Goal: Information Seeking & Learning: Learn about a topic

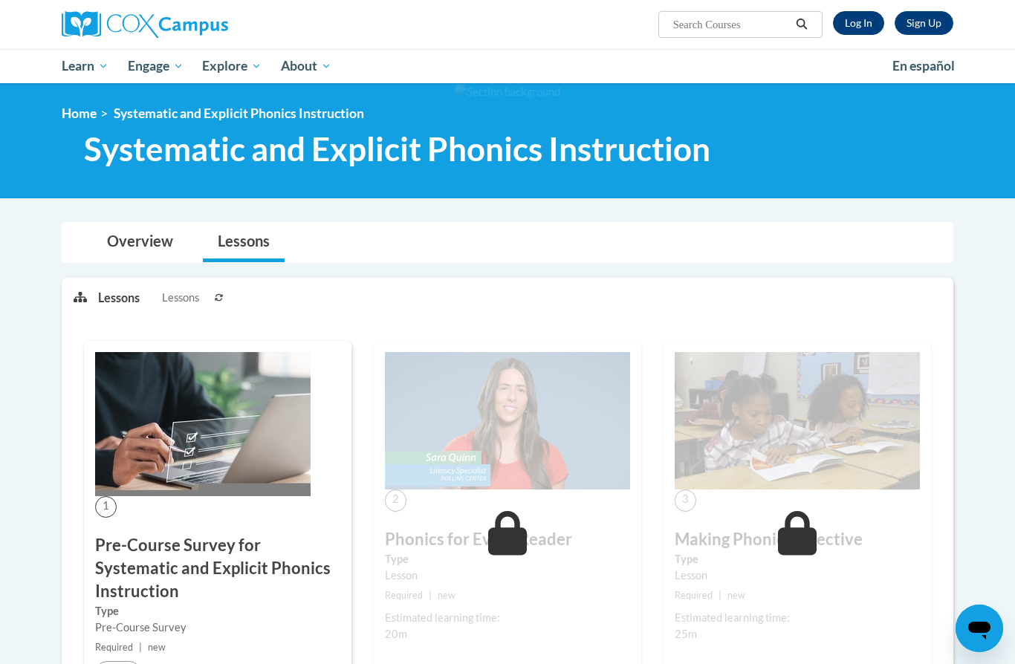
click at [855, 19] on link "Log In" at bounding box center [858, 23] width 51 height 24
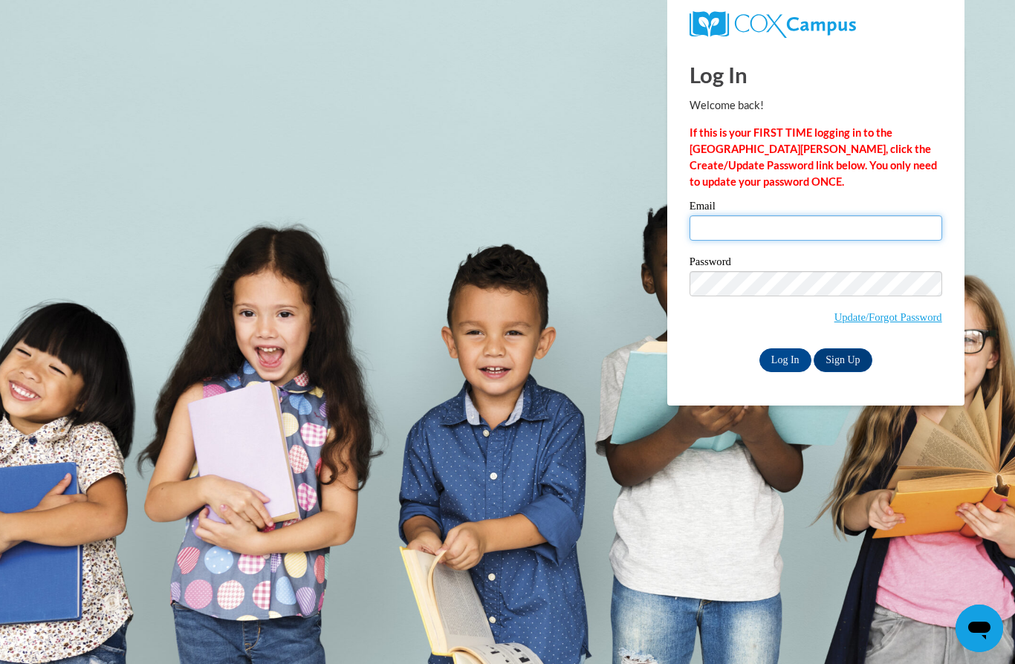
type input "naomiruth0112@gmail.com"
click at [785, 359] on input "Log In" at bounding box center [786, 361] width 52 height 24
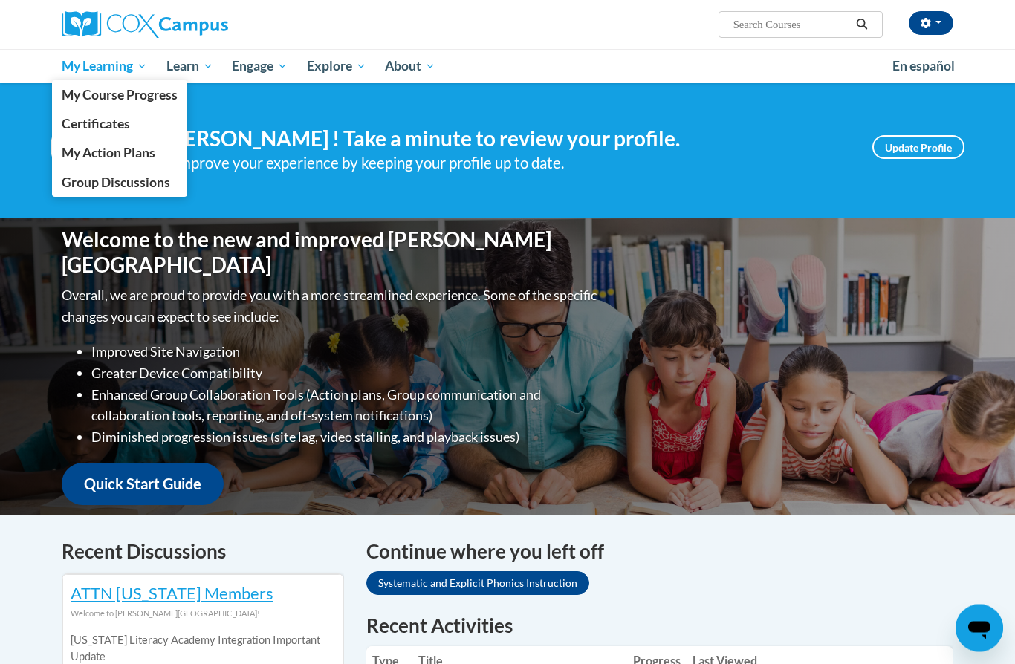
scroll to position [7, 0]
click at [120, 99] on span "My Course Progress" at bounding box center [120, 95] width 116 height 16
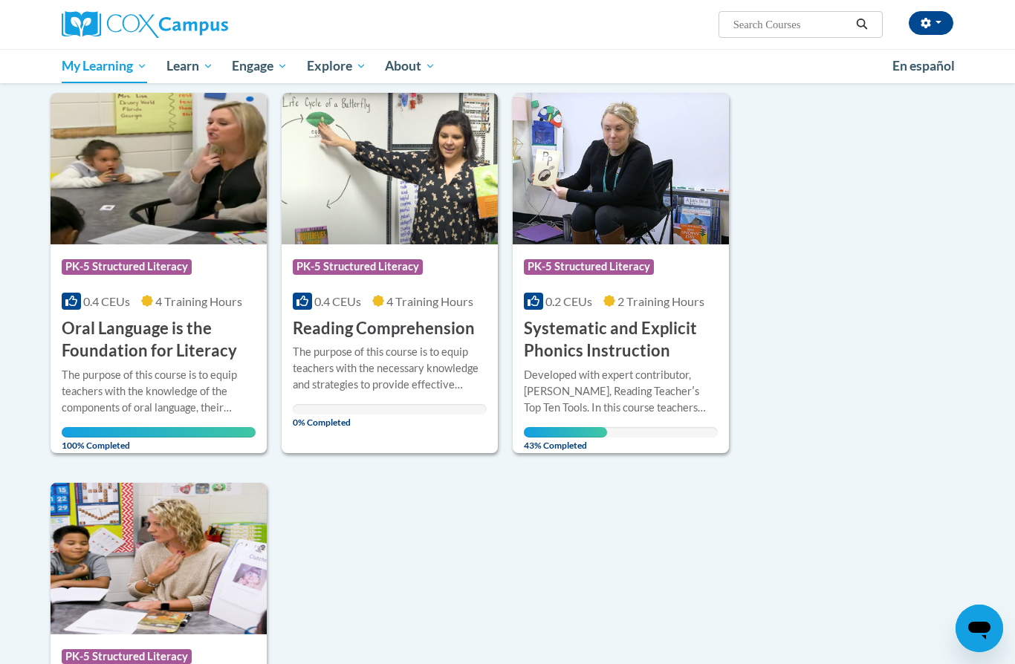
scroll to position [571, 0]
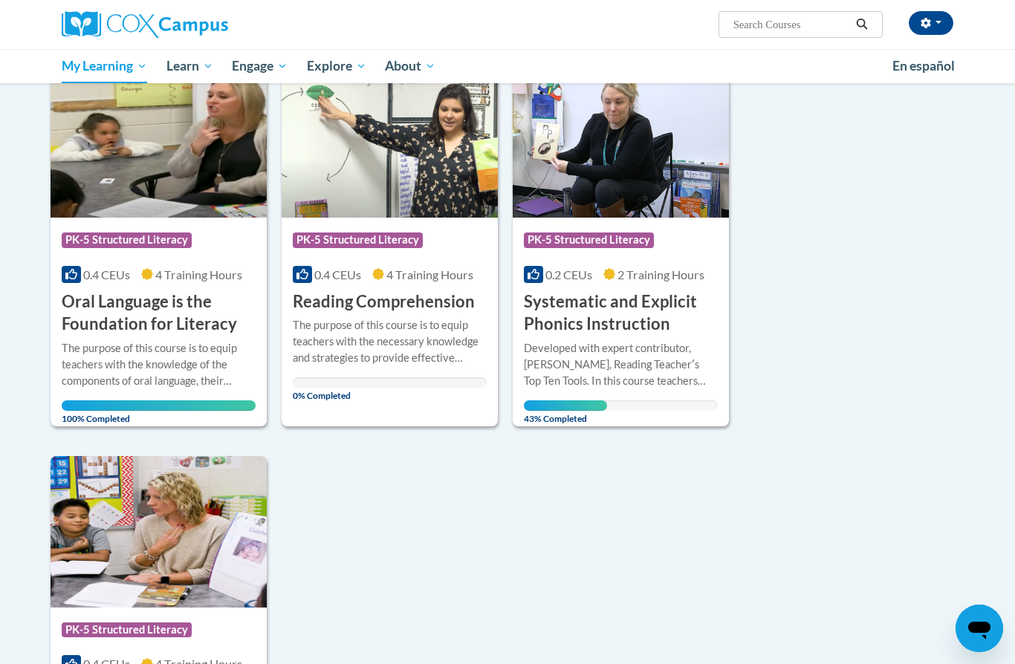
click at [627, 348] on div "Developed with expert contributor, Dr. Deborah Glaser, Reading Teacherʹs Top Te…" at bounding box center [621, 364] width 194 height 49
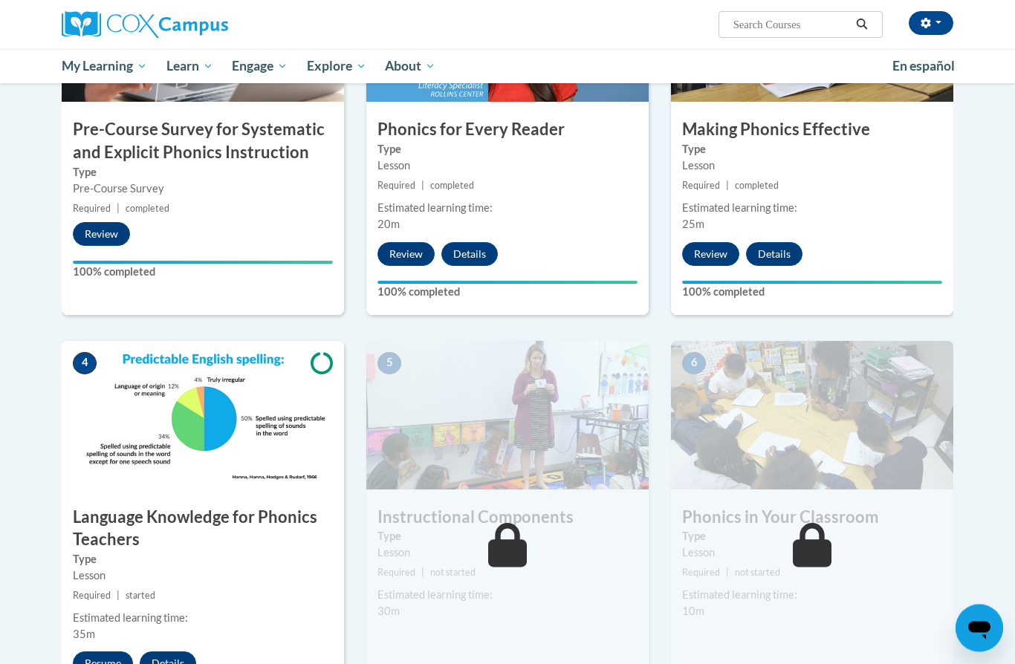
scroll to position [435, 0]
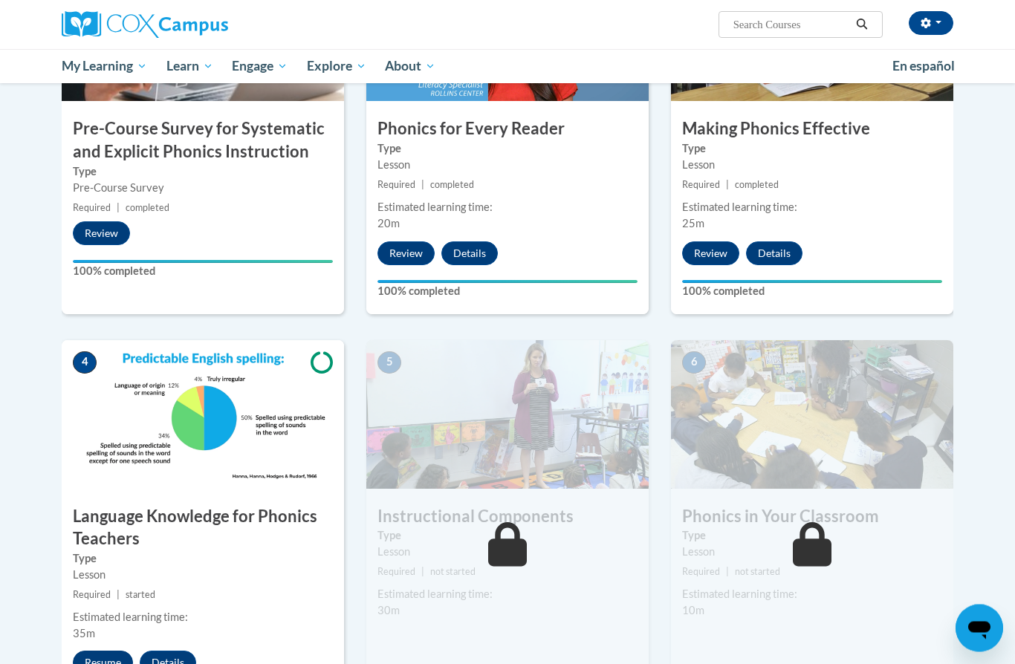
click at [90, 664] on button "Resume" at bounding box center [103, 664] width 60 height 24
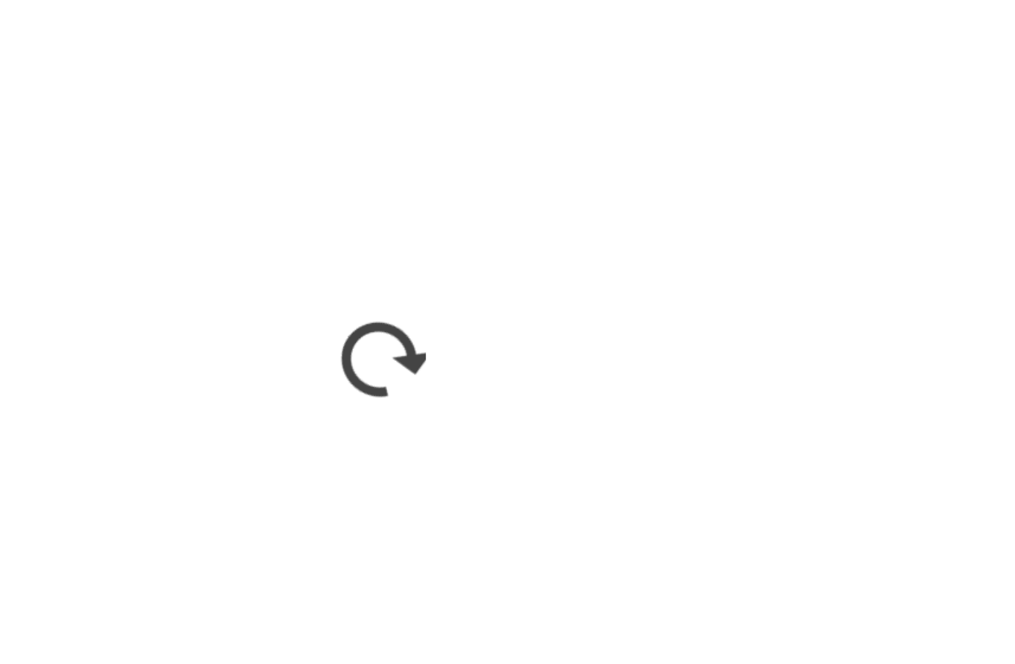
scroll to position [388, 0]
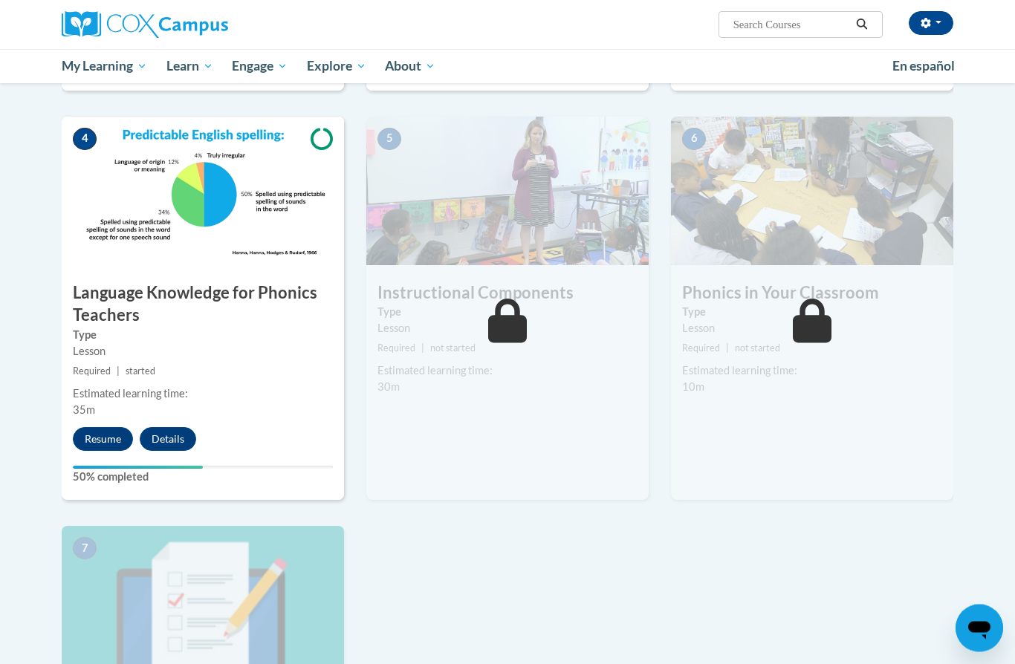
scroll to position [618, 0]
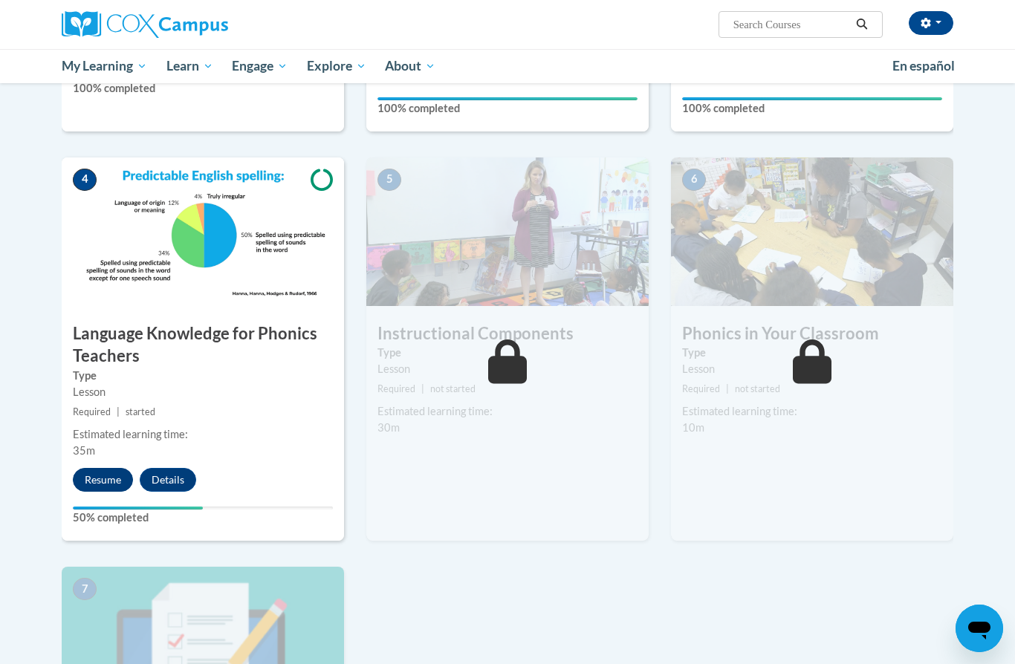
click at [94, 484] on button "Resume" at bounding box center [103, 480] width 60 height 24
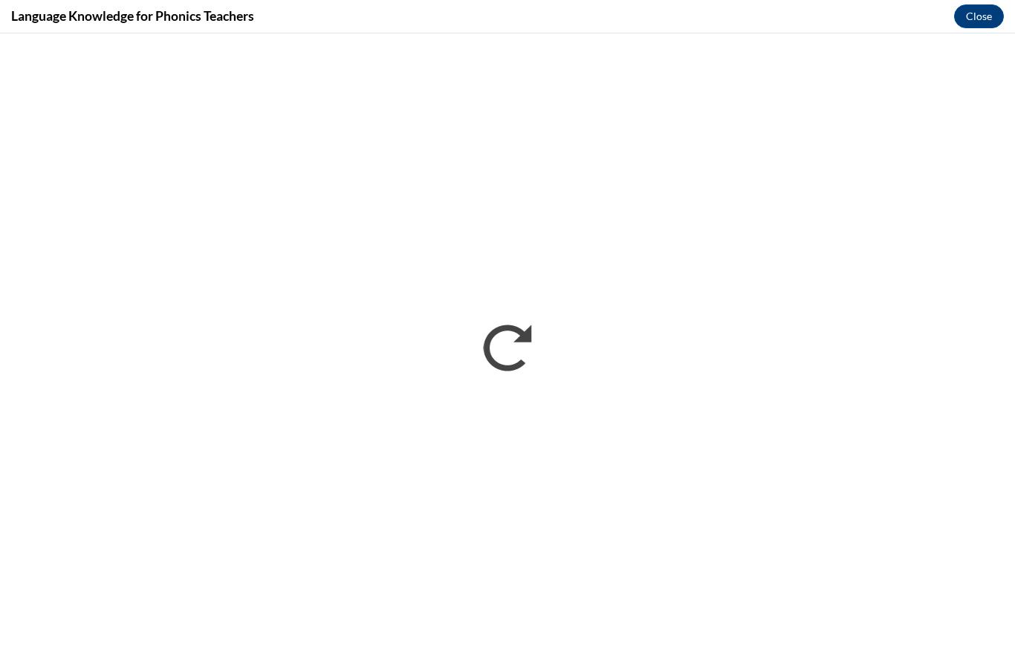
scroll to position [58, 0]
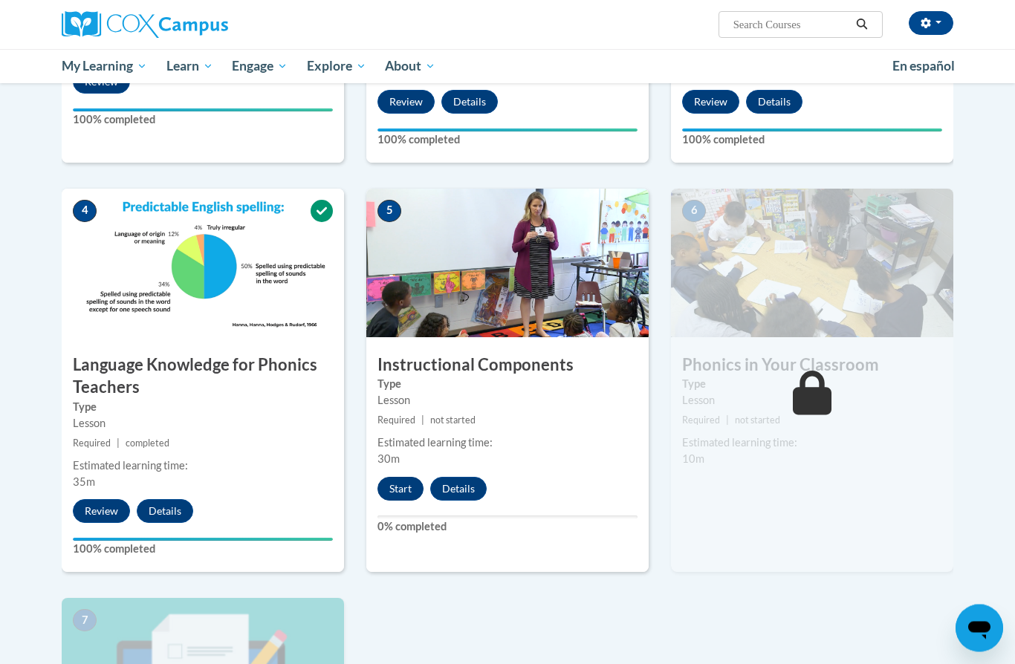
scroll to position [587, 0]
click at [407, 488] on button "Start" at bounding box center [401, 489] width 46 height 24
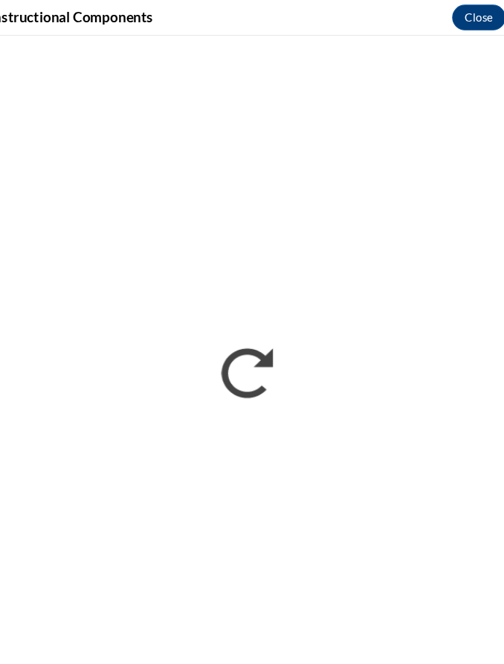
scroll to position [444, 0]
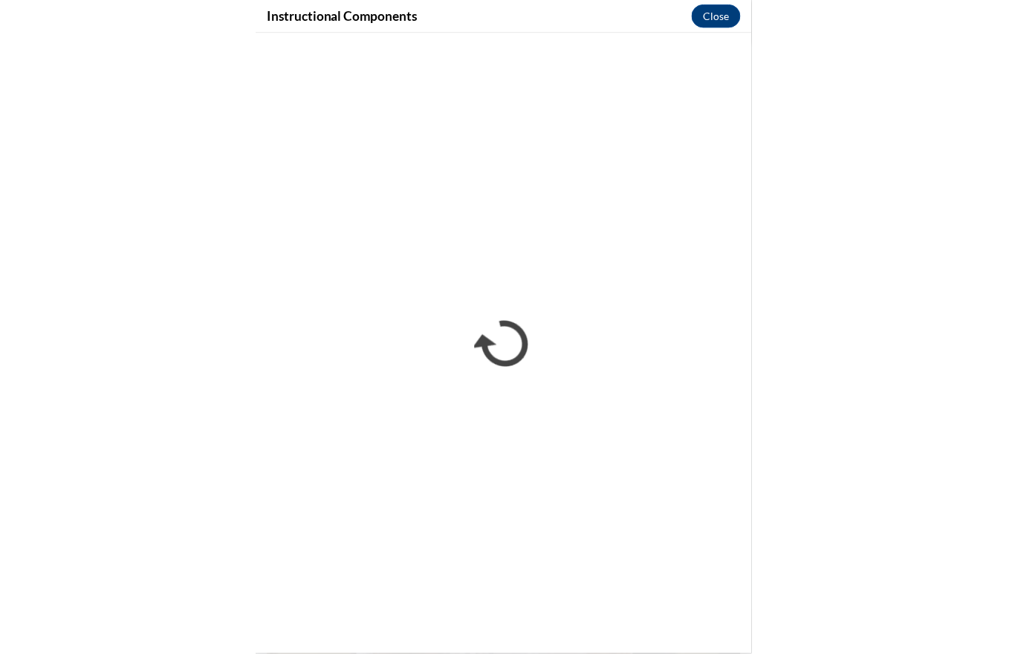
scroll to position [574, 0]
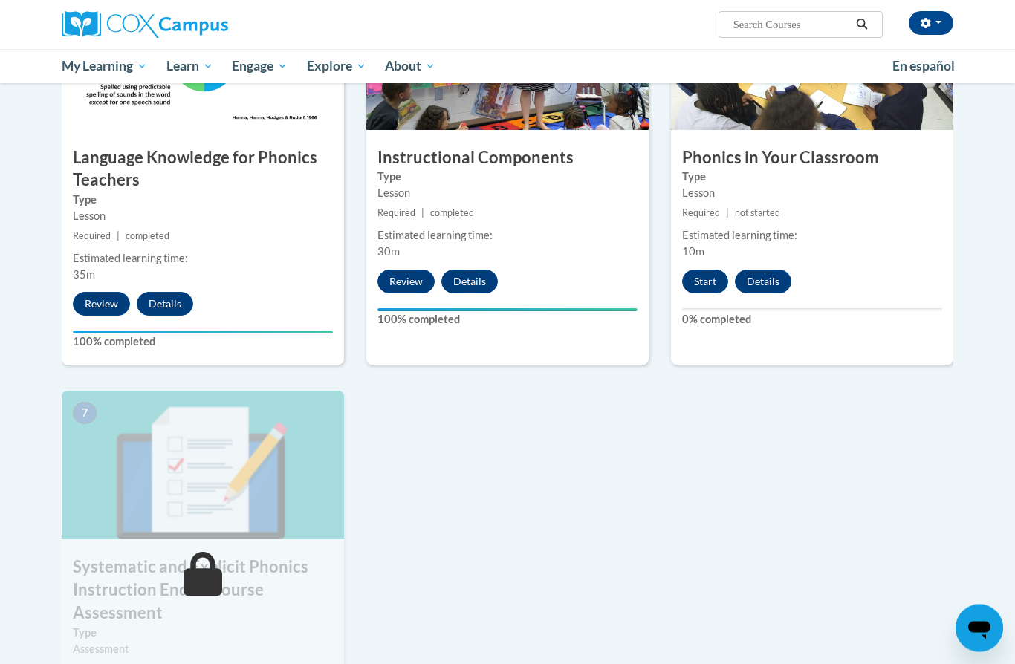
scroll to position [725, 0]
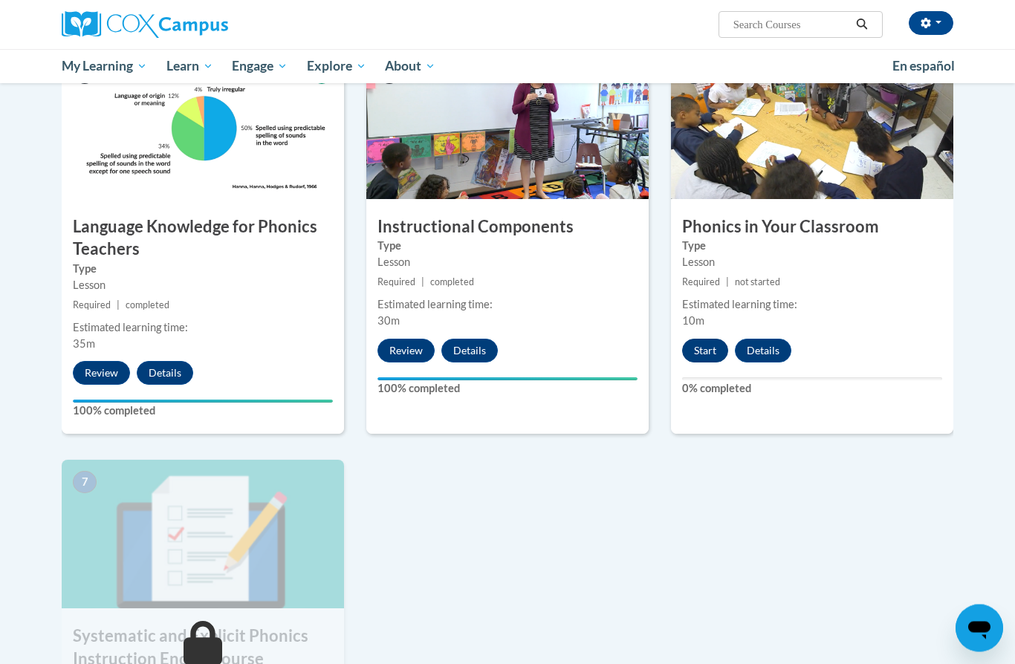
click at [697, 355] on button "Start" at bounding box center [705, 352] width 46 height 24
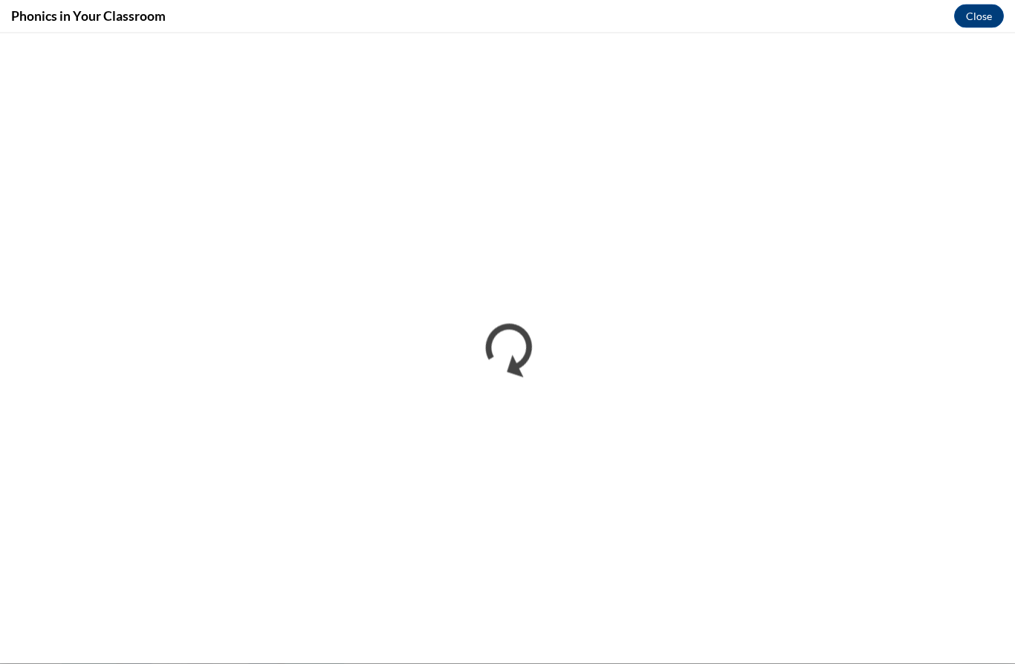
scroll to position [650, 0]
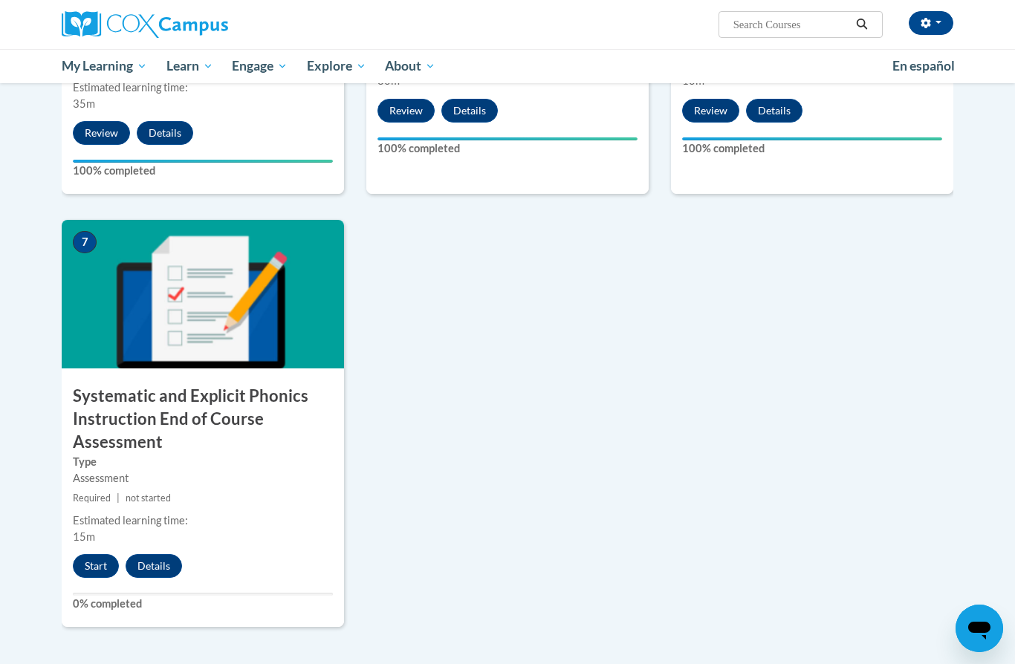
scroll to position [1009, 0]
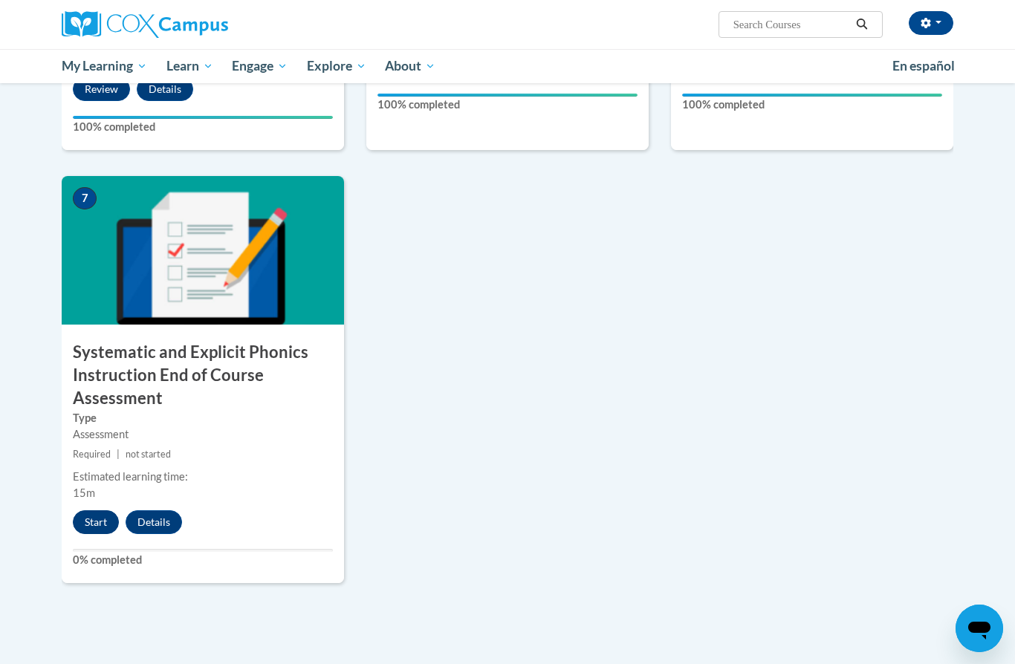
click at [95, 514] on button "Start" at bounding box center [96, 523] width 46 height 24
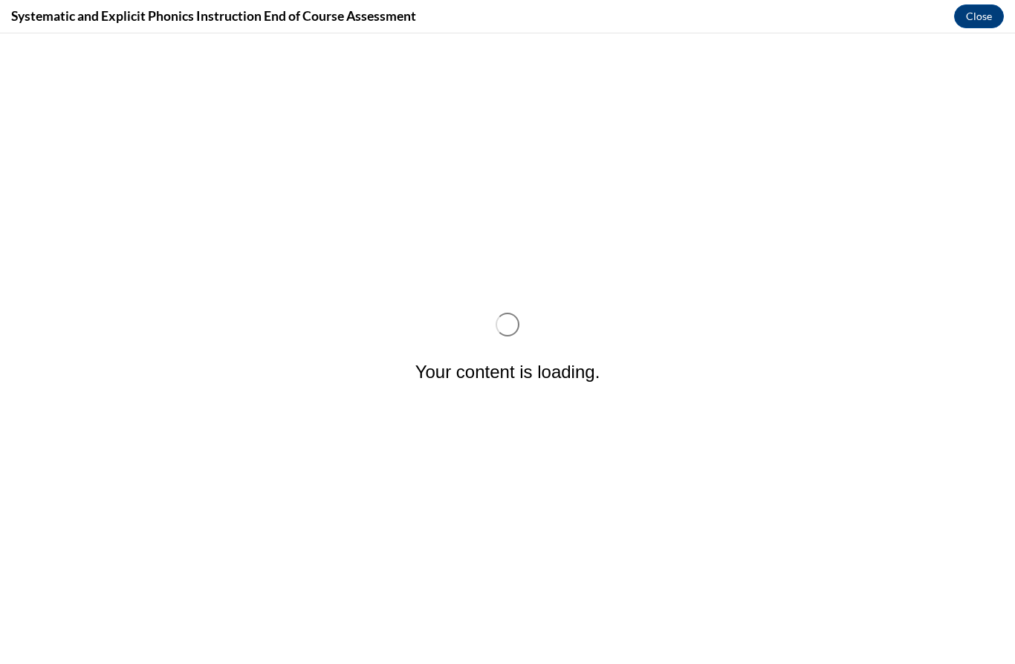
scroll to position [0, 0]
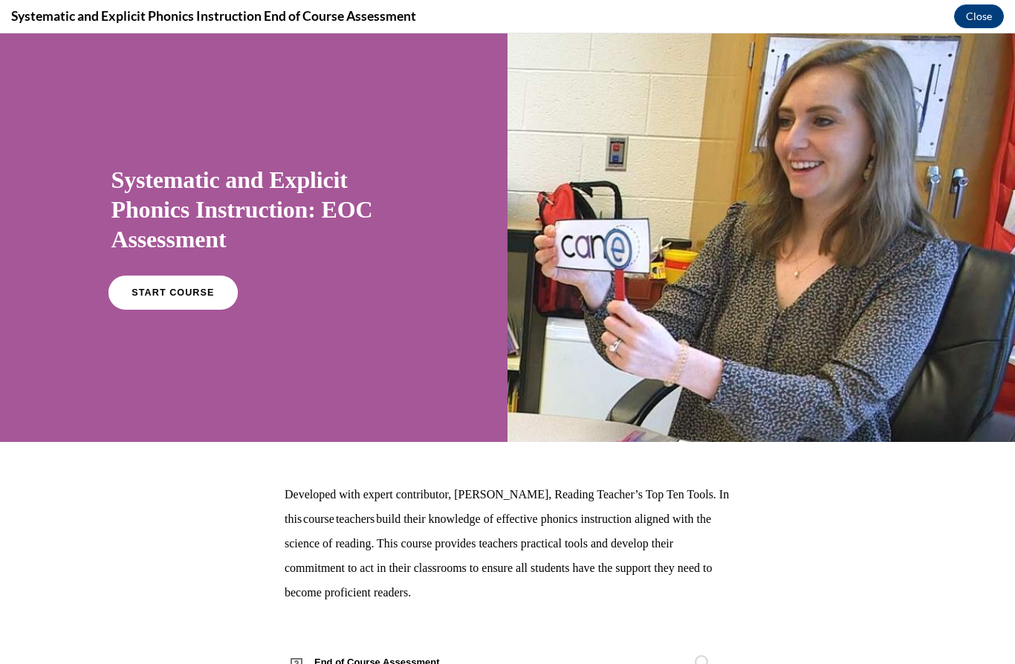
click at [198, 294] on span "START COURSE" at bounding box center [173, 293] width 82 height 11
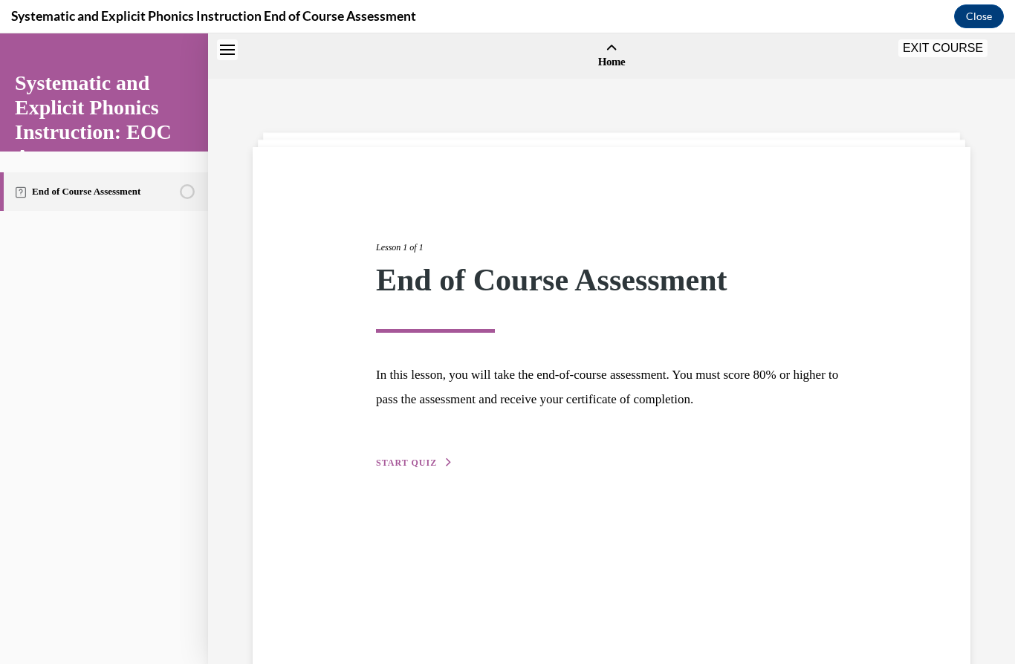
scroll to position [46, 0]
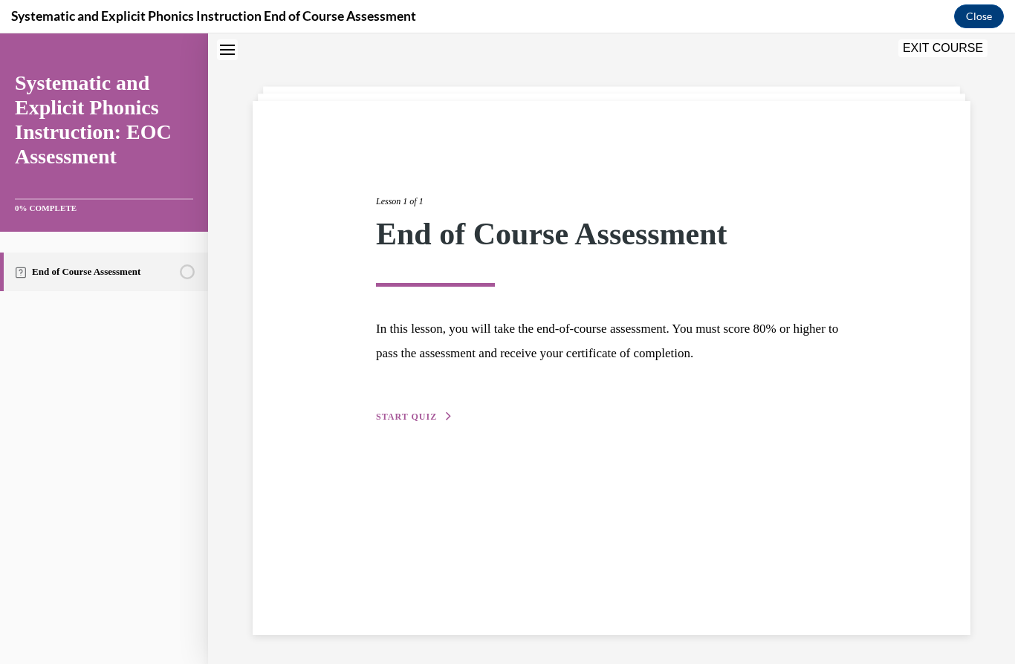
click at [423, 415] on span "START QUIZ" at bounding box center [406, 417] width 61 height 10
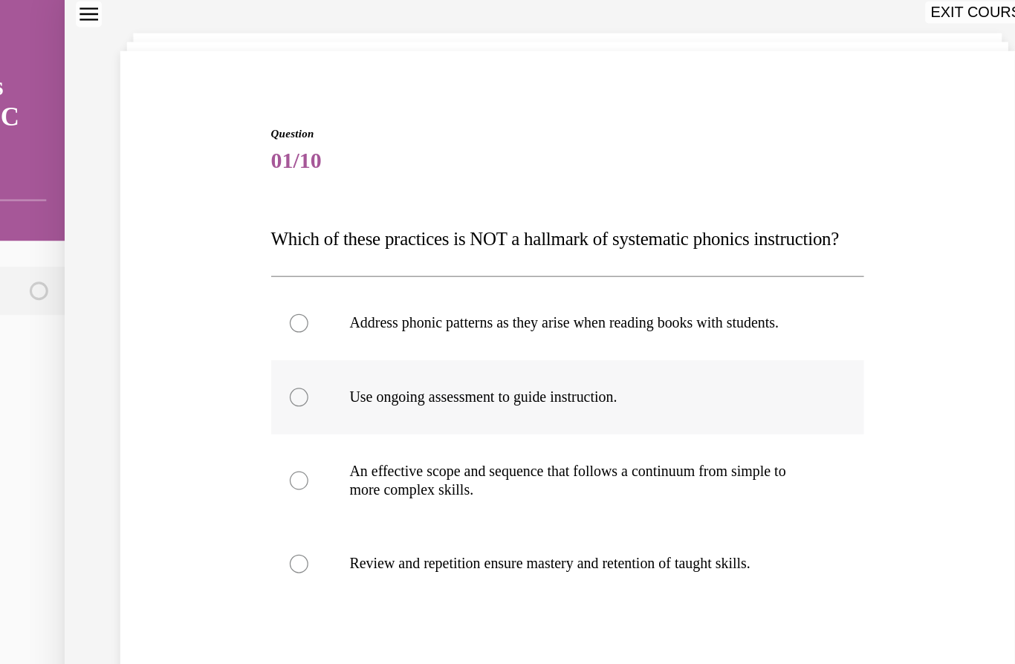
scroll to position [1080, 0]
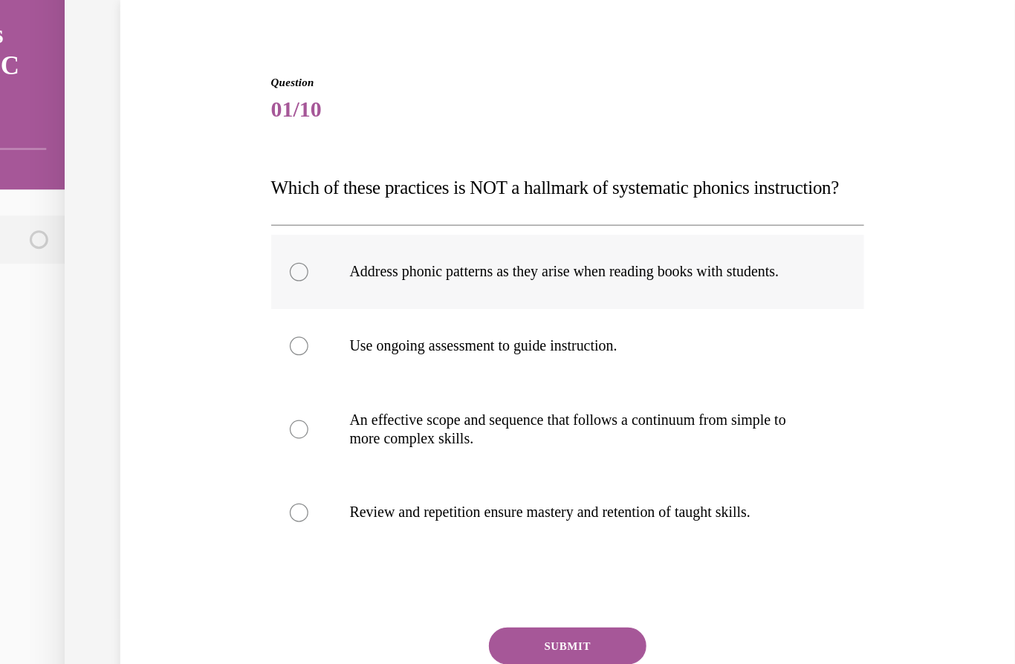
click at [497, 228] on div at bounding box center [418, 207] width 476 height 59
click at [430, 522] on button "SUBMIT" at bounding box center [417, 508] width 126 height 30
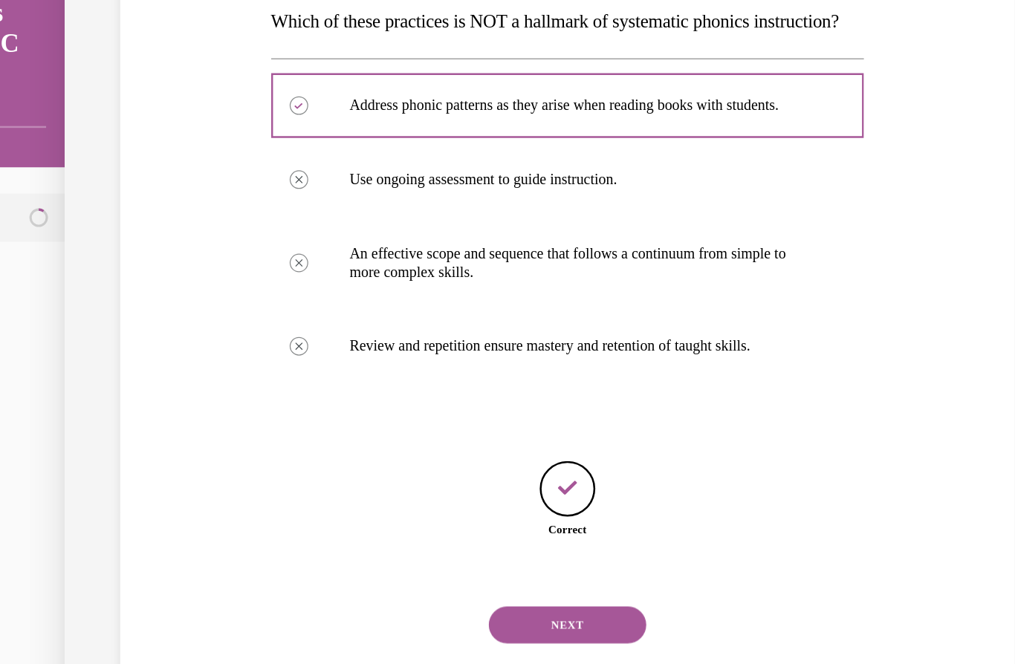
scroll to position [197, 0]
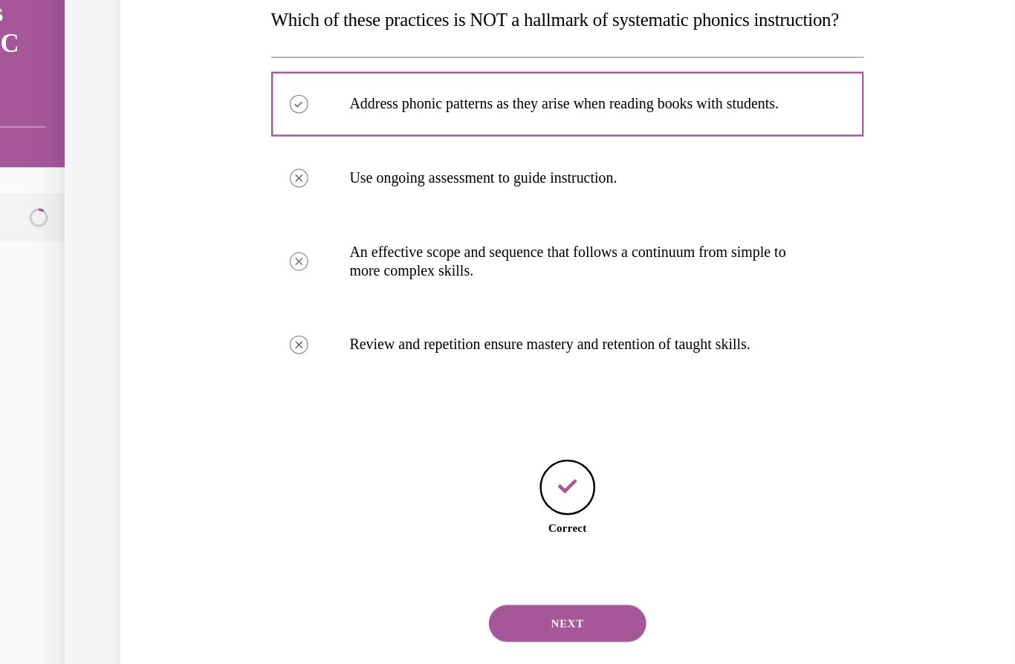
click at [415, 476] on button "NEXT" at bounding box center [417, 489] width 126 height 30
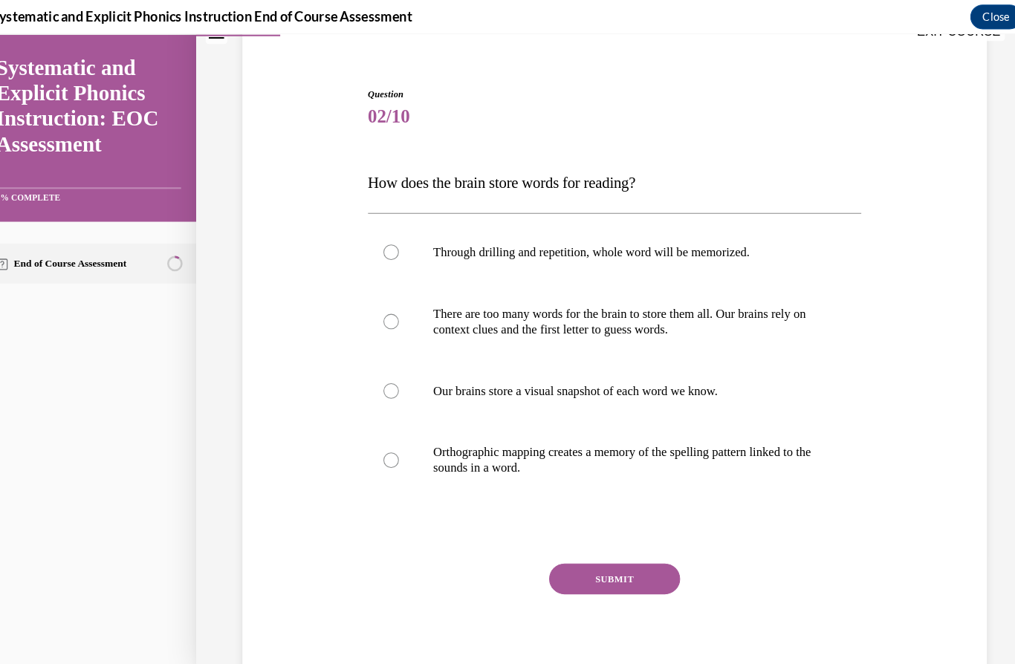
scroll to position [97, 0]
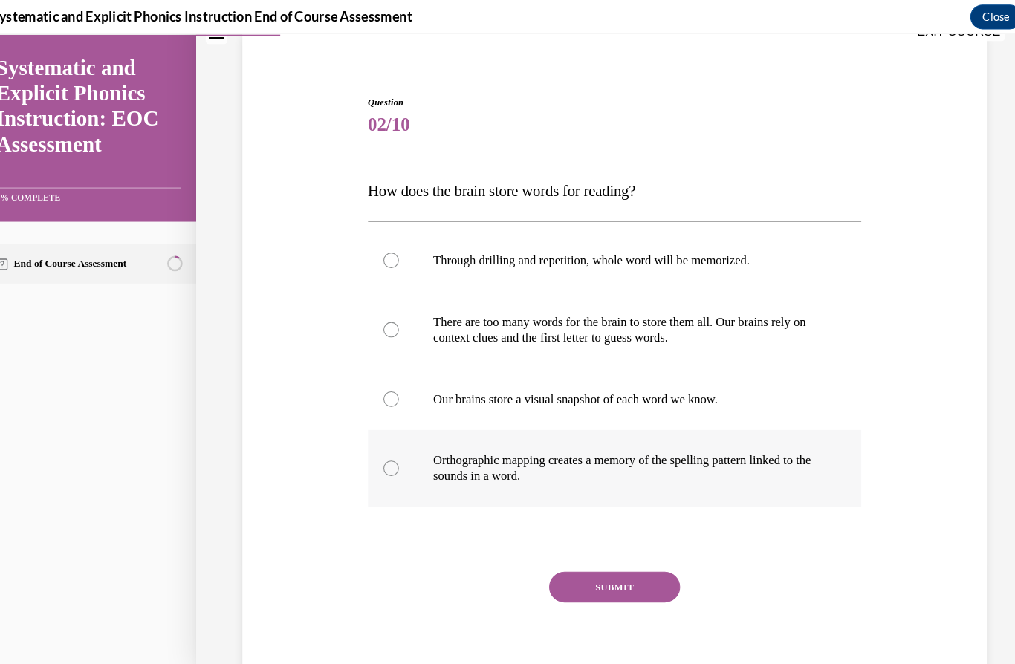
click at [519, 439] on p "Orthographic mapping creates a memory of the spelling pattern linked to the sou…" at bounding box center [606, 453] width 376 height 30
click at [593, 571] on button "SUBMIT" at bounding box center [593, 567] width 126 height 30
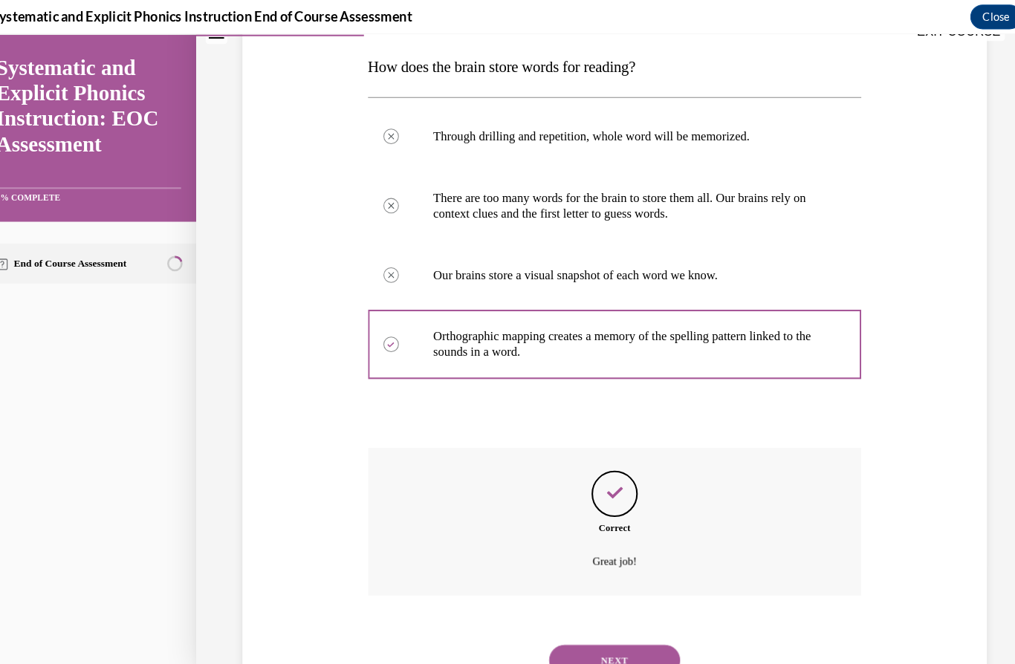
click at [568, 626] on button "NEXT" at bounding box center [593, 638] width 126 height 30
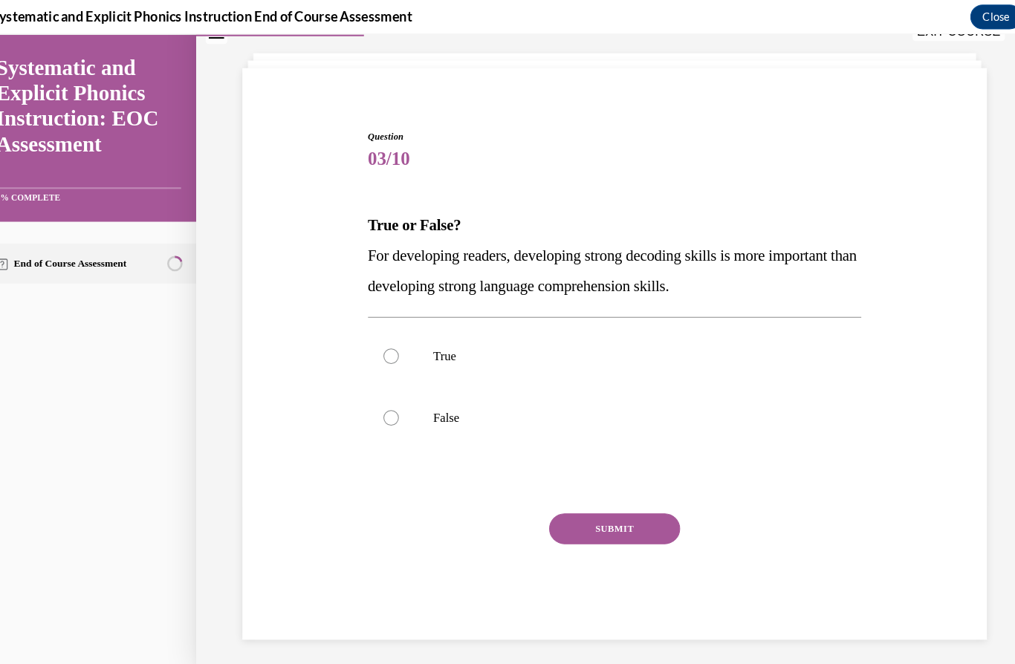
scroll to position [47, 0]
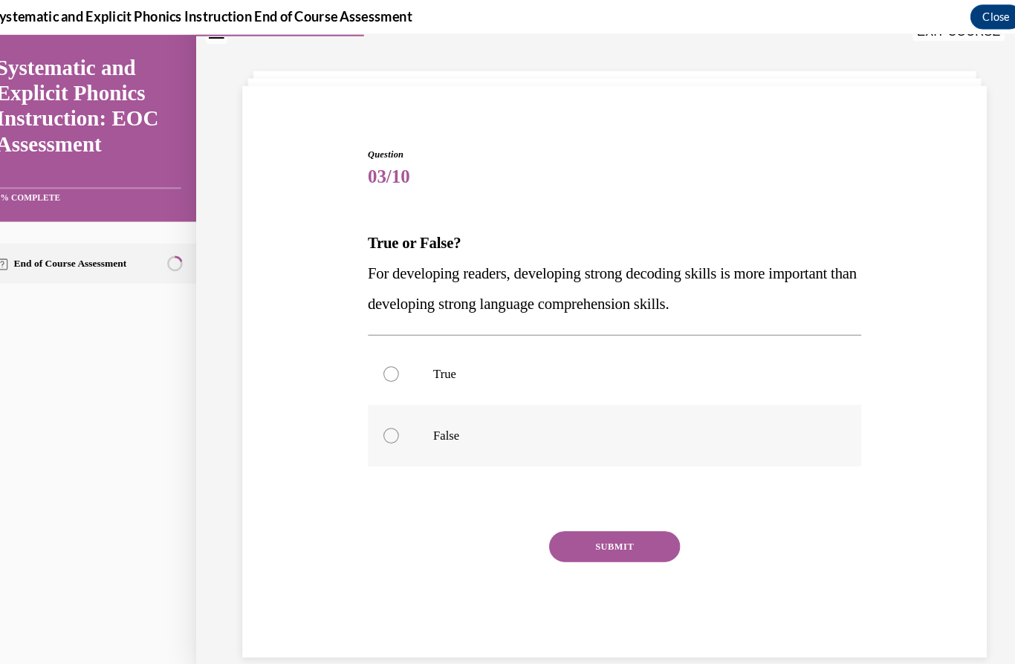
click at [524, 421] on p "False" at bounding box center [606, 420] width 376 height 15
click at [571, 526] on button "SUBMIT" at bounding box center [593, 528] width 126 height 30
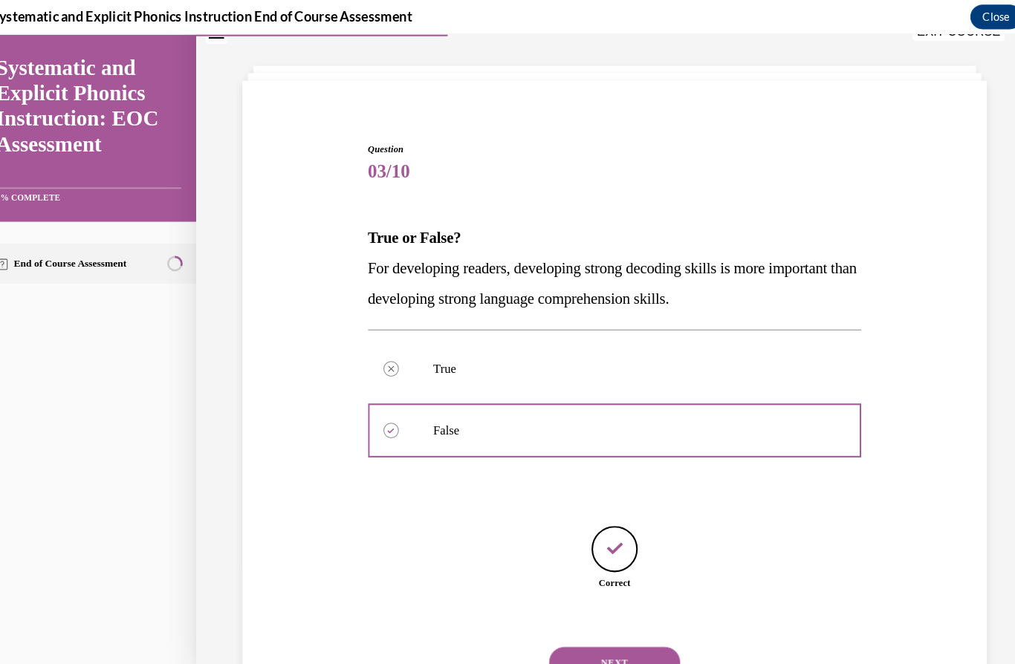
scroll to position [54, 0]
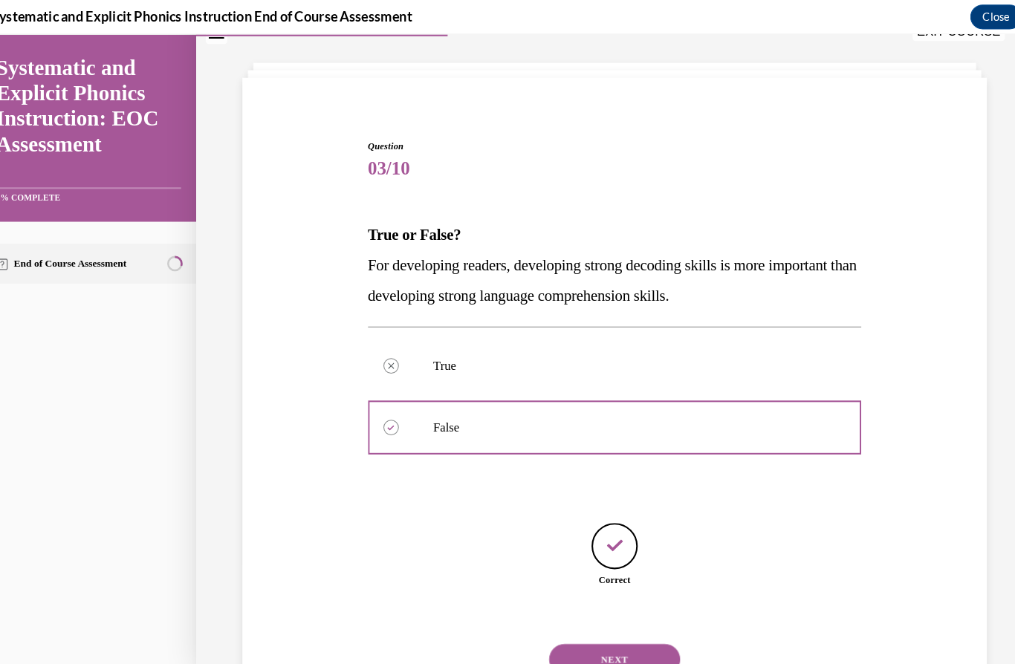
click at [574, 631] on button "NEXT" at bounding box center [593, 637] width 126 height 30
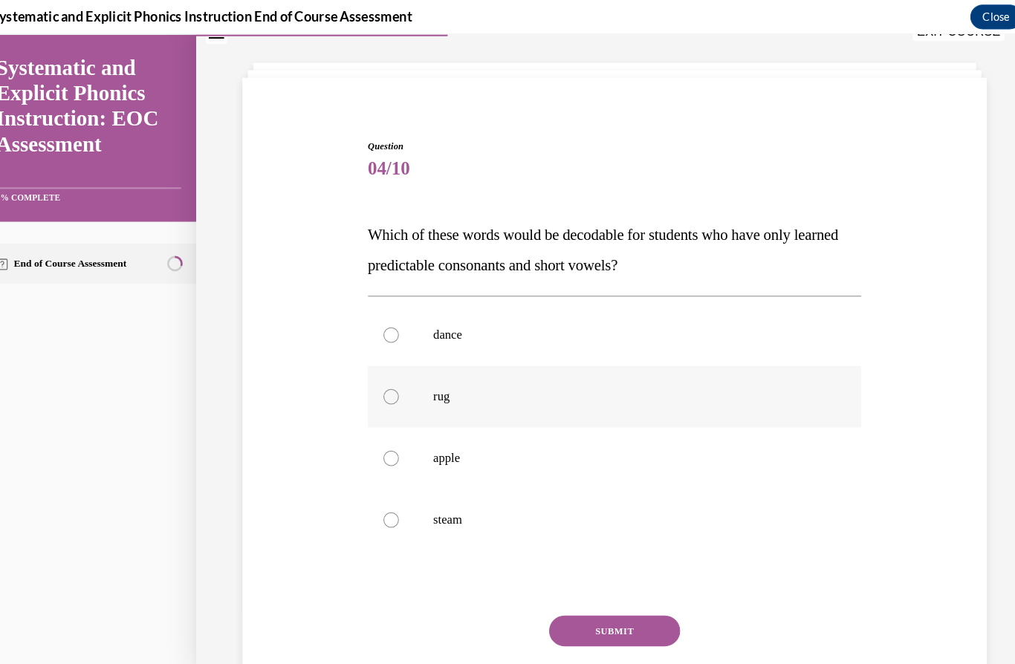
click at [441, 388] on p "rug" at bounding box center [606, 383] width 376 height 15
click at [568, 651] on div "SUBMIT" at bounding box center [593, 632] width 476 height 74
click at [543, 612] on button "SUBMIT" at bounding box center [593, 610] width 126 height 30
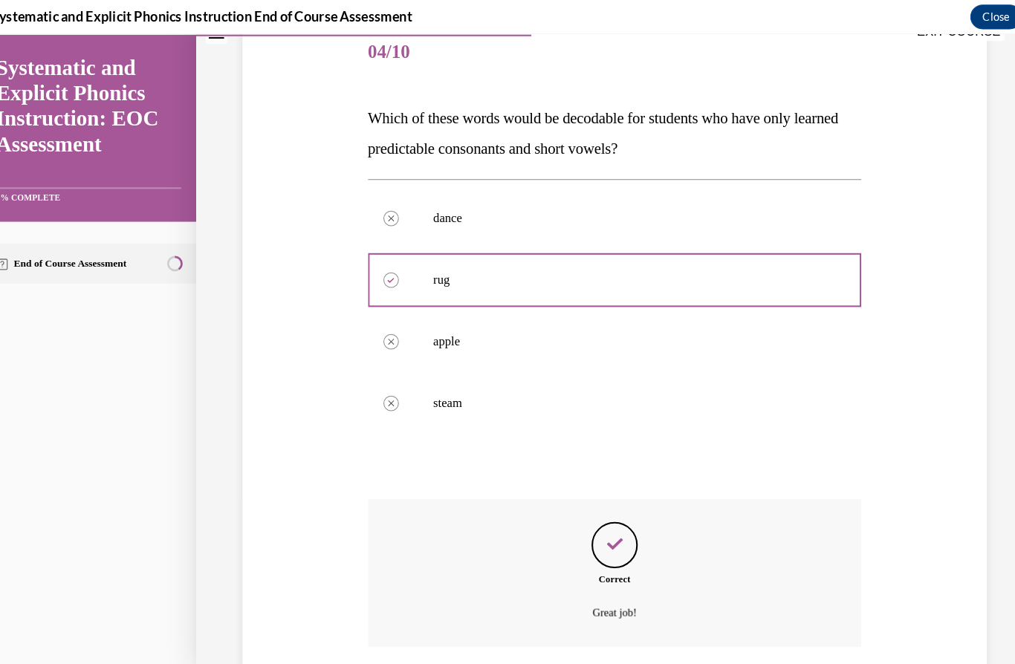
scroll to position [216, 0]
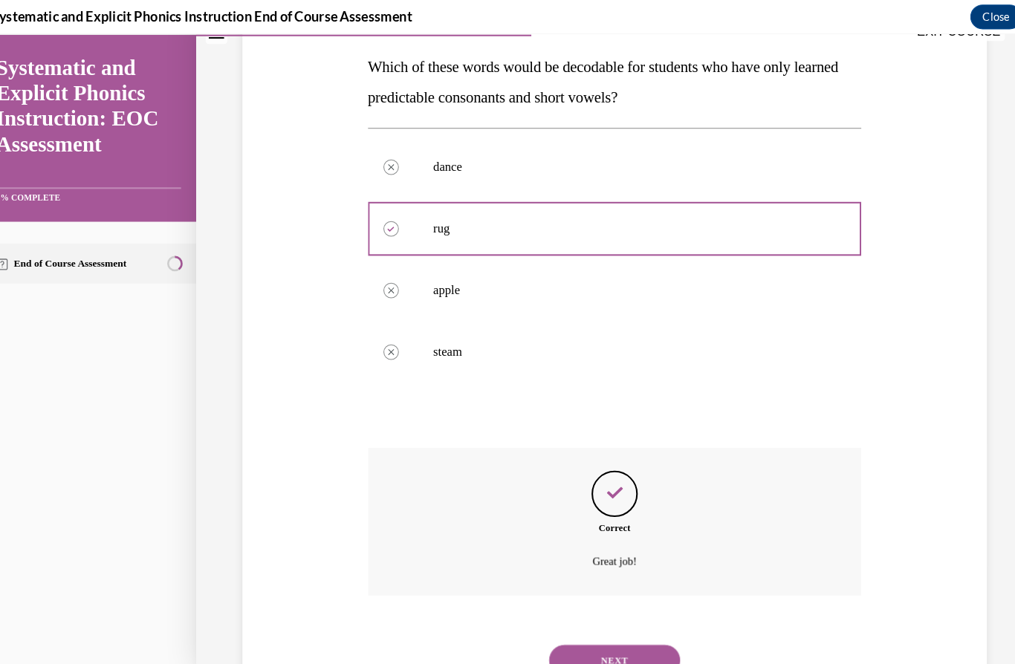
click at [574, 623] on button "NEXT" at bounding box center [593, 638] width 126 height 30
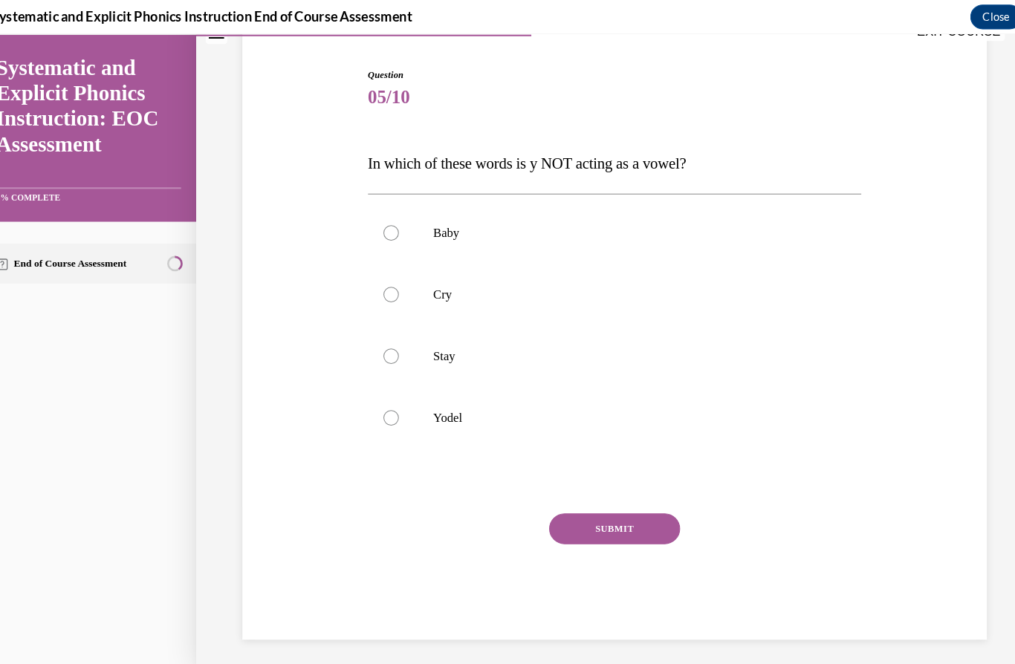
scroll to position [67, 0]
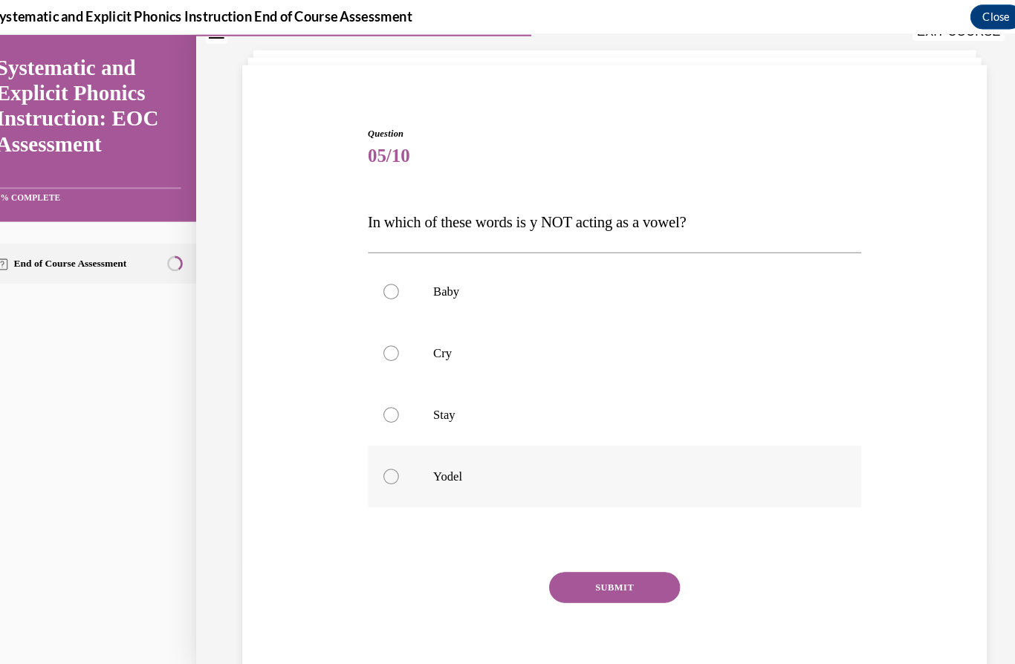
click at [450, 455] on p "Yodel" at bounding box center [606, 460] width 376 height 15
click at [561, 558] on button "SUBMIT" at bounding box center [593, 567] width 126 height 30
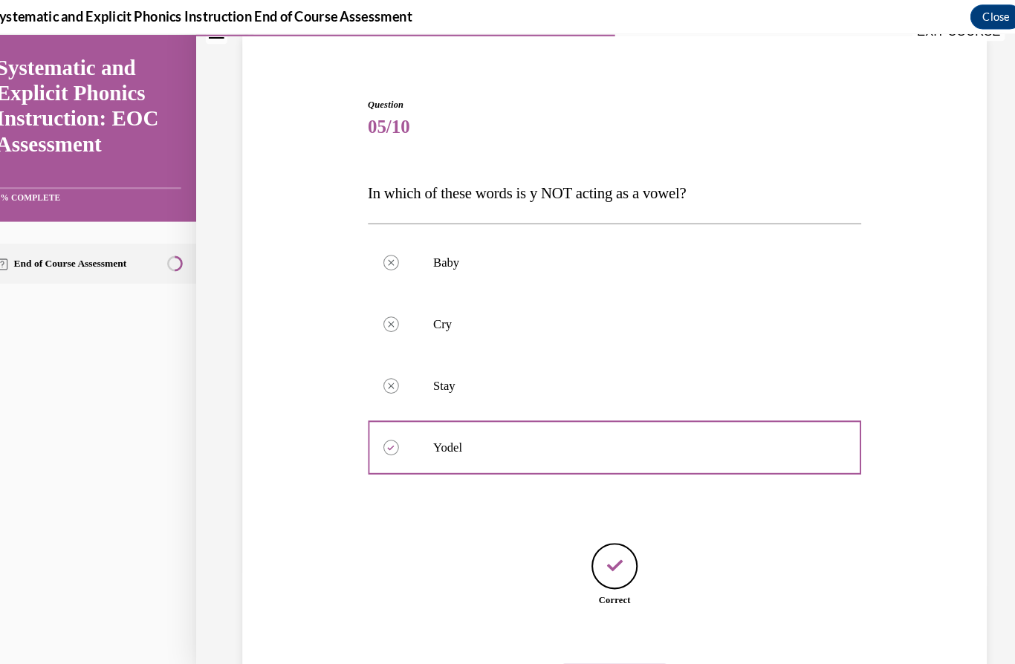
scroll to position [114, 0]
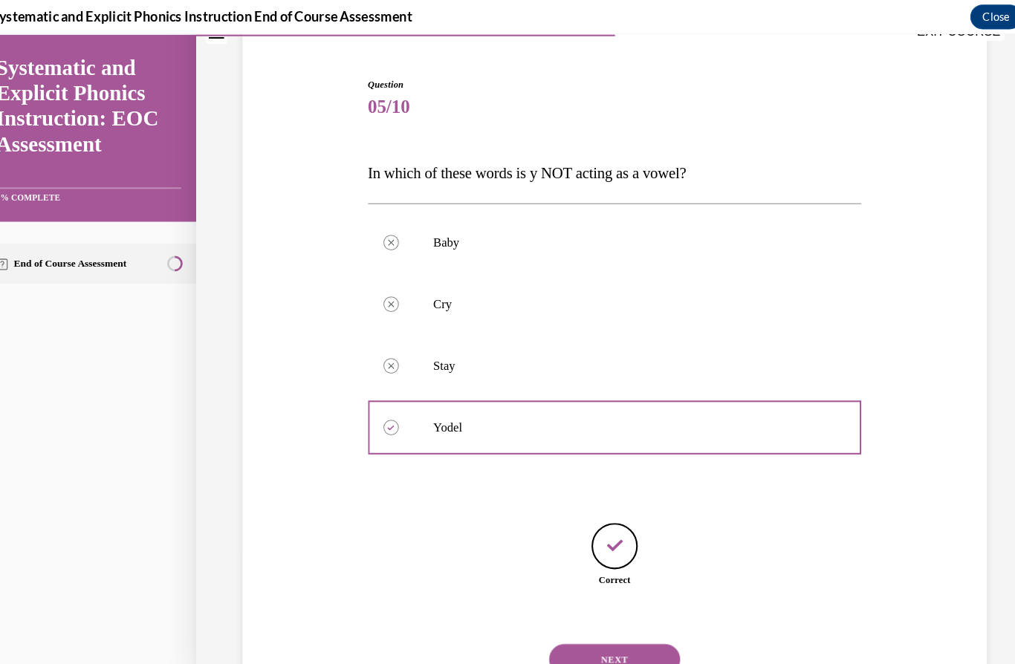
click at [561, 622] on button "NEXT" at bounding box center [593, 637] width 126 height 30
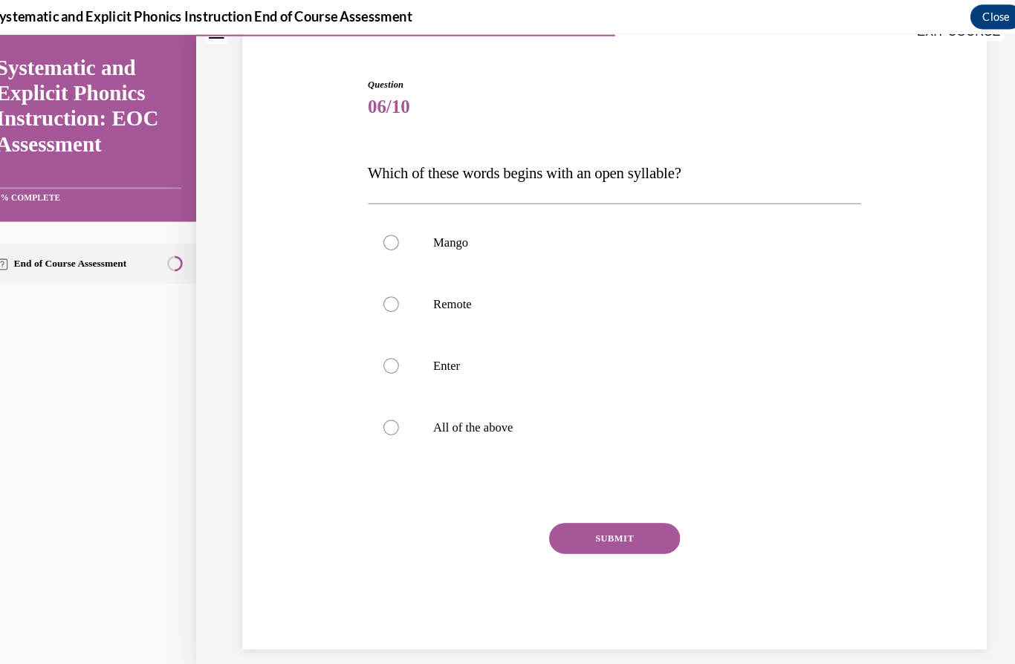
scroll to position [67, 0]
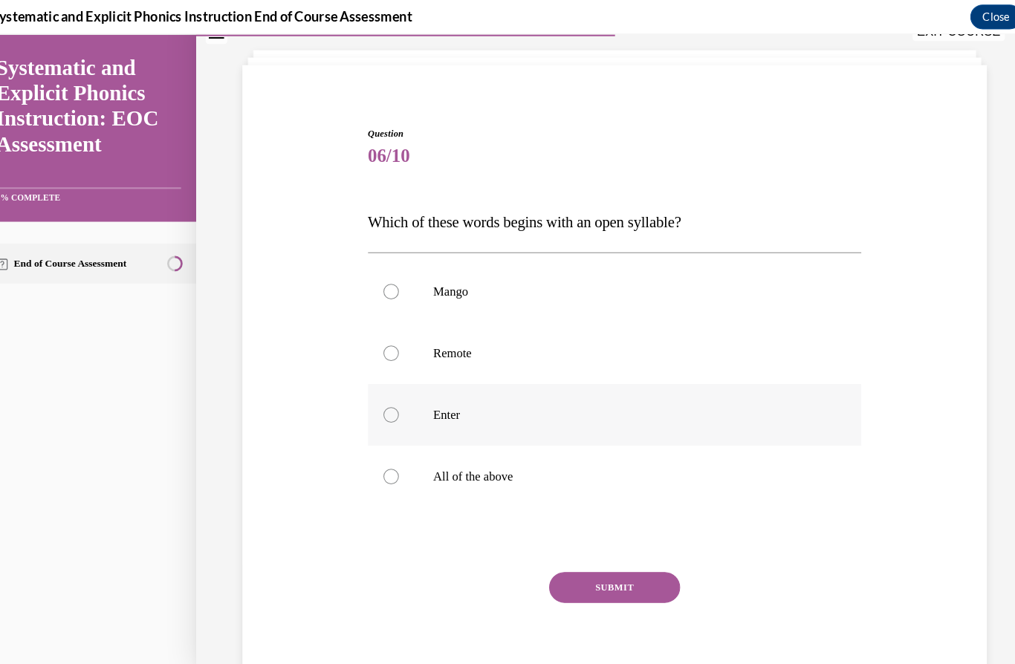
click at [449, 417] on div at bounding box center [593, 400] width 476 height 59
click at [575, 557] on button "SUBMIT" at bounding box center [593, 567] width 126 height 30
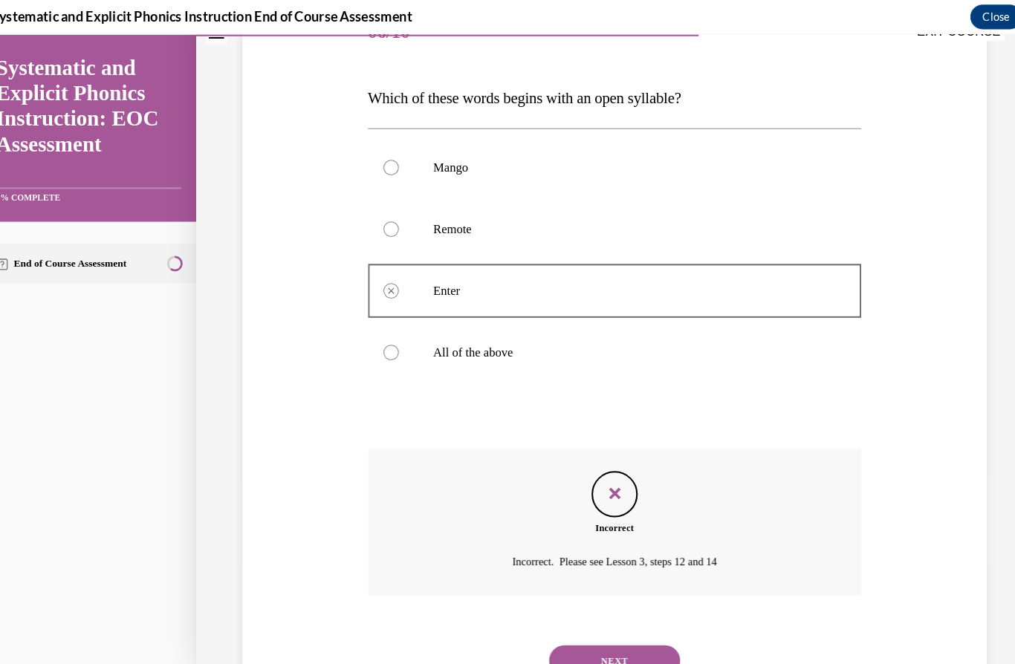
scroll to position [187, 0]
click at [570, 632] on button "NEXT" at bounding box center [593, 638] width 126 height 30
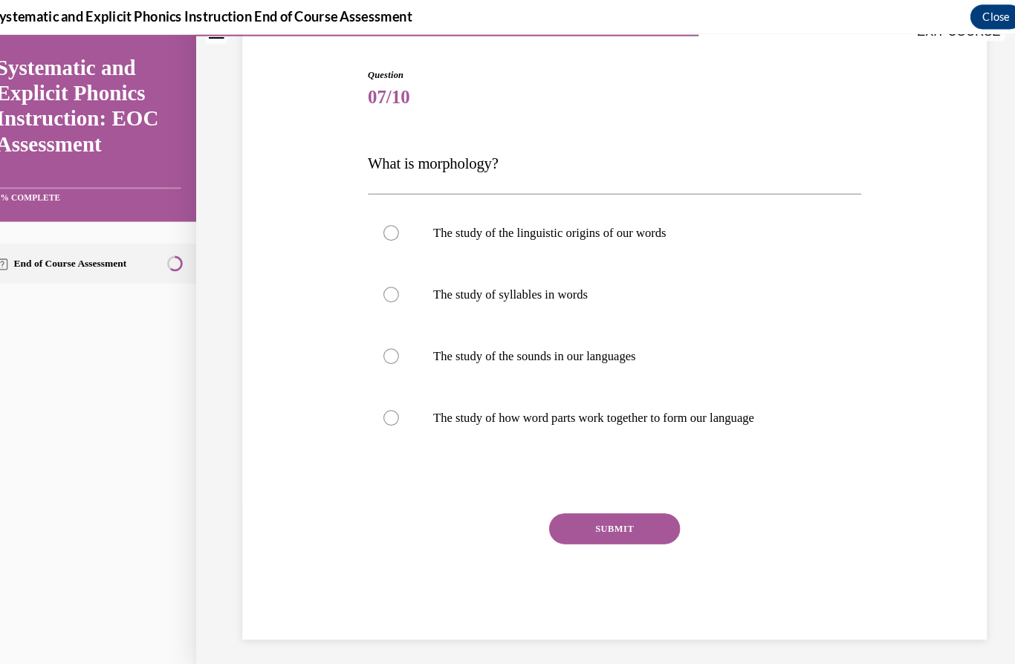
scroll to position [67, 0]
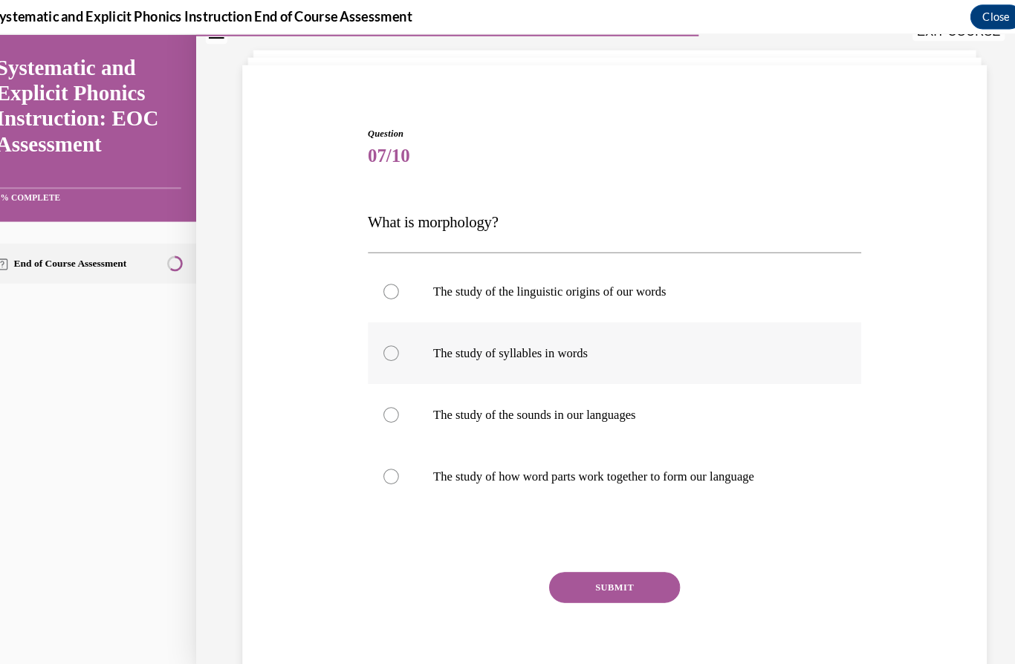
click at [425, 357] on div at bounding box center [593, 340] width 476 height 59
click at [587, 571] on button "SUBMIT" at bounding box center [593, 567] width 126 height 30
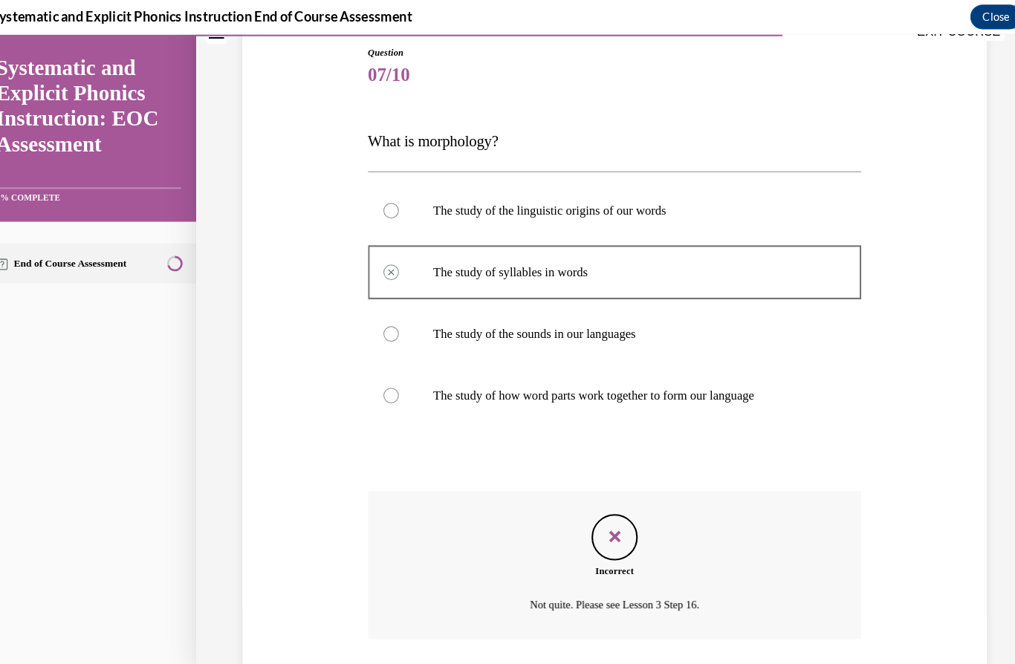
scroll to position [187, 0]
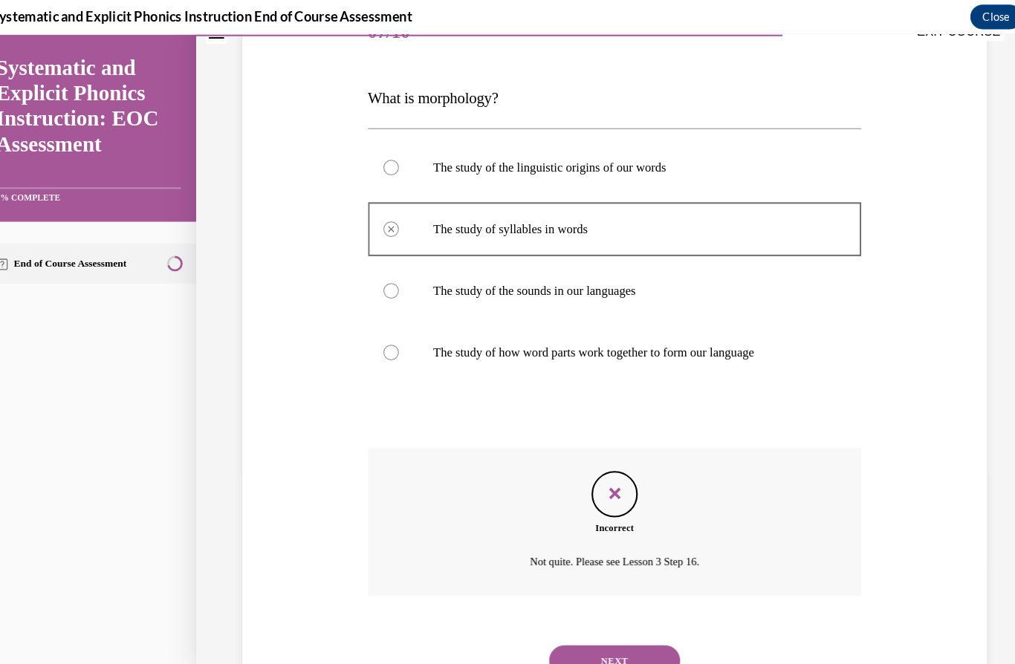
click at [577, 623] on button "NEXT" at bounding box center [593, 638] width 126 height 30
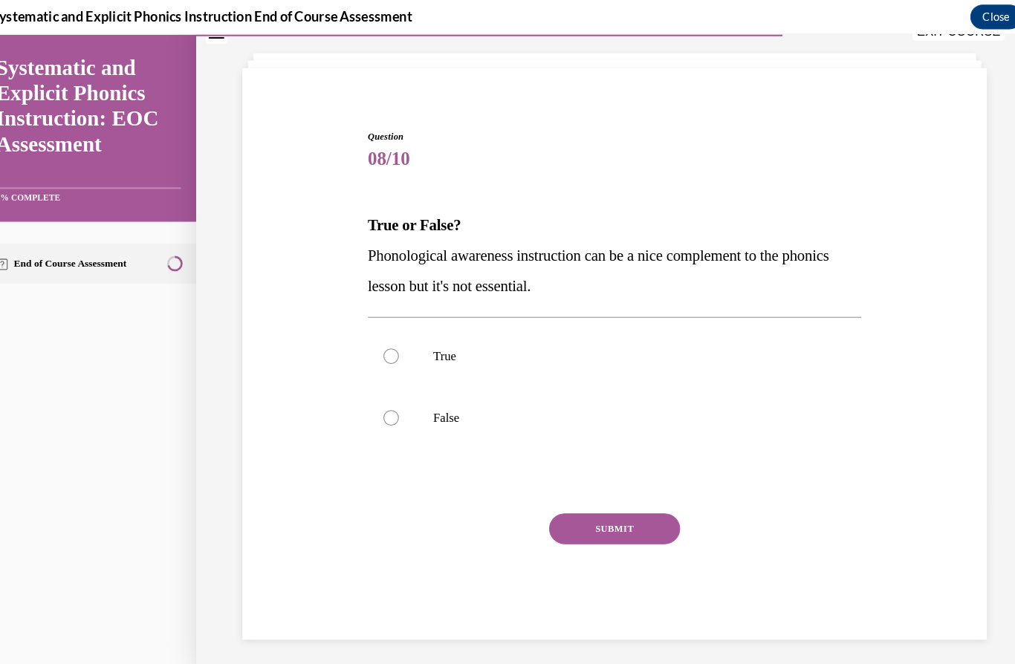
scroll to position [47, 0]
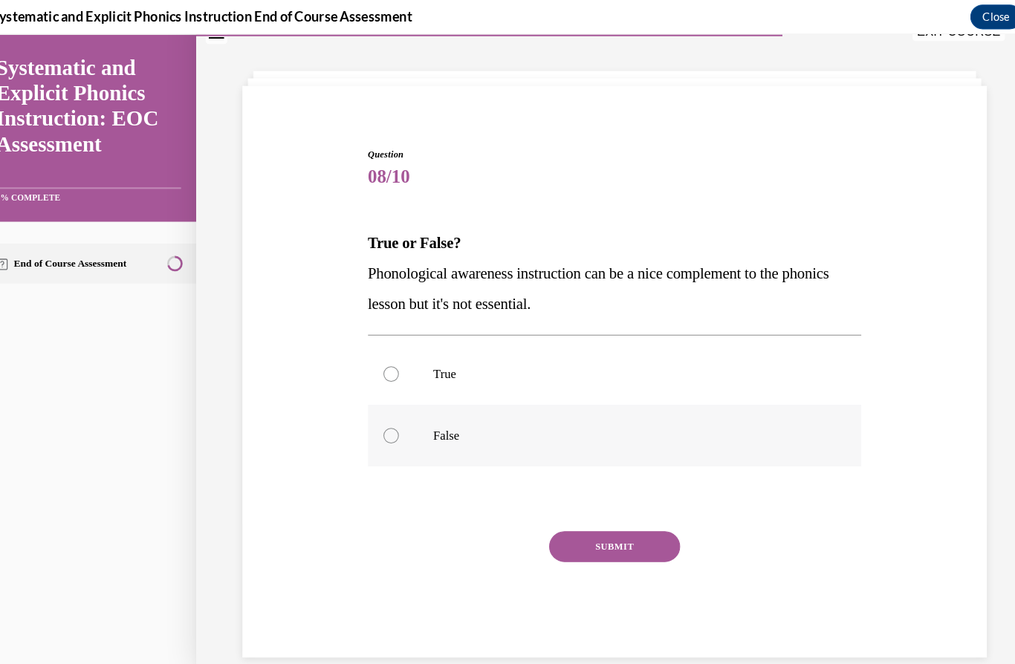
click at [495, 424] on p "False" at bounding box center [606, 420] width 376 height 15
click at [561, 520] on button "SUBMIT" at bounding box center [593, 528] width 126 height 30
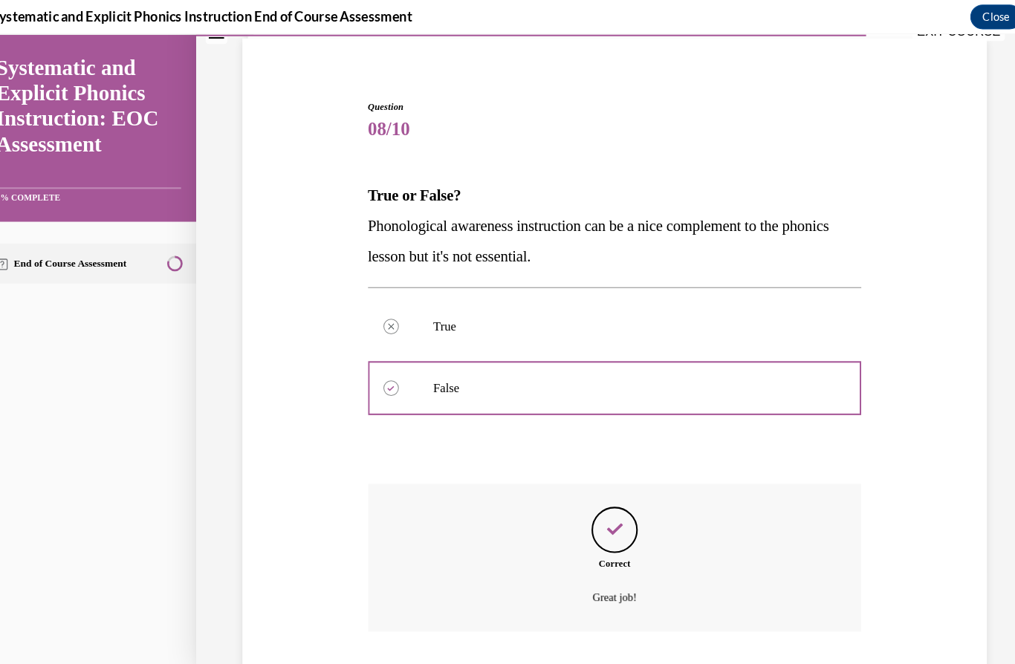
scroll to position [127, 0]
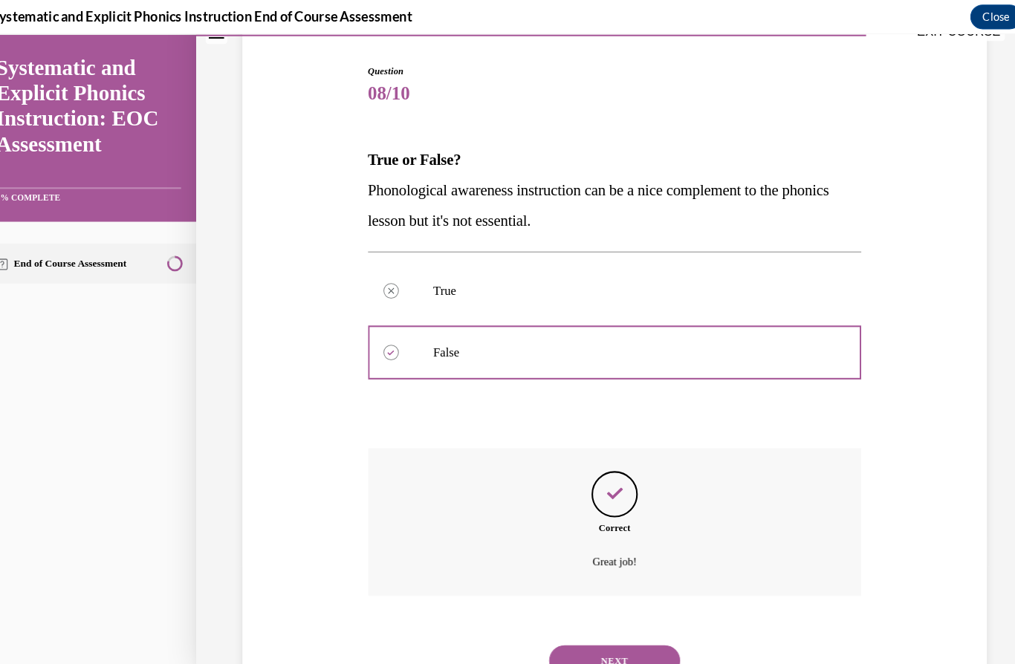
click at [550, 626] on button "NEXT" at bounding box center [593, 638] width 126 height 30
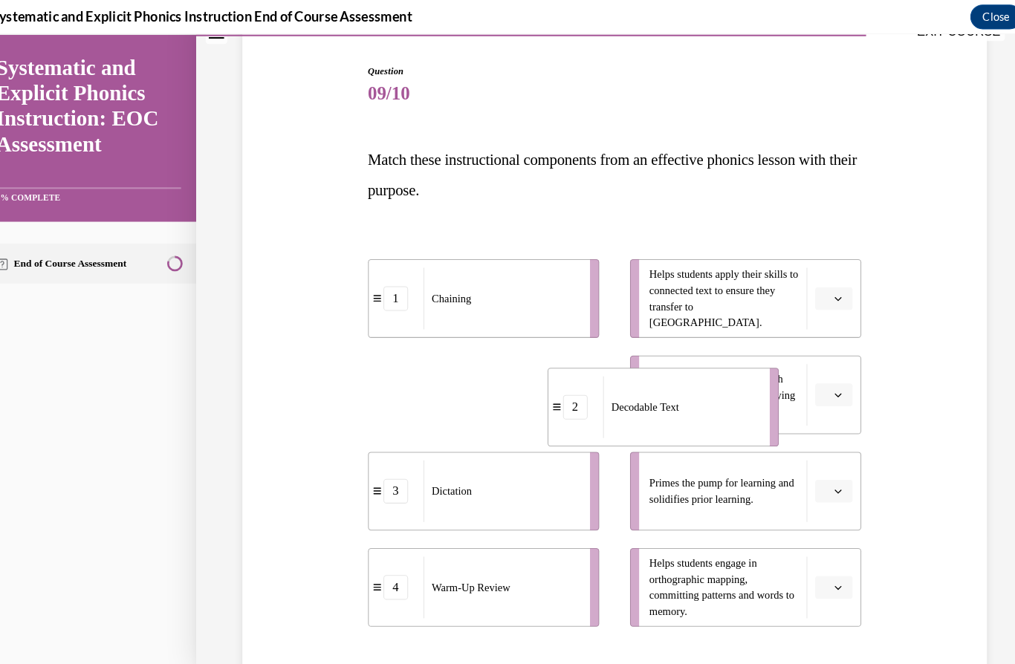
drag, startPoint x: 433, startPoint y: 375, endPoint x: 606, endPoint y: 386, distance: 172.8
click at [606, 386] on span "Decodable Text" at bounding box center [622, 394] width 65 height 16
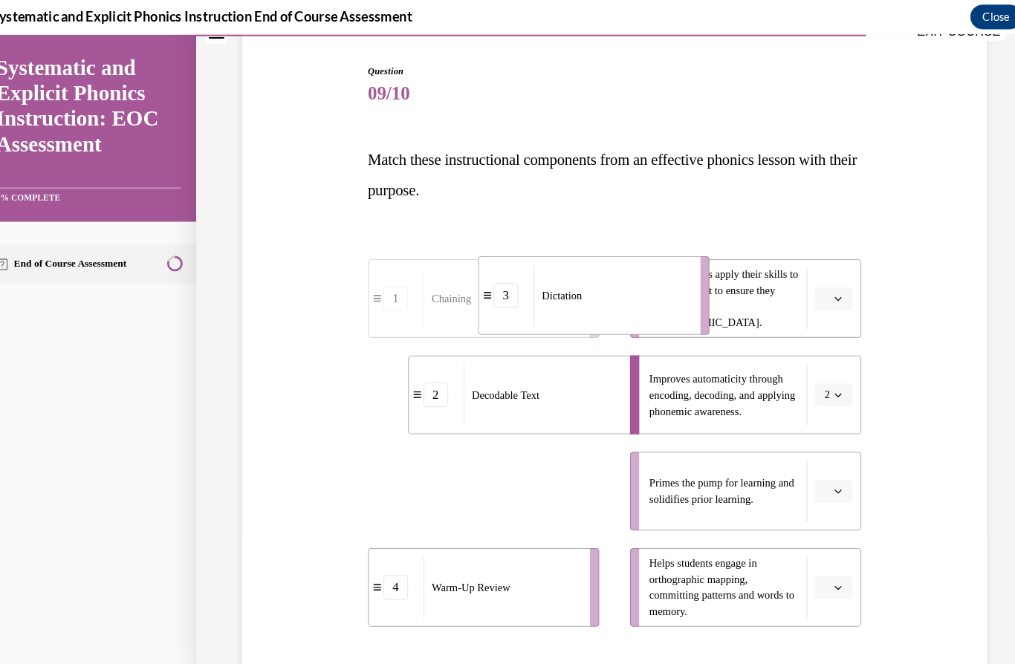
drag, startPoint x: 551, startPoint y: 456, endPoint x: 657, endPoint y: 268, distance: 216.6
click at [657, 268] on div "Dictation" at bounding box center [590, 285] width 151 height 59
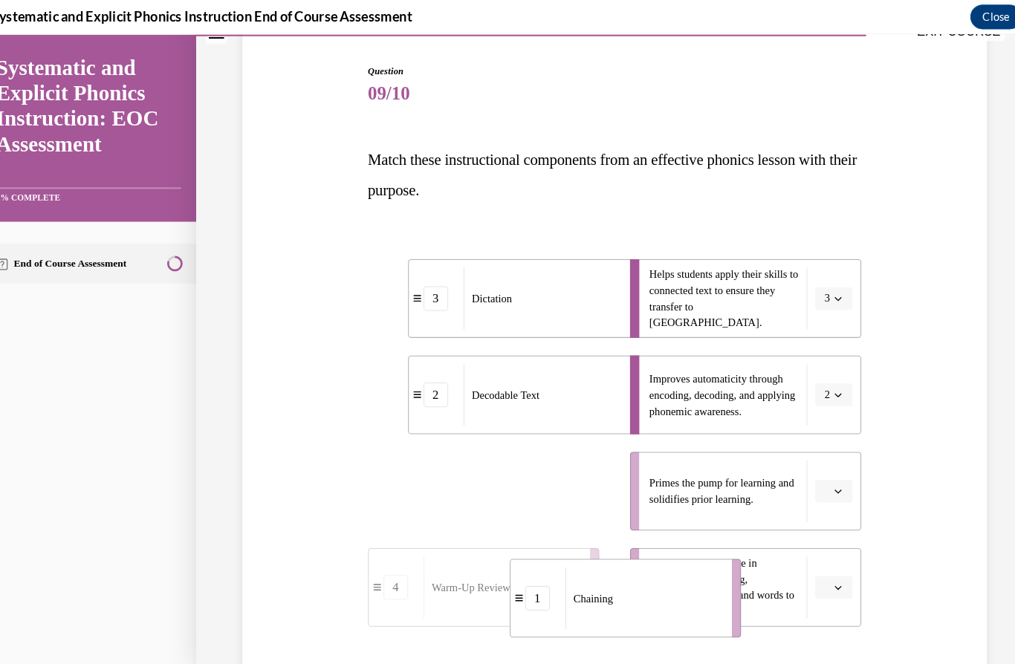
drag, startPoint x: 455, startPoint y: 448, endPoint x: 592, endPoint y: 551, distance: 171.4
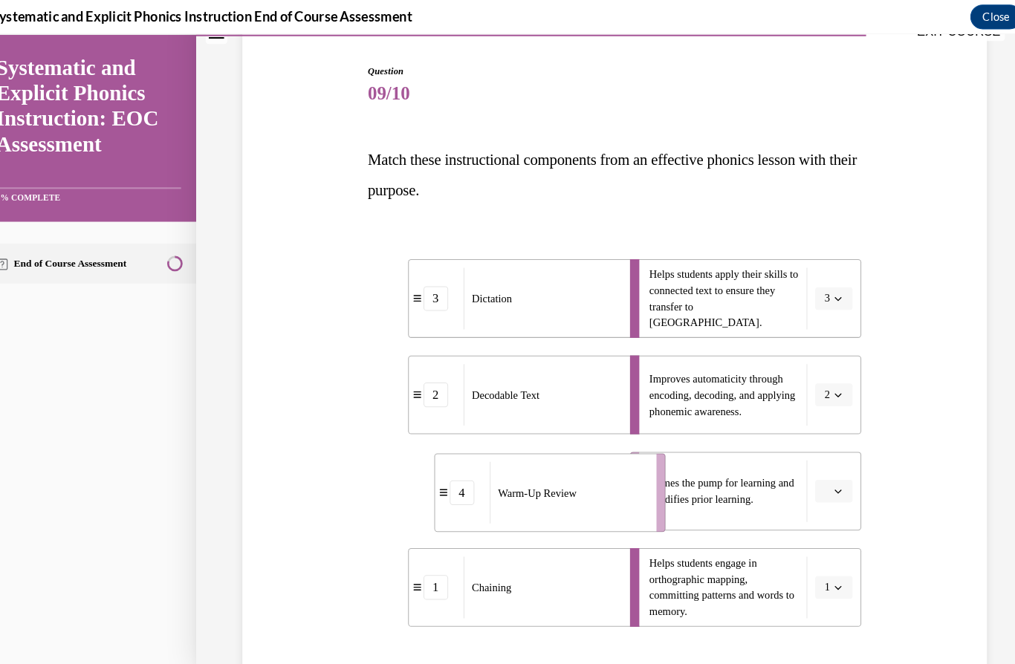
drag, startPoint x: 473, startPoint y: 493, endPoint x: 570, endPoint y: 495, distance: 97.4
click at [570, 495] on div "Warm-Up Review" at bounding box center [548, 475] width 151 height 59
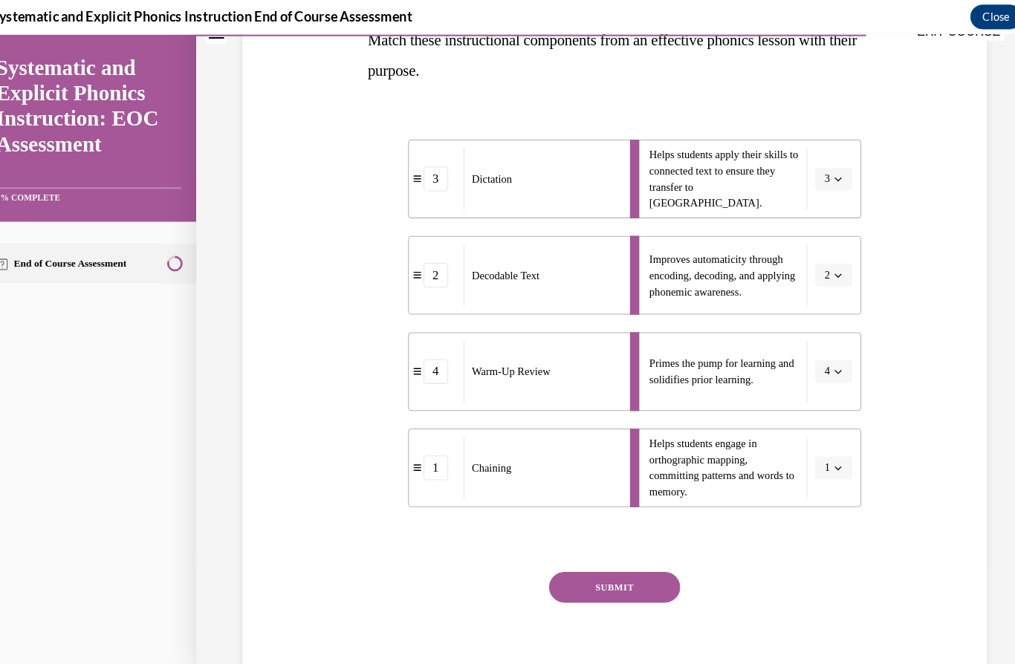
click at [566, 563] on button "SUBMIT" at bounding box center [593, 567] width 126 height 30
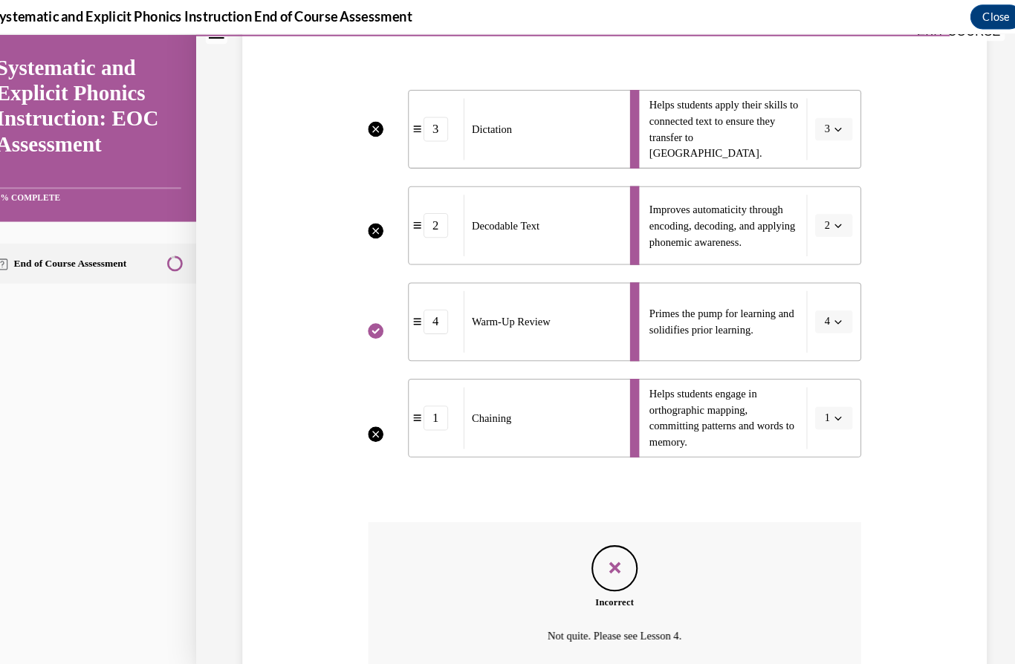
scroll to position [362, 0]
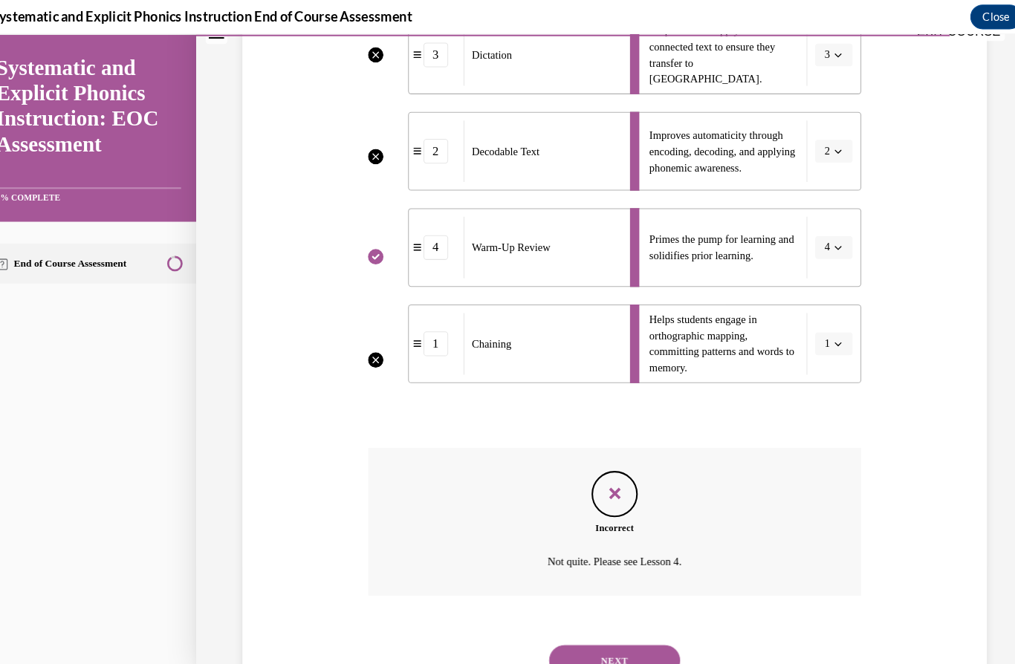
click at [560, 632] on button "NEXT" at bounding box center [593, 638] width 126 height 30
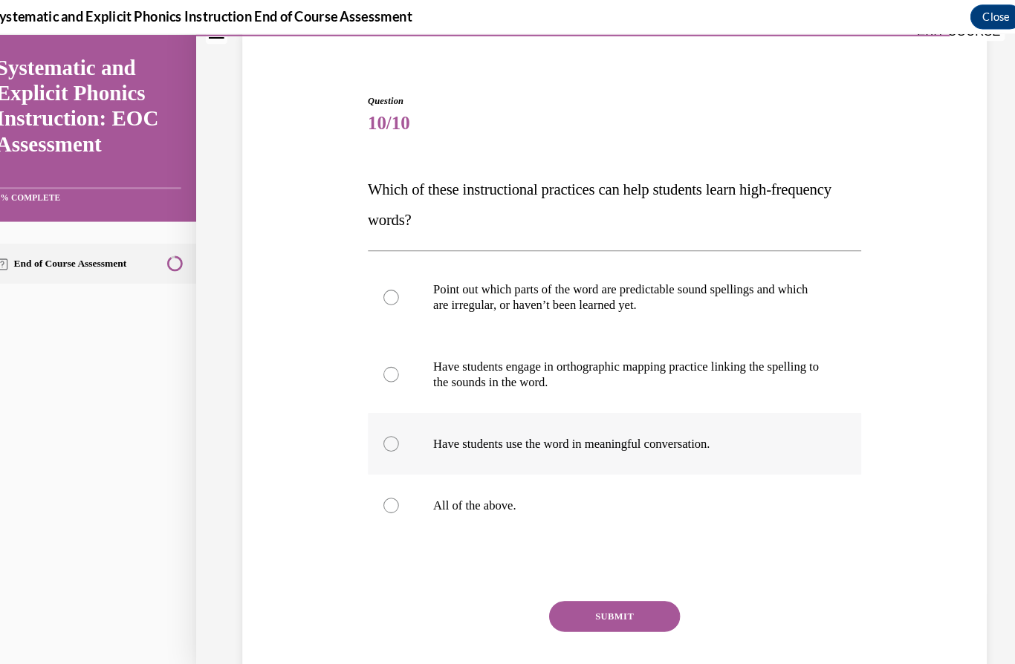
scroll to position [98, 0]
click at [658, 496] on div at bounding box center [593, 488] width 476 height 59
click at [591, 607] on button "SUBMIT" at bounding box center [593, 595] width 126 height 30
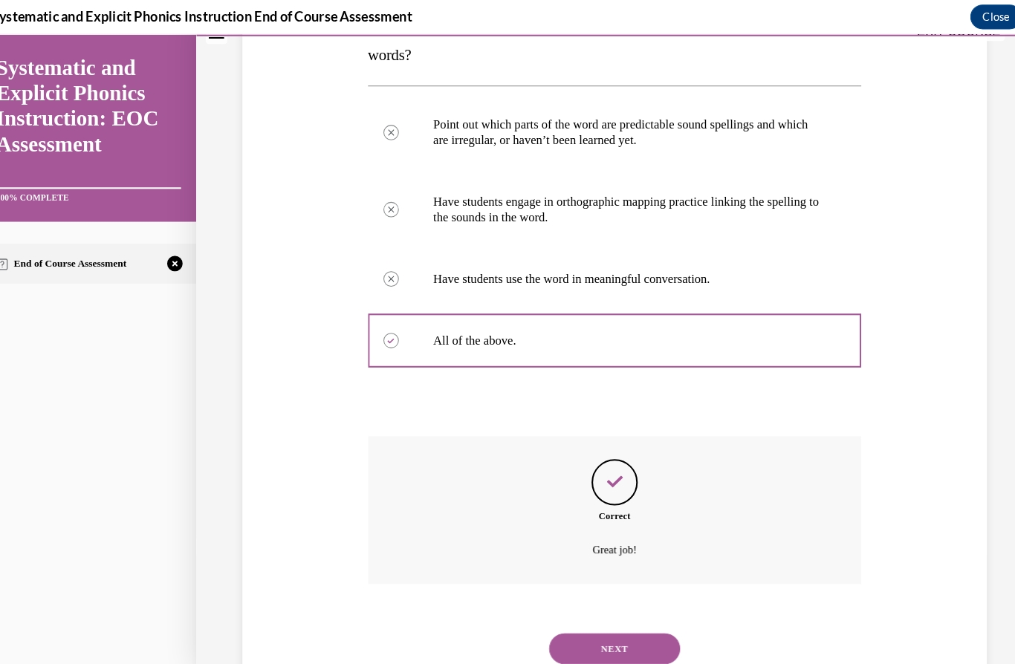
scroll to position [251, 0]
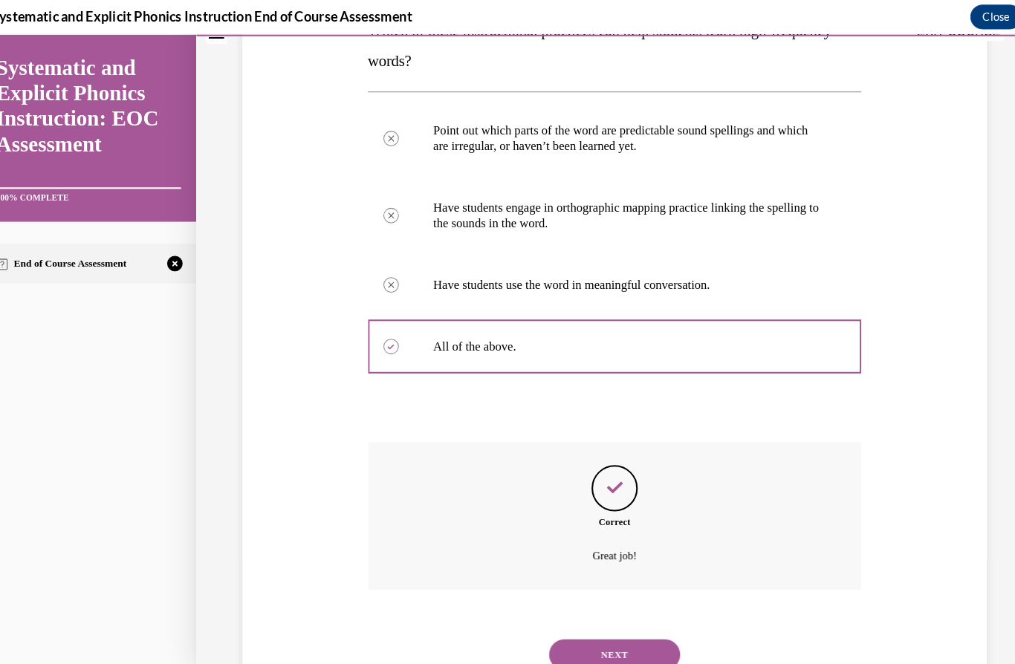
click at [591, 618] on button "NEXT" at bounding box center [593, 633] width 126 height 30
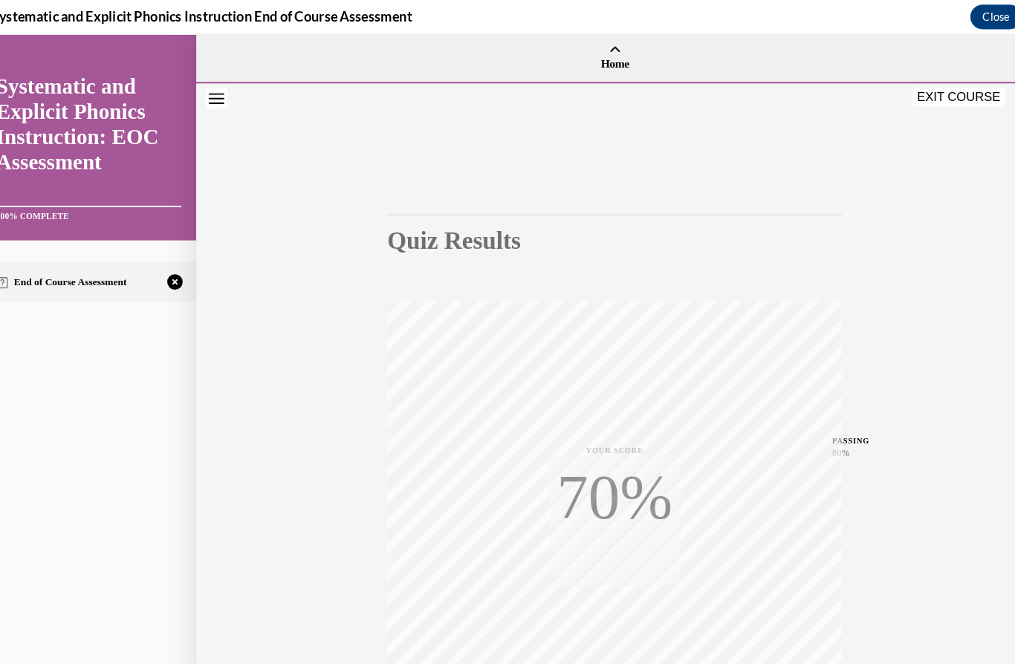
scroll to position [92, 0]
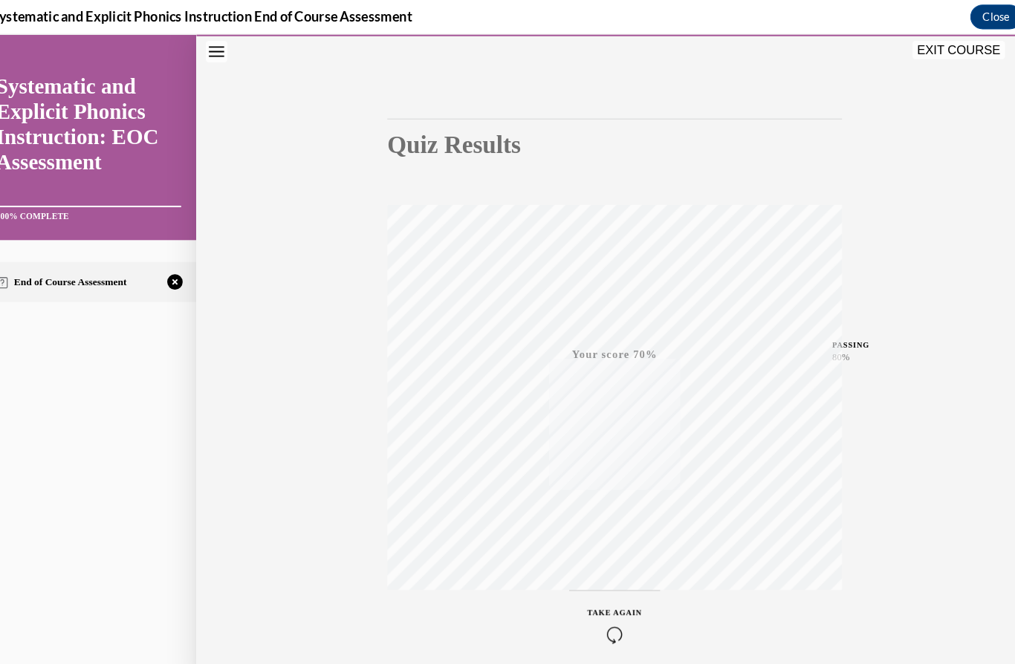
click at [578, 613] on icon "button" at bounding box center [593, 613] width 53 height 16
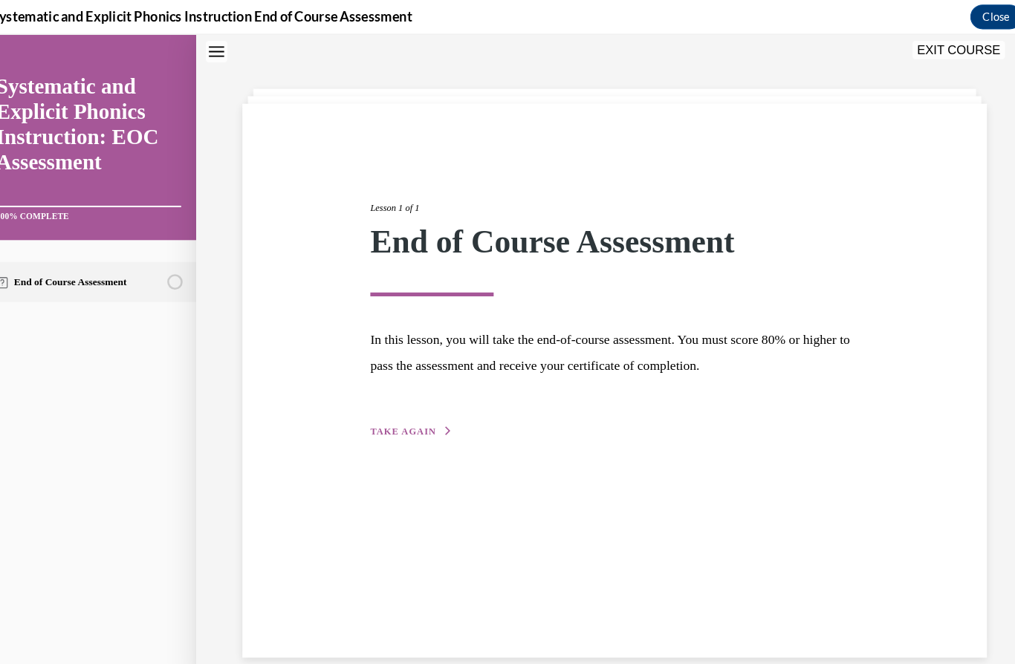
click at [363, 414] on span "TAKE AGAIN" at bounding box center [388, 417] width 63 height 10
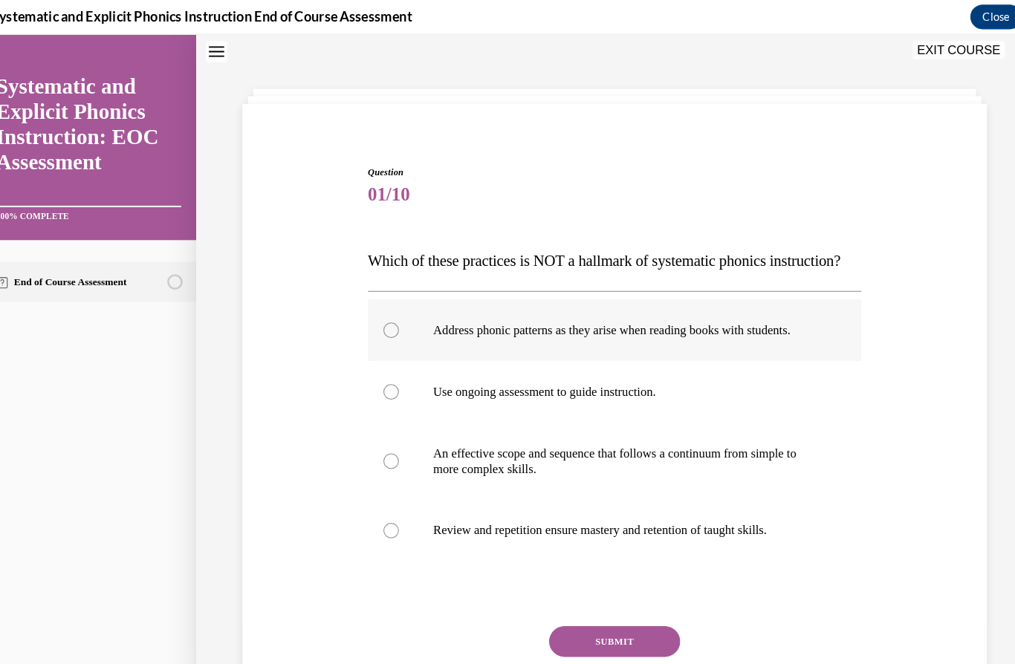
click at [376, 341] on div at bounding box center [593, 319] width 476 height 59
click at [540, 635] on button "SUBMIT" at bounding box center [593, 620] width 126 height 30
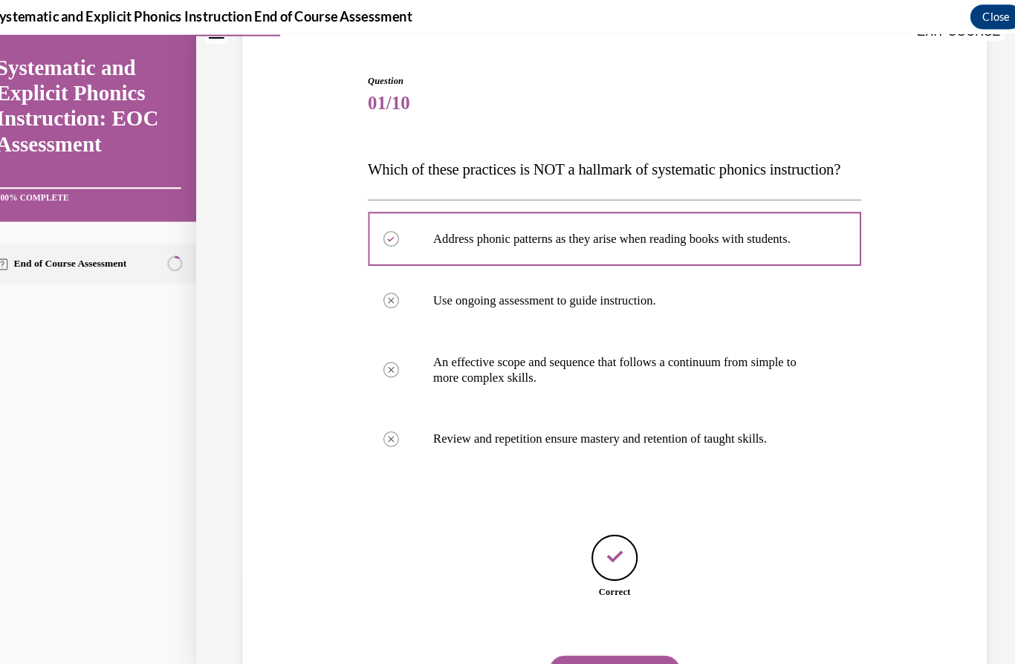
scroll to position [158, 0]
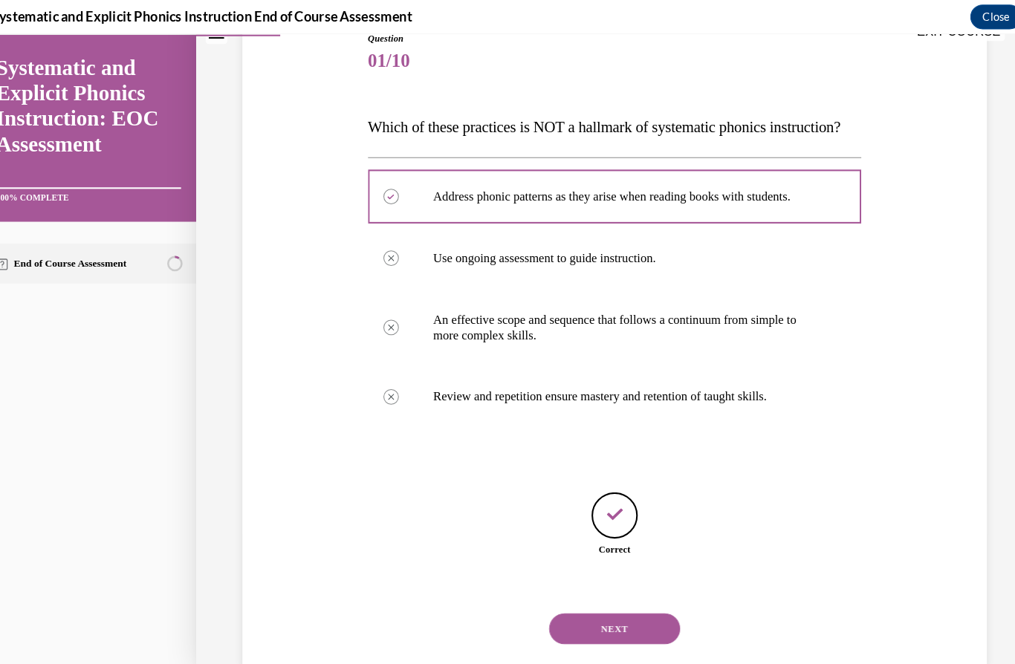
click at [540, 637] on div "NEXT" at bounding box center [593, 606] width 476 height 59
click at [546, 635] on div "NEXT" at bounding box center [593, 606] width 476 height 59
click at [549, 616] on button "NEXT" at bounding box center [593, 607] width 126 height 30
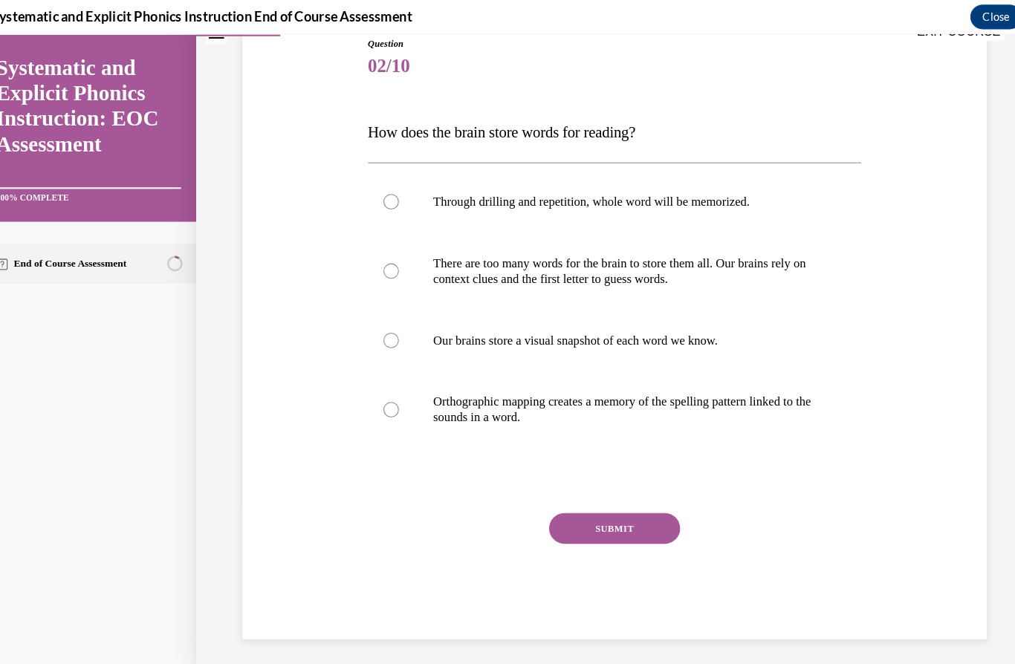
scroll to position [97, 0]
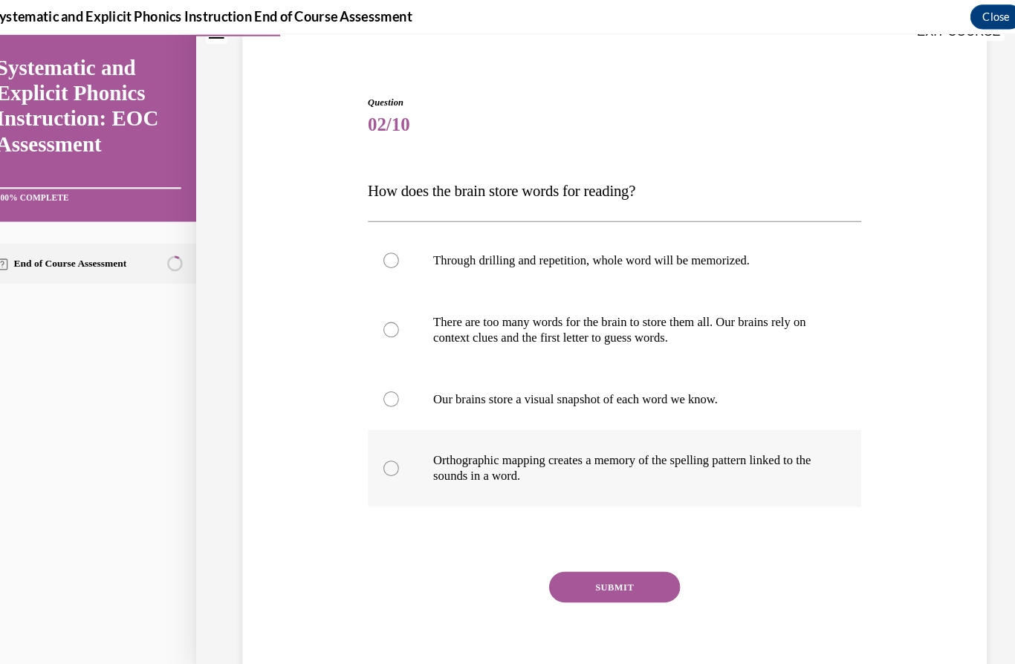
click at [528, 447] on p "Orthographic mapping creates a memory of the spelling pattern linked to the sou…" at bounding box center [606, 453] width 376 height 30
click at [570, 563] on button "SUBMIT" at bounding box center [593, 567] width 126 height 30
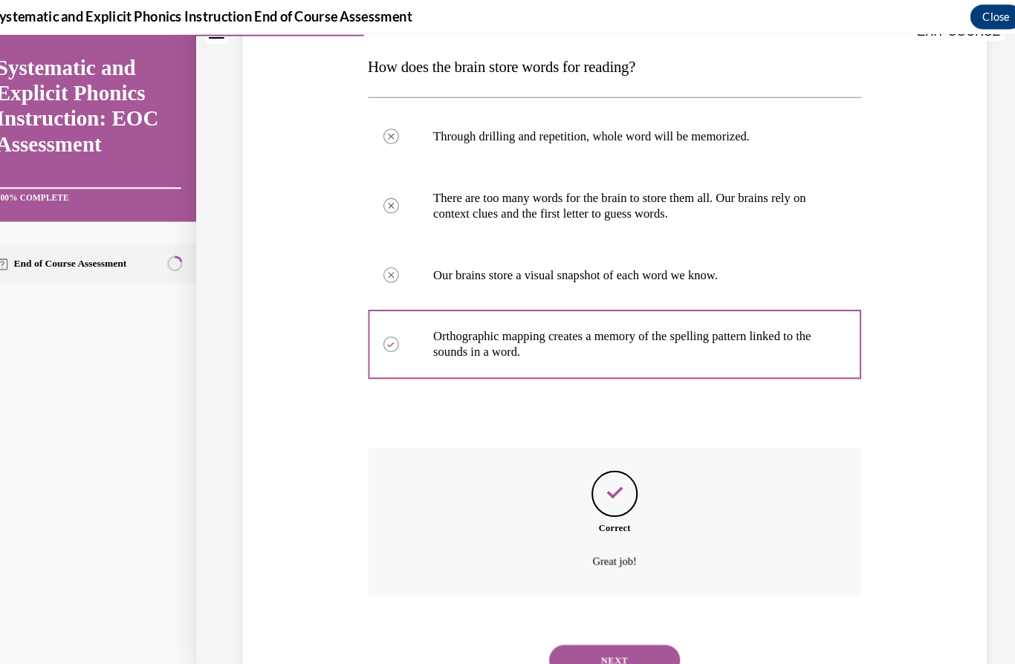
scroll to position [216, 0]
click at [569, 623] on button "NEXT" at bounding box center [593, 638] width 126 height 30
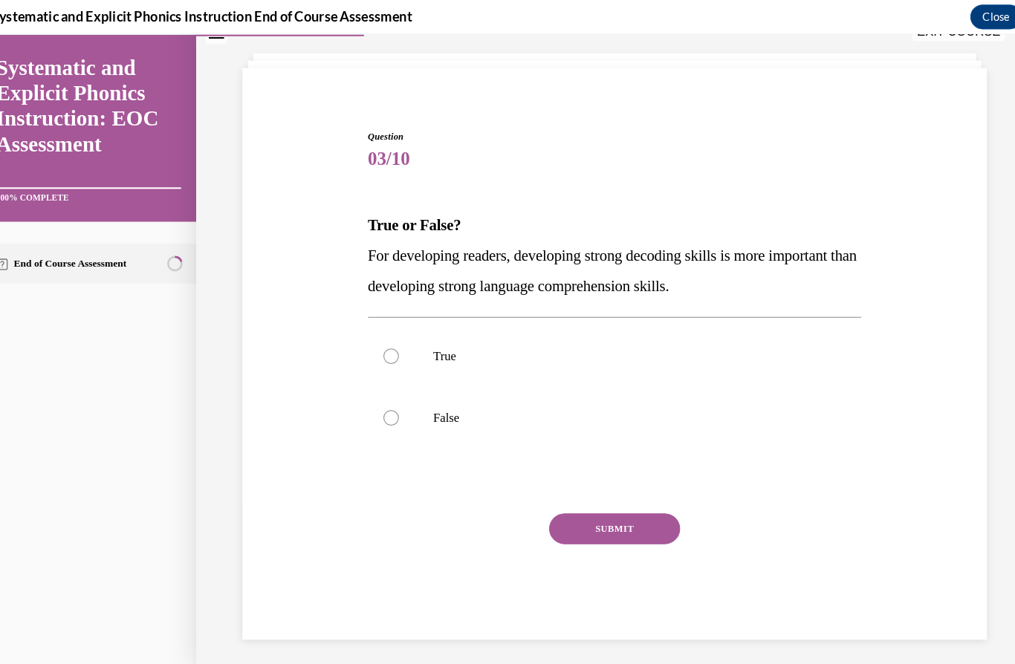
scroll to position [47, 0]
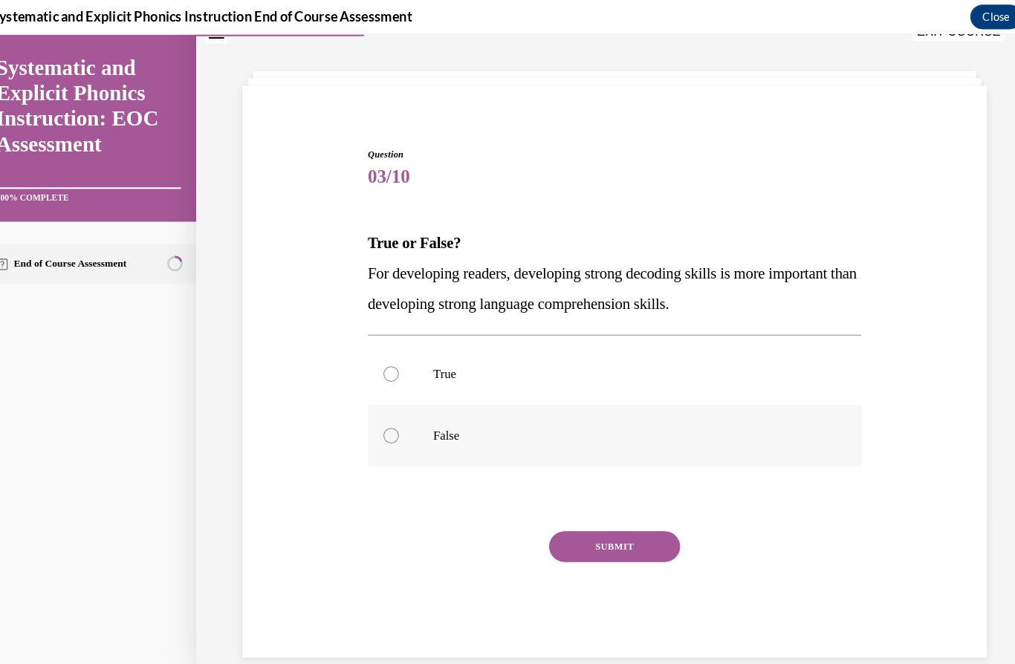
click at [523, 415] on p "False" at bounding box center [606, 420] width 376 height 15
click at [577, 514] on button "SUBMIT" at bounding box center [593, 528] width 126 height 30
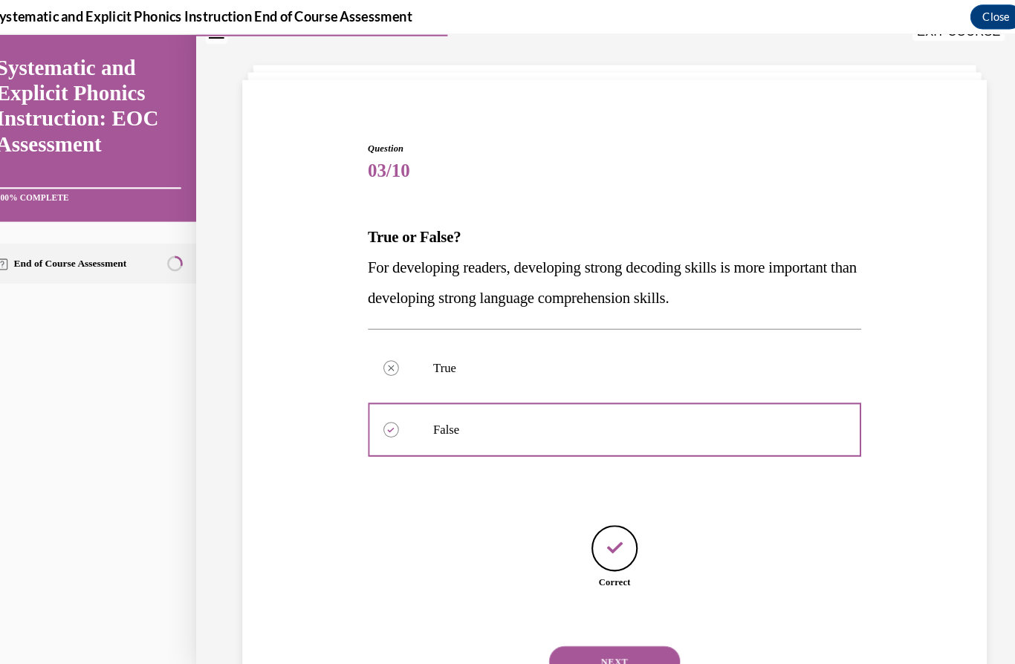
scroll to position [54, 0]
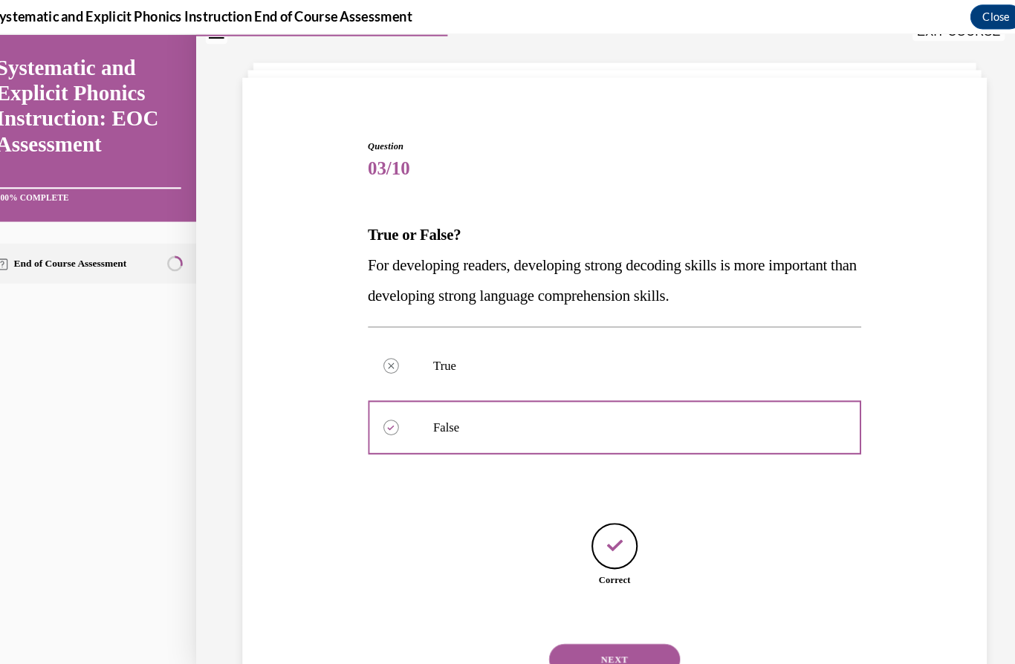
click at [595, 622] on button "NEXT" at bounding box center [593, 637] width 126 height 30
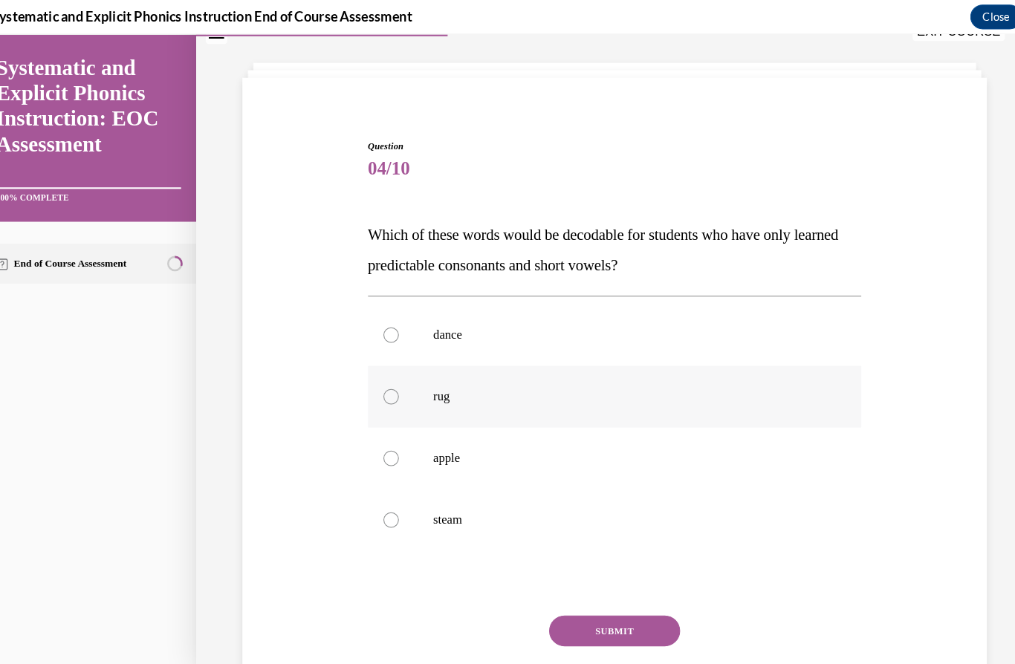
click at [435, 383] on p "rug" at bounding box center [606, 383] width 376 height 15
click at [622, 615] on button "SUBMIT" at bounding box center [593, 610] width 126 height 30
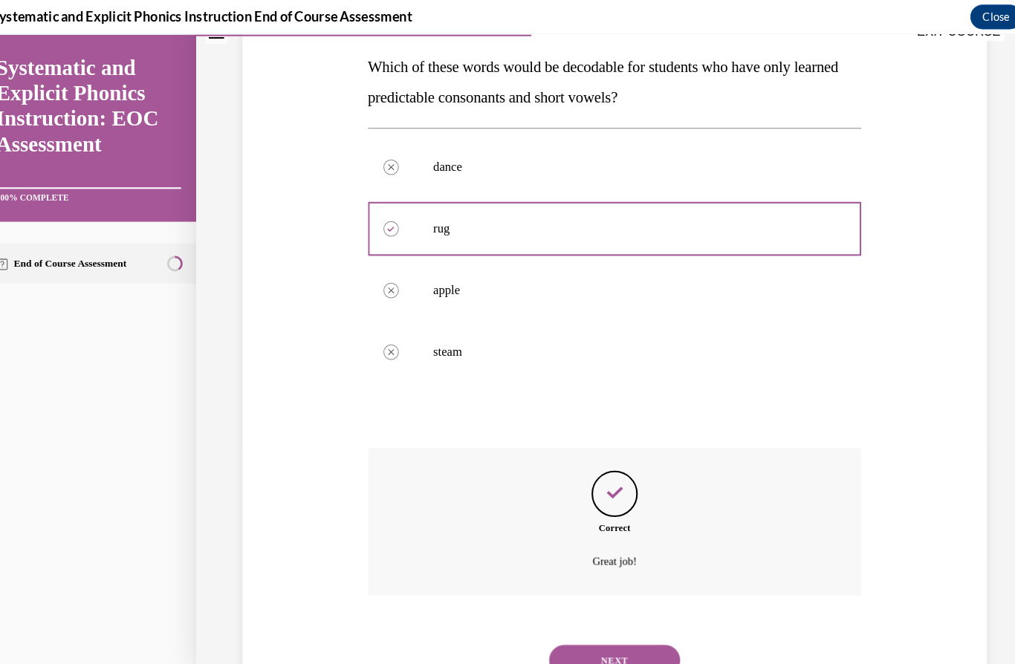
click at [621, 623] on button "NEXT" at bounding box center [593, 638] width 126 height 30
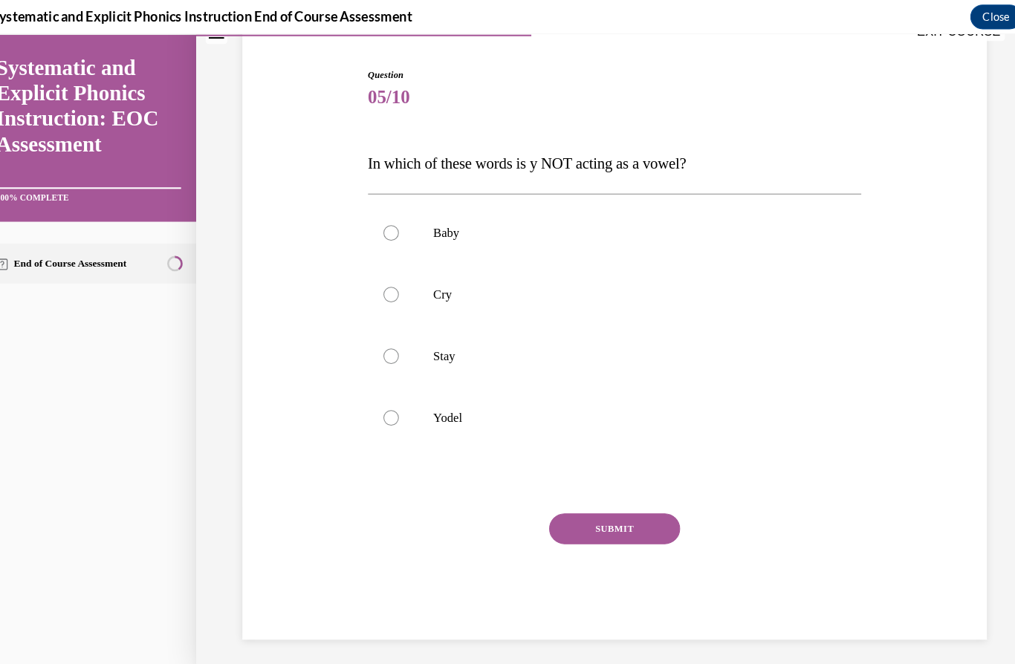
scroll to position [67, 0]
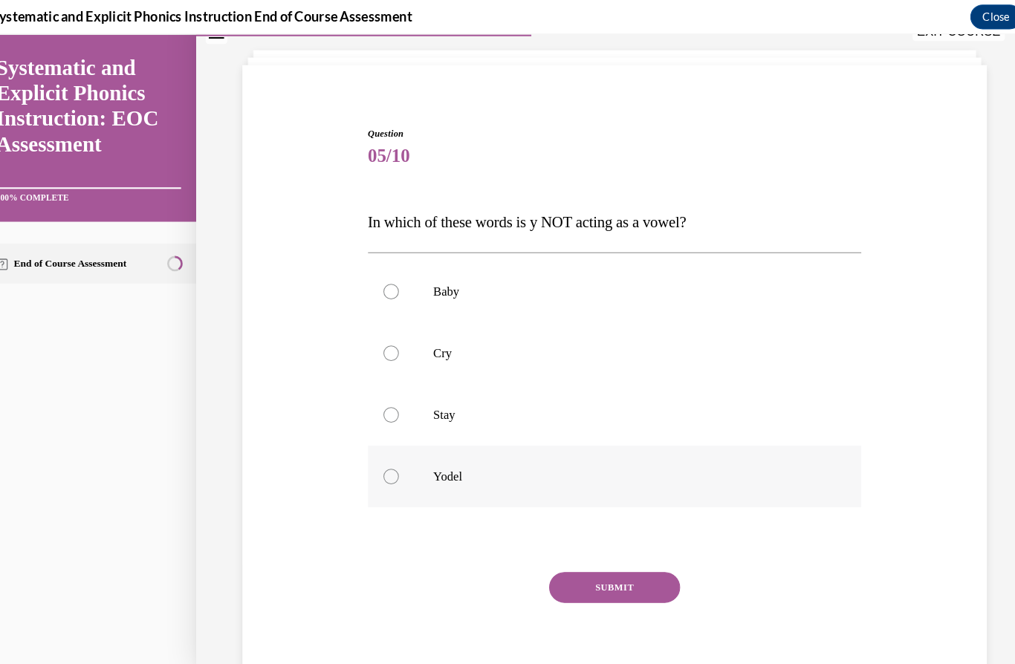
click at [427, 457] on p "Yodel" at bounding box center [606, 460] width 376 height 15
click at [586, 557] on button "SUBMIT" at bounding box center [593, 567] width 126 height 30
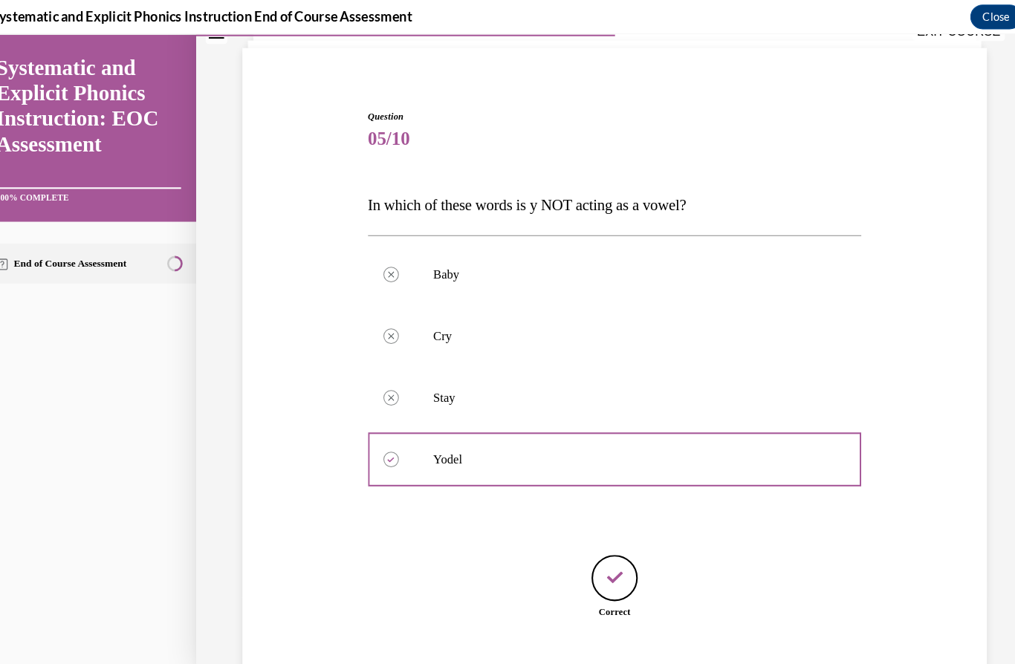
scroll to position [114, 0]
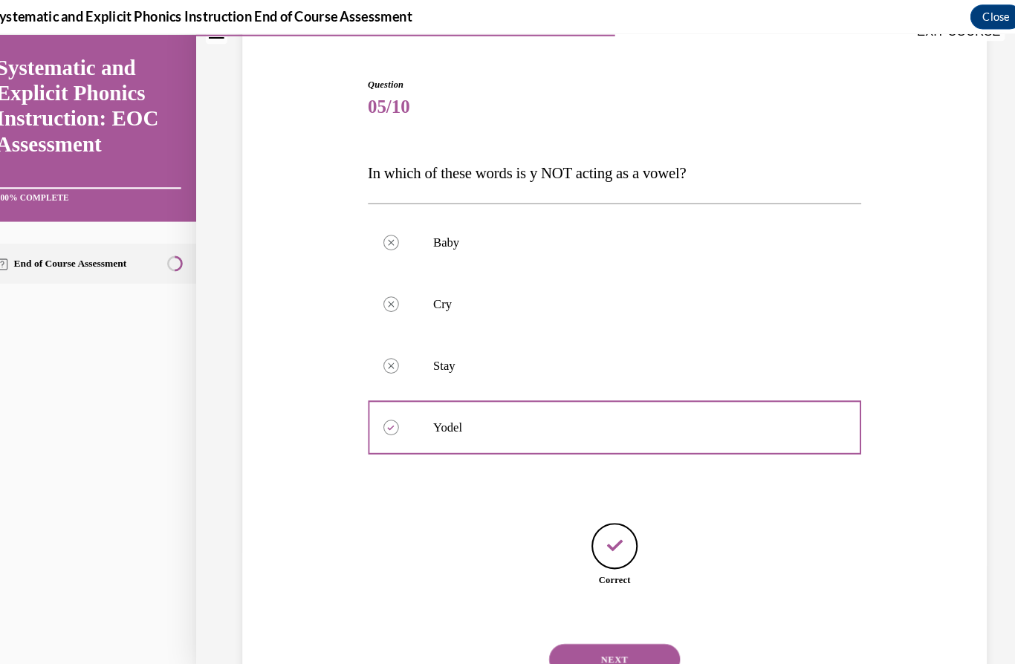
click at [576, 622] on button "NEXT" at bounding box center [593, 637] width 126 height 30
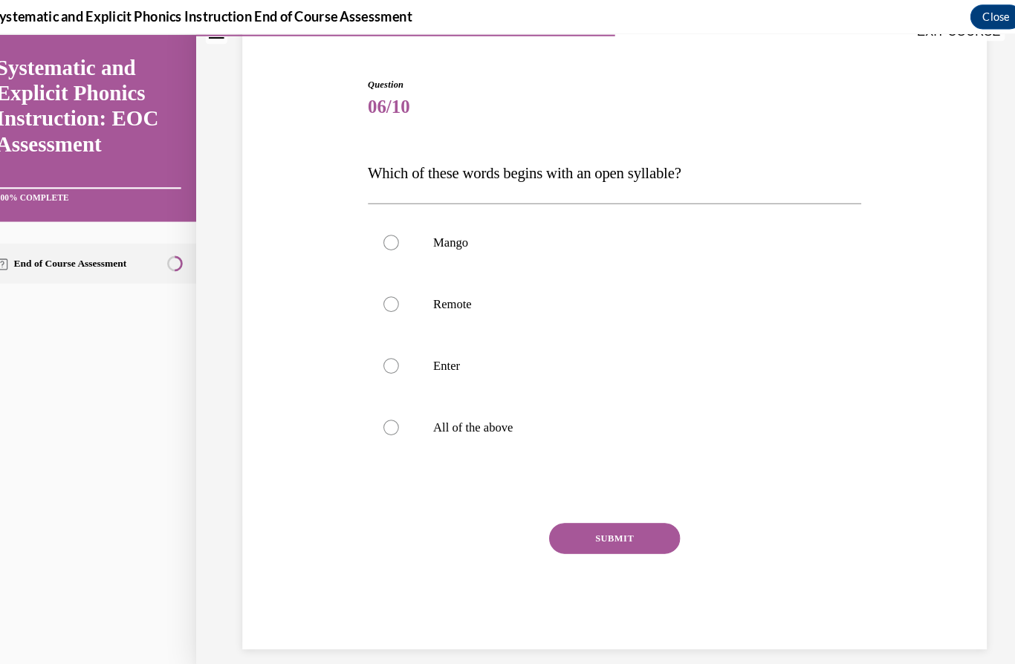
scroll to position [67, 0]
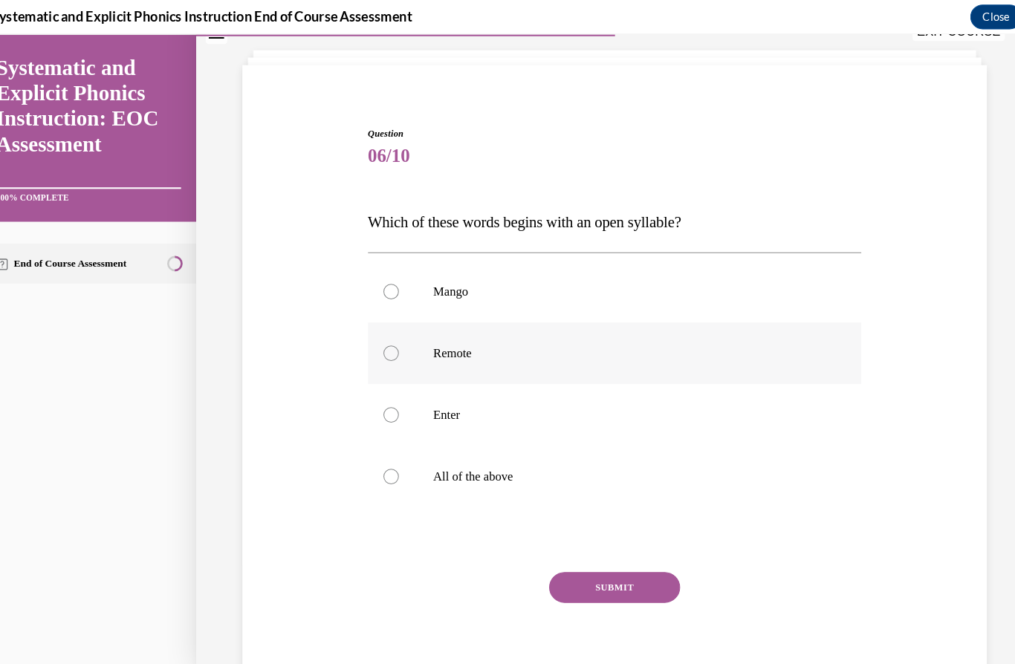
click at [431, 333] on div at bounding box center [593, 340] width 476 height 59
click at [593, 583] on div "SUBMIT" at bounding box center [593, 589] width 476 height 74
click at [585, 578] on button "SUBMIT" at bounding box center [593, 567] width 126 height 30
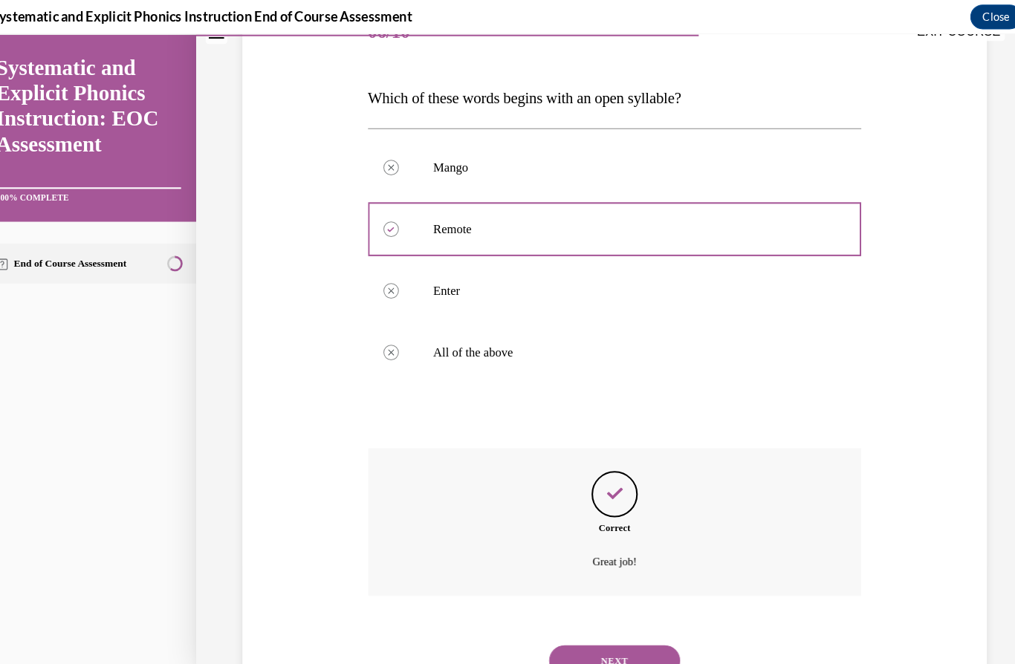
scroll to position [187, 0]
click at [573, 623] on button "NEXT" at bounding box center [593, 638] width 126 height 30
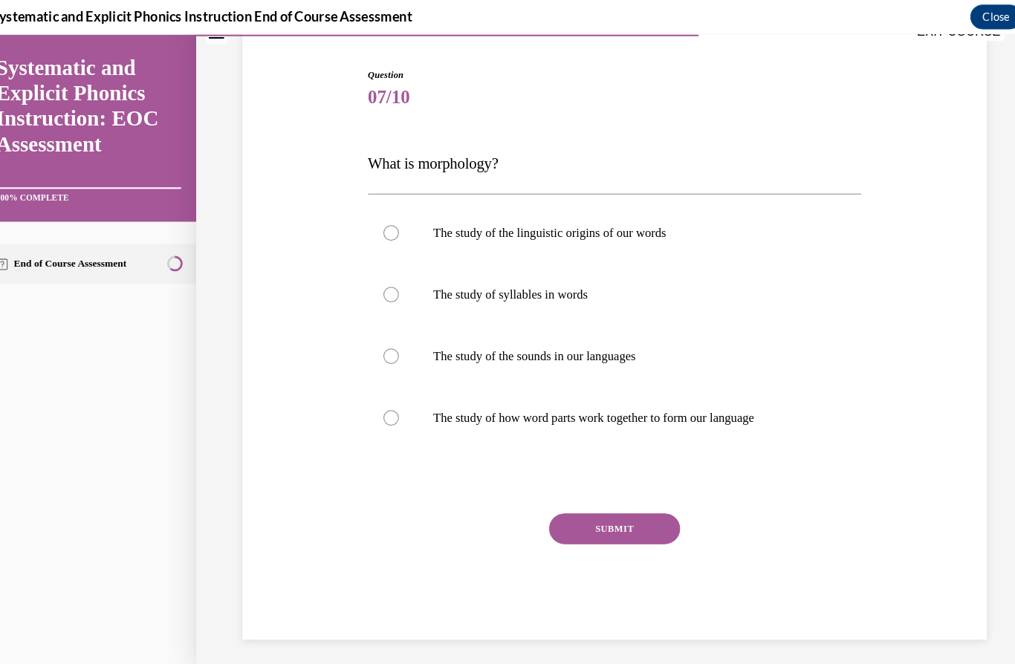
scroll to position [67, 0]
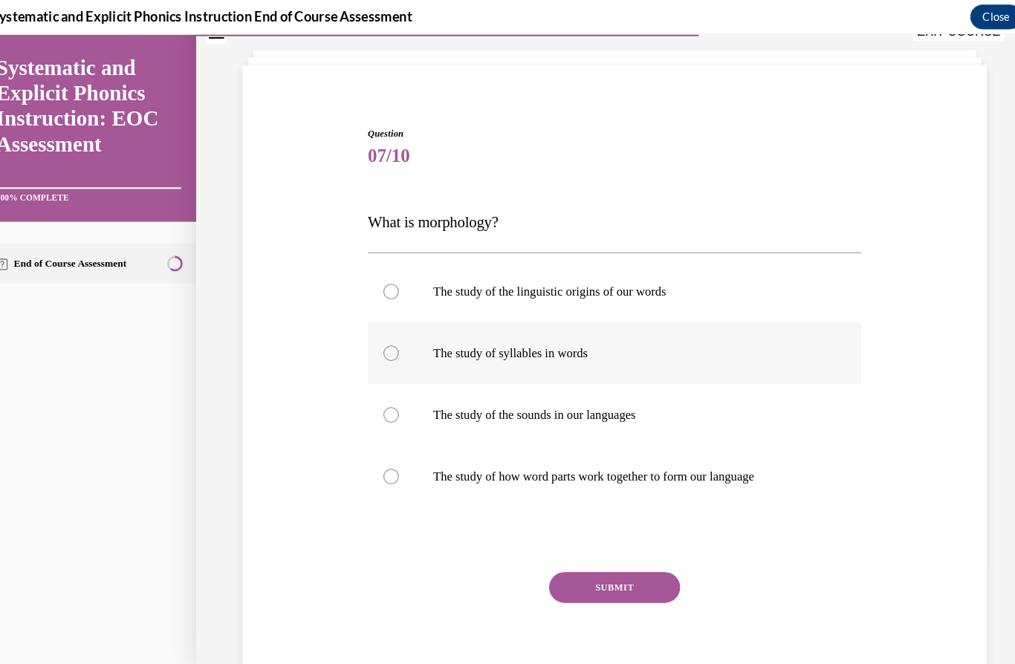
click at [436, 367] on div at bounding box center [593, 340] width 476 height 59
click at [581, 571] on button "SUBMIT" at bounding box center [593, 567] width 126 height 30
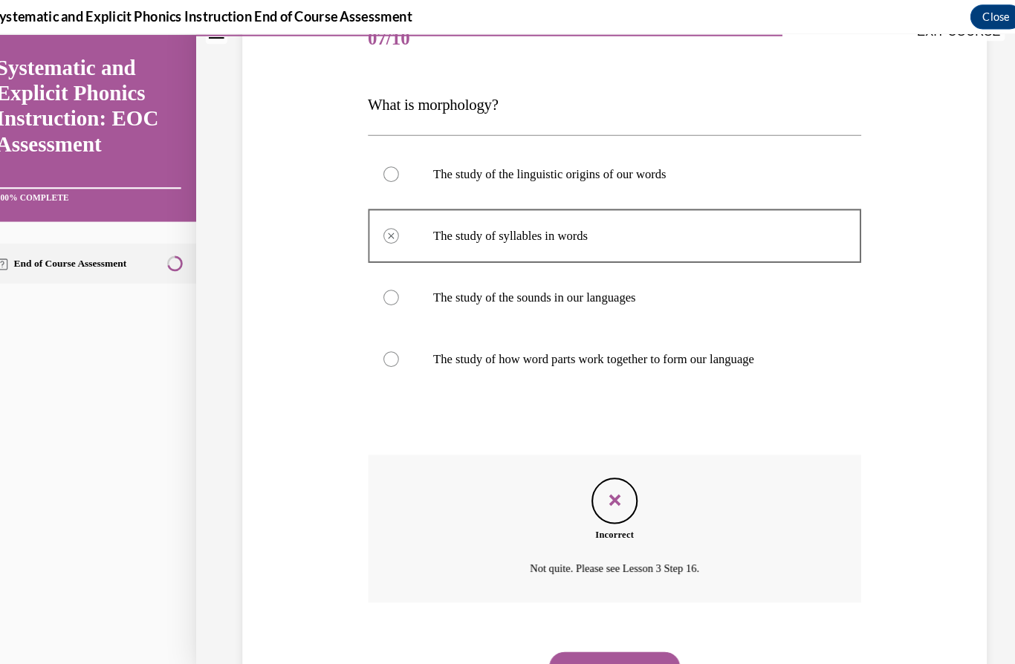
scroll to position [187, 0]
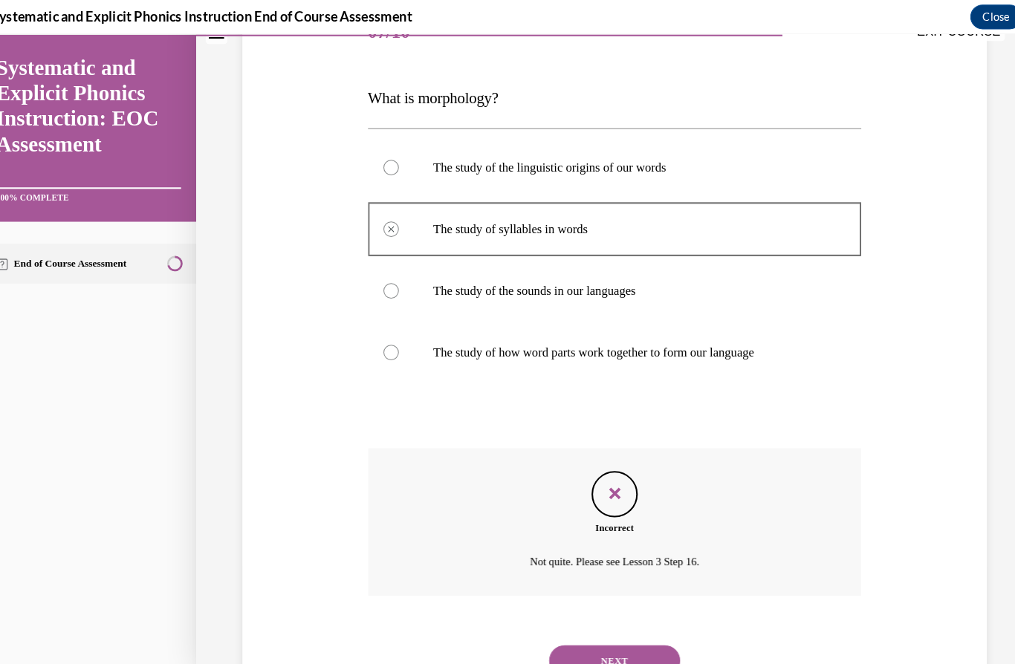
click at [592, 623] on button "NEXT" at bounding box center [593, 638] width 126 height 30
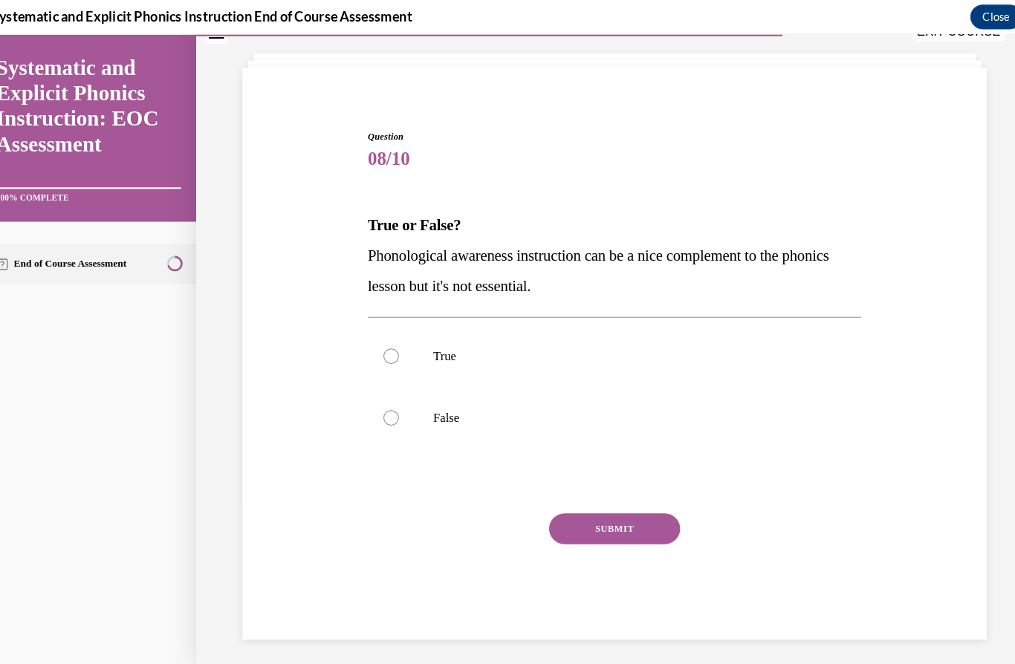
scroll to position [47, 0]
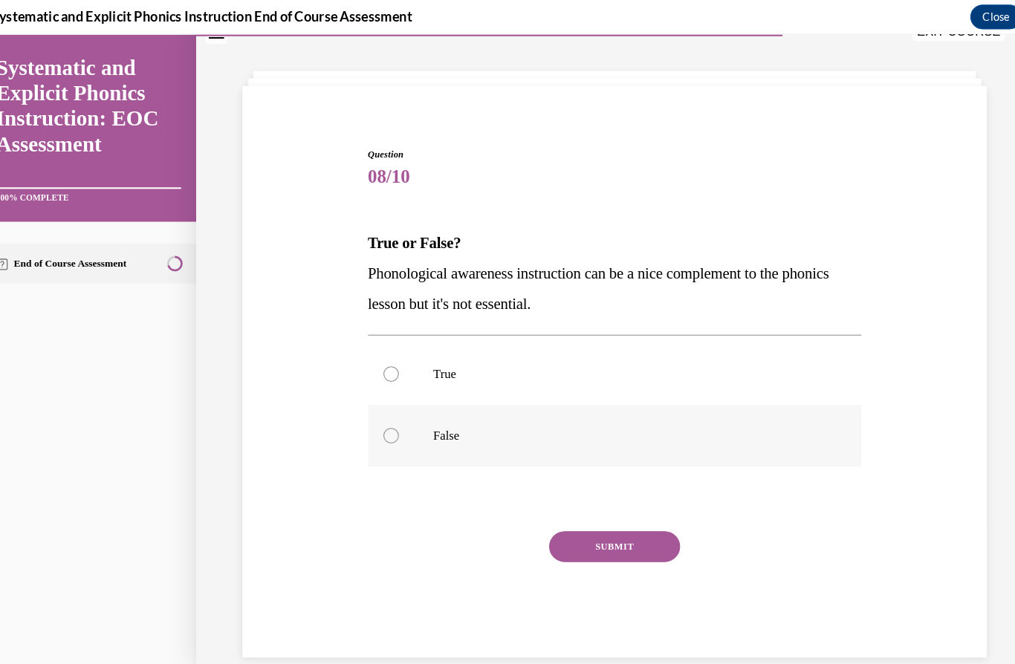
click at [418, 430] on div at bounding box center [593, 420] width 476 height 59
click at [578, 543] on div "SUBMIT" at bounding box center [593, 550] width 476 height 74
click at [570, 530] on button "SUBMIT" at bounding box center [593, 528] width 126 height 30
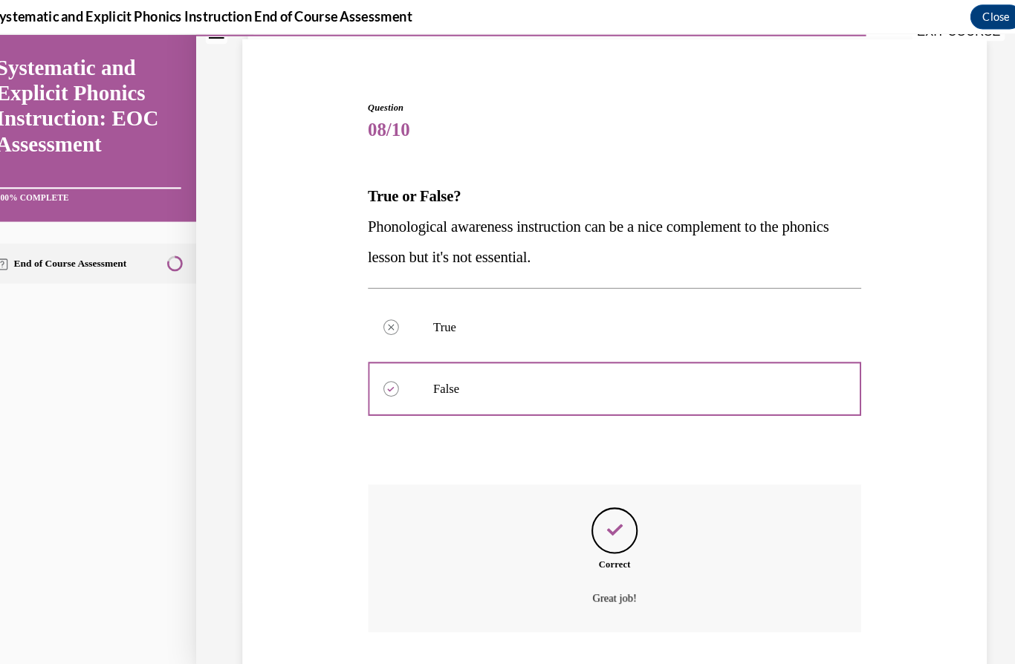
scroll to position [127, 0]
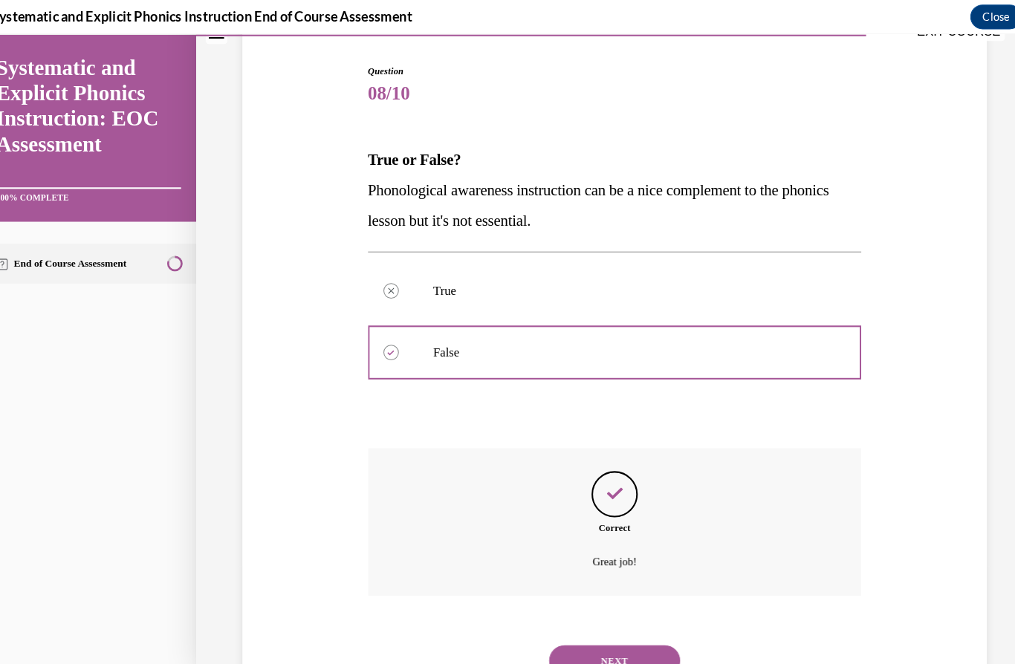
click at [574, 623] on button "NEXT" at bounding box center [593, 638] width 126 height 30
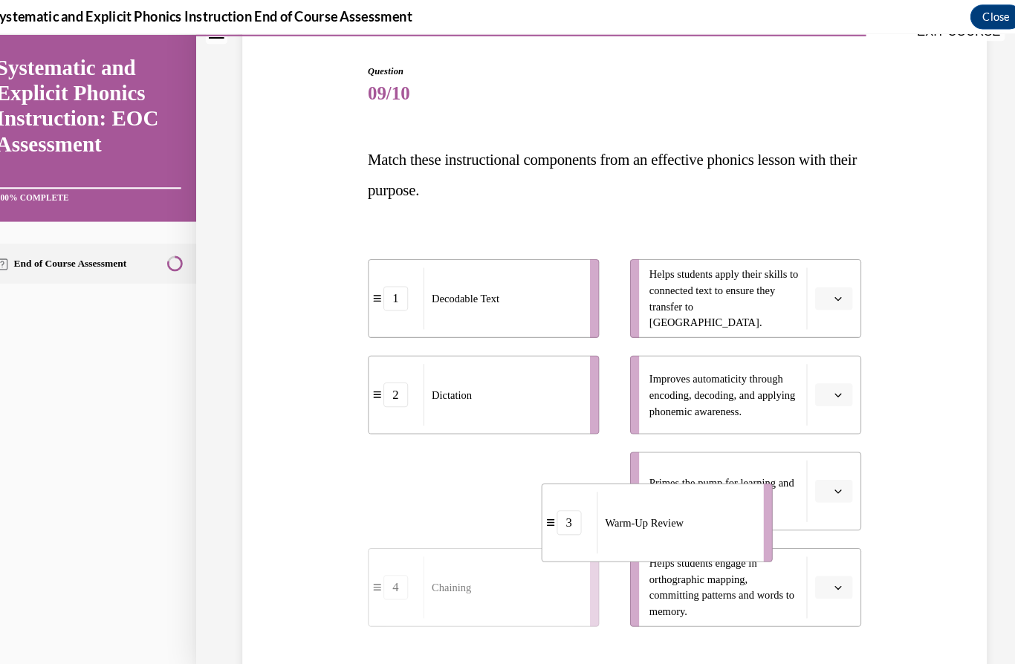
drag, startPoint x: 467, startPoint y: 459, endPoint x: 638, endPoint y: 490, distance: 174.4
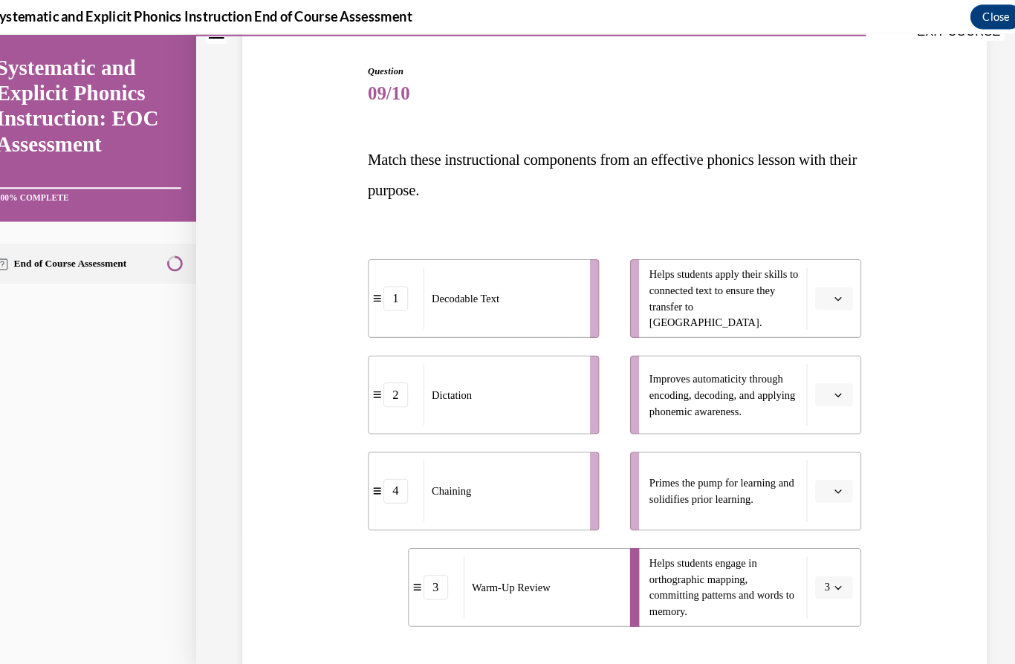
scroll to position [1078, 0]
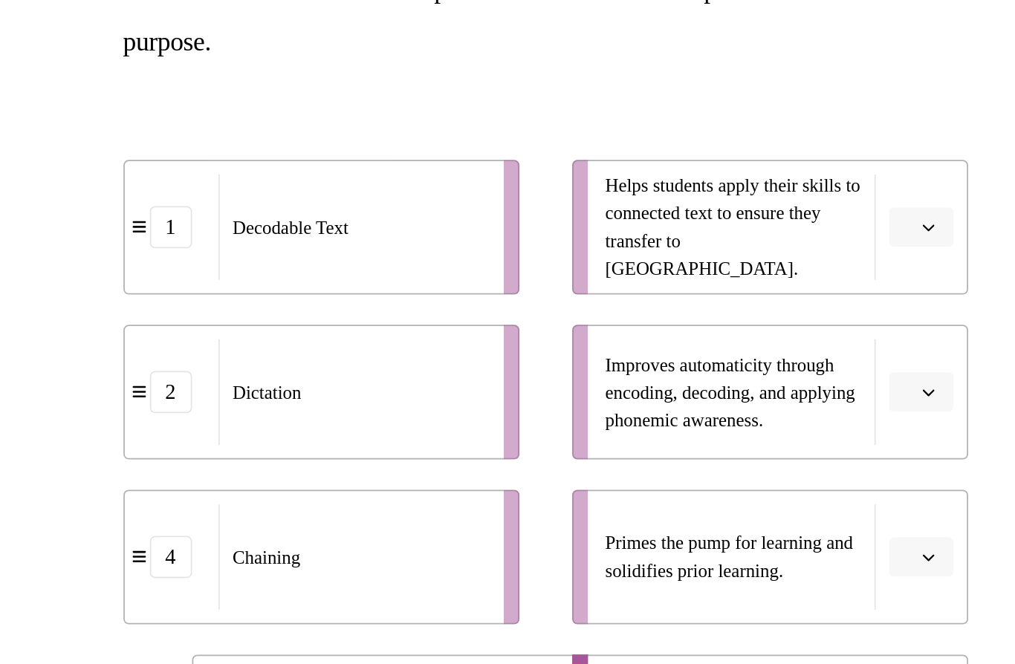
drag, startPoint x: 5, startPoint y: 123, endPoint x: -844, endPoint y: -1463, distance: 1798.4
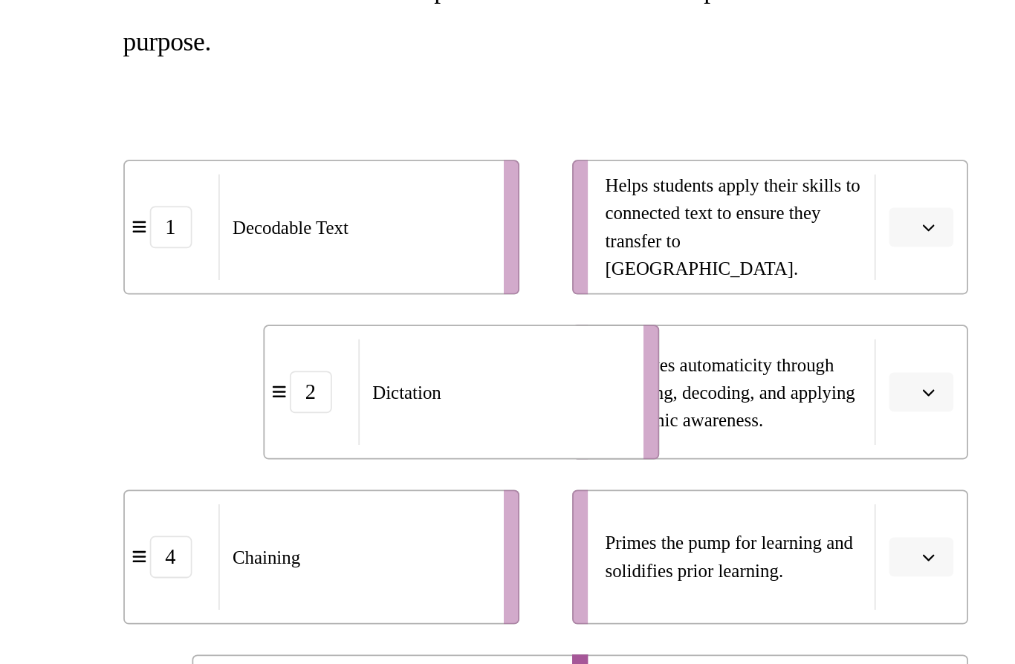
drag, startPoint x: -156, startPoint y: 130, endPoint x: -72, endPoint y: 132, distance: 84.0
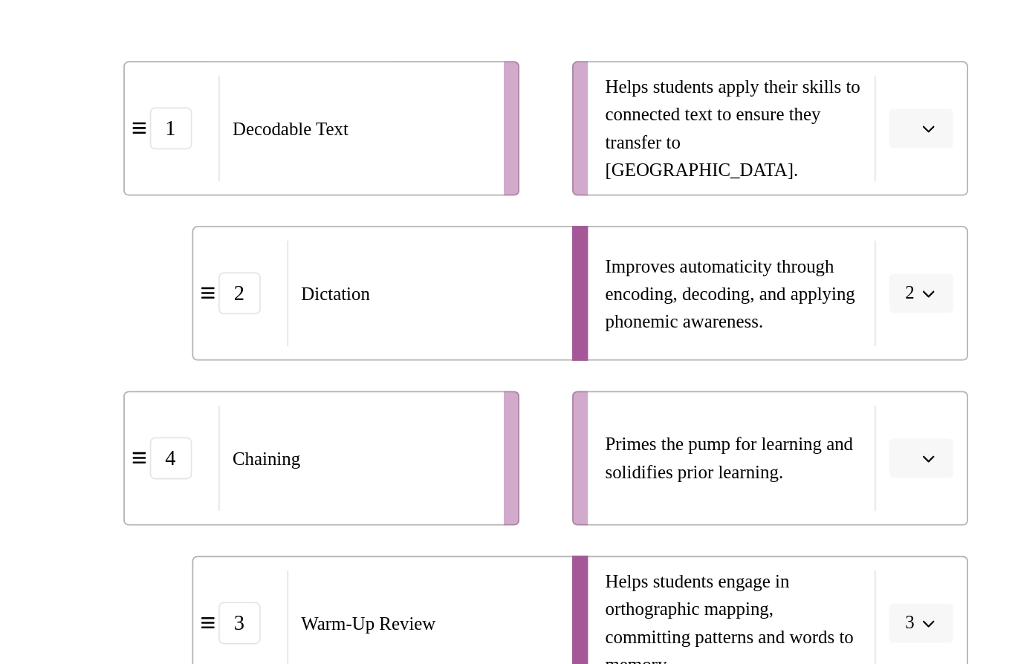
scroll to position [183, 0]
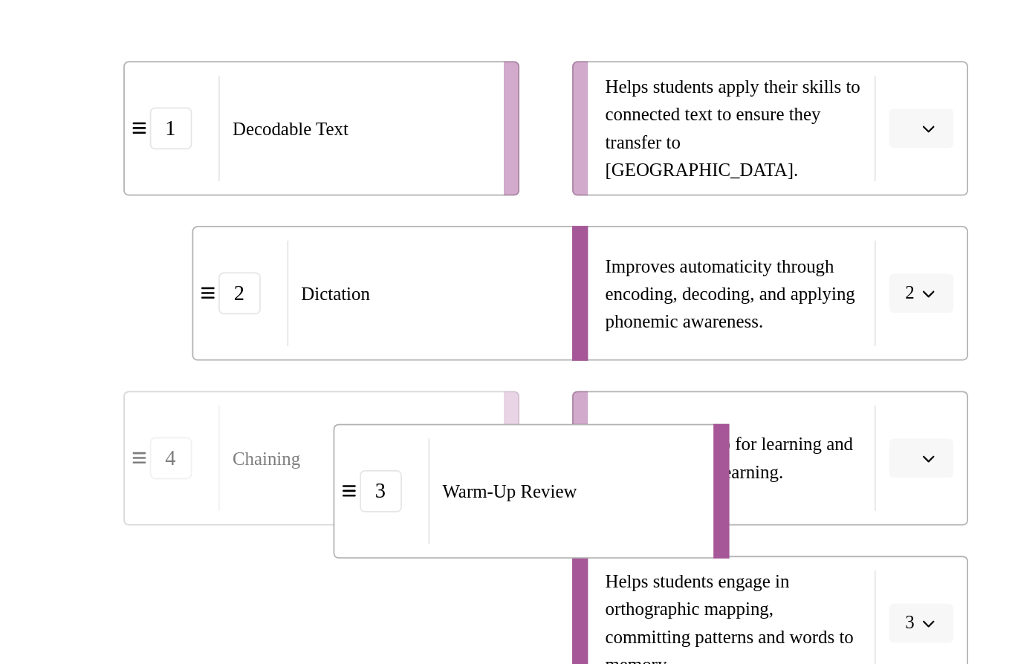
drag, startPoint x: -116, startPoint y: 261, endPoint x: -36, endPoint y: 187, distance: 108.8
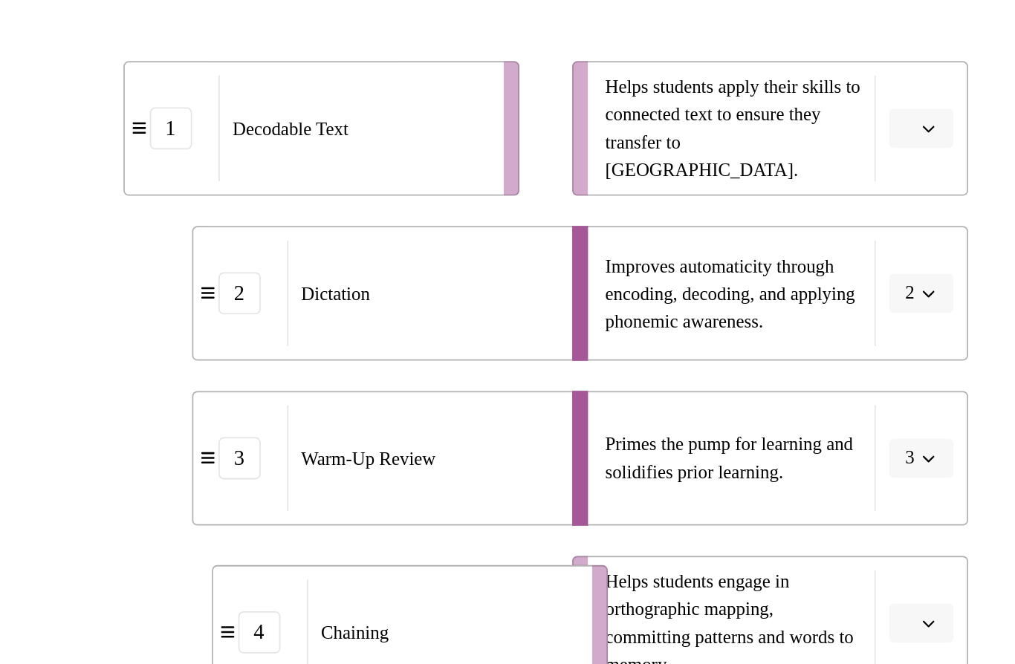
drag, startPoint x: -33, startPoint y: 268, endPoint x: 18, endPoint y: 273, distance: 50.8
click at [18, 273] on div "Chaining" at bounding box center [13, 258] width 151 height 59
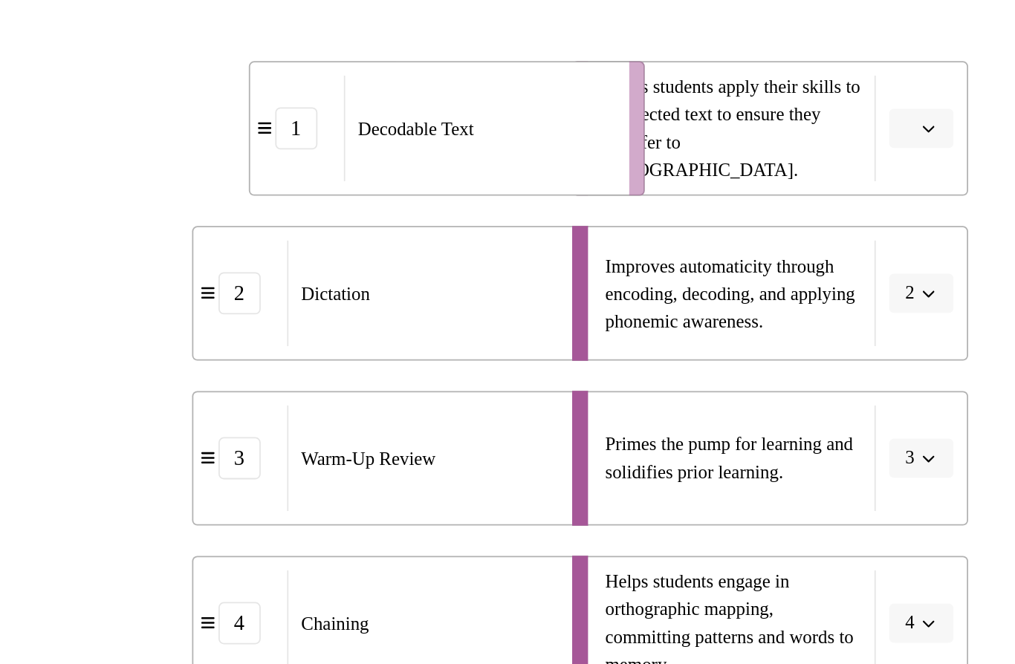
drag, startPoint x: 13, startPoint y: -5, endPoint x: 85, endPoint y: -5, distance: 71.3
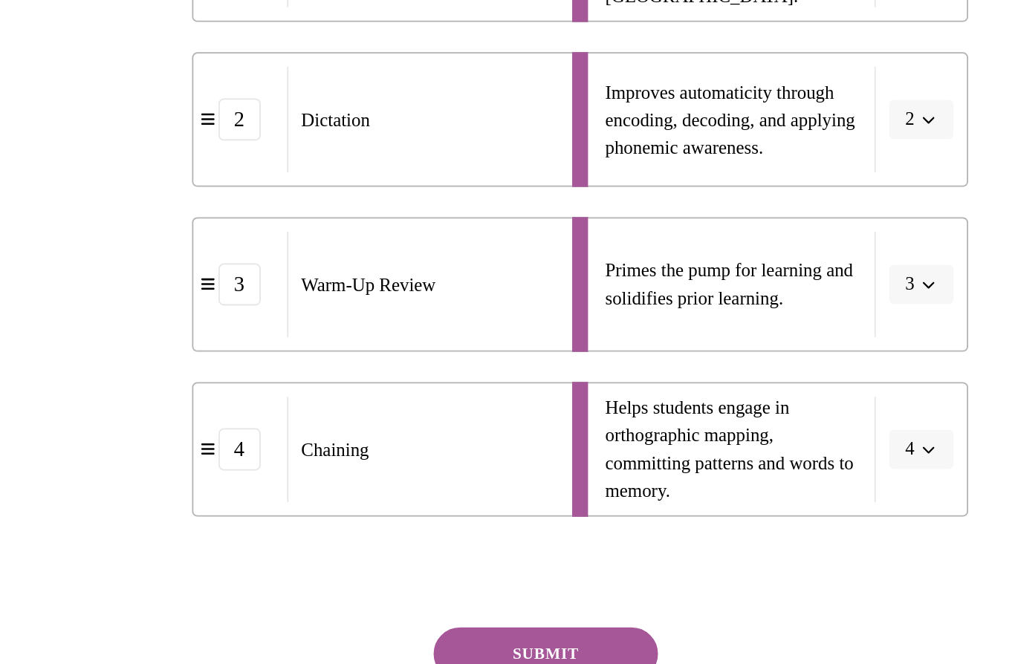
click at [95, 265] on button "SUBMIT" at bounding box center [72, 271] width 126 height 30
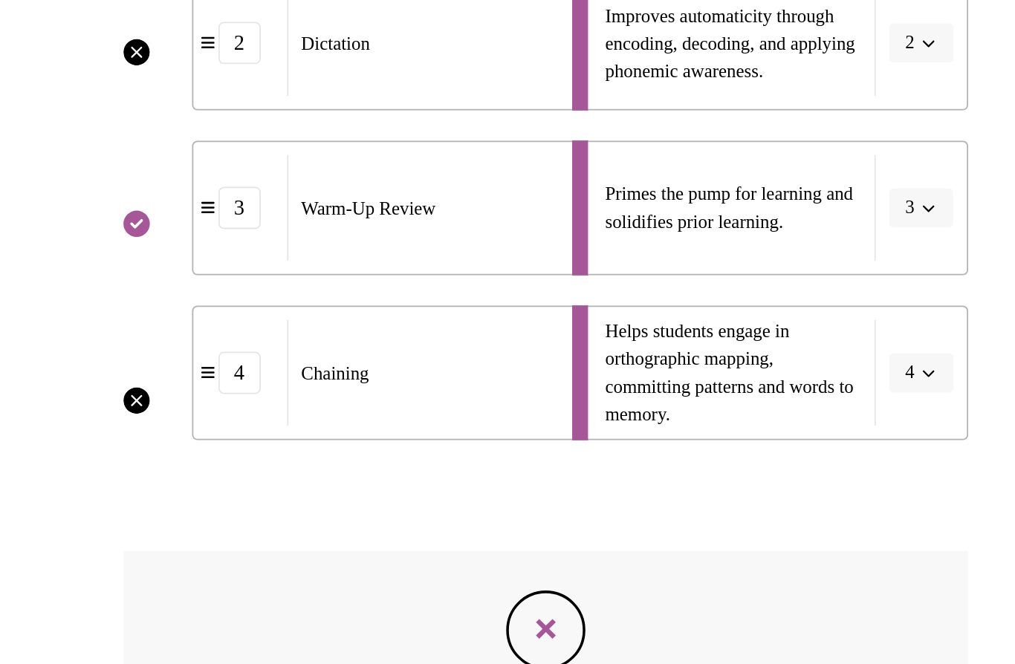
scroll to position [1068, 0]
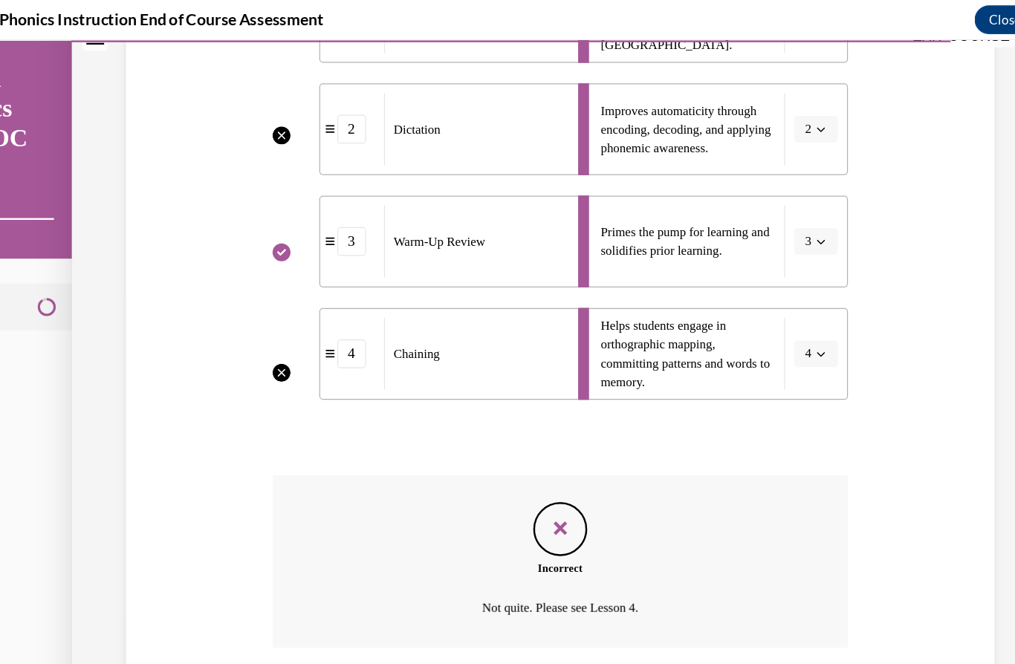
click at [446, 590] on button "NEXT" at bounding box center [432, 605] width 126 height 30
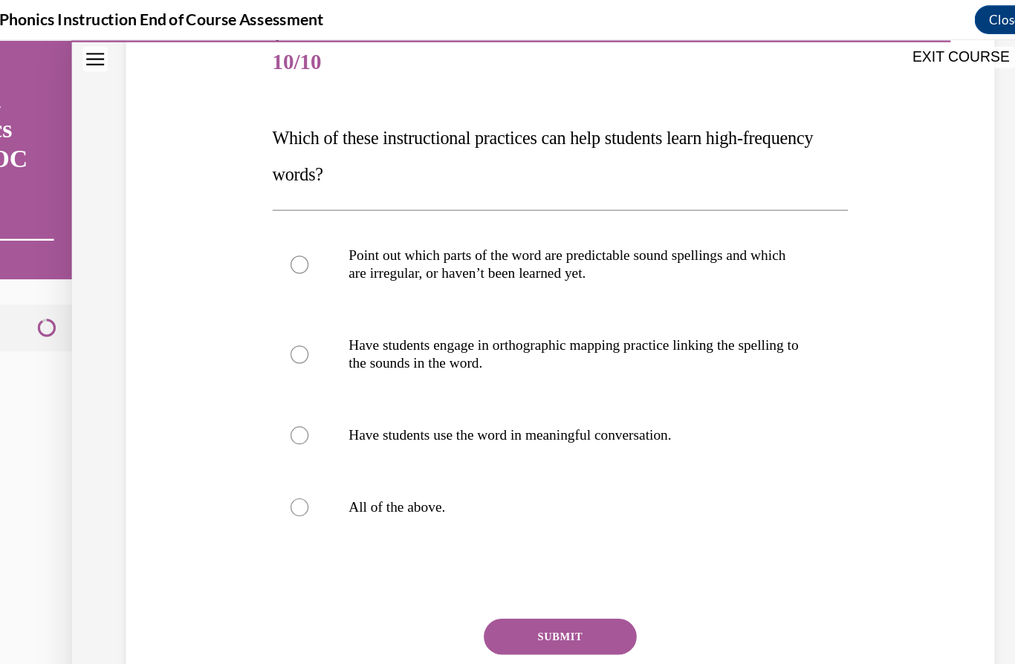
scroll to position [165, 0]
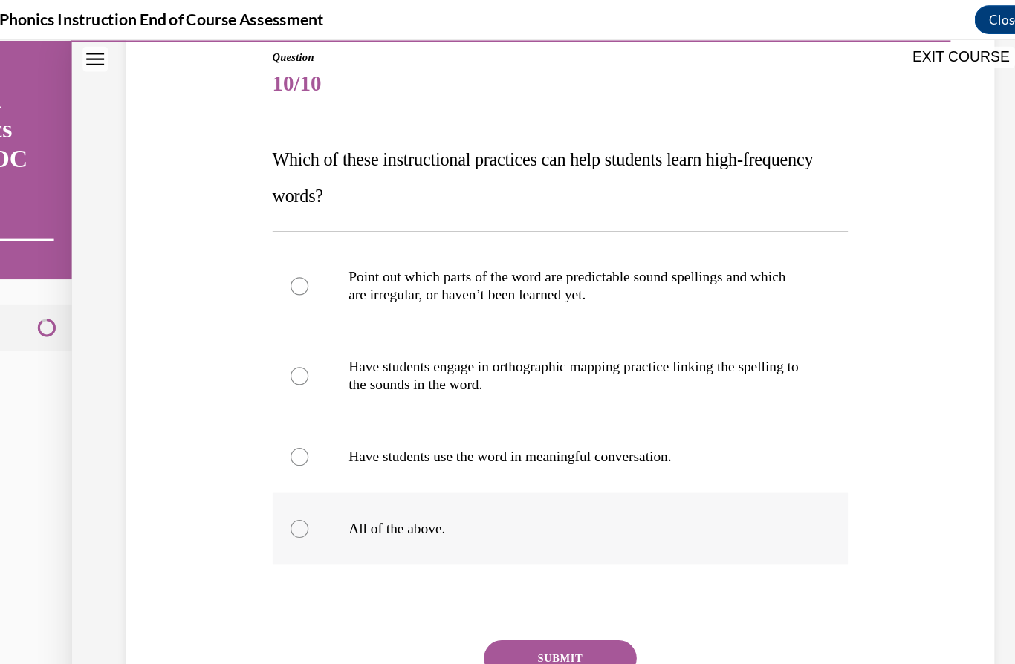
click at [307, 466] on div at bounding box center [433, 444] width 476 height 59
click at [453, 542] on button "SUBMIT" at bounding box center [432, 552] width 126 height 30
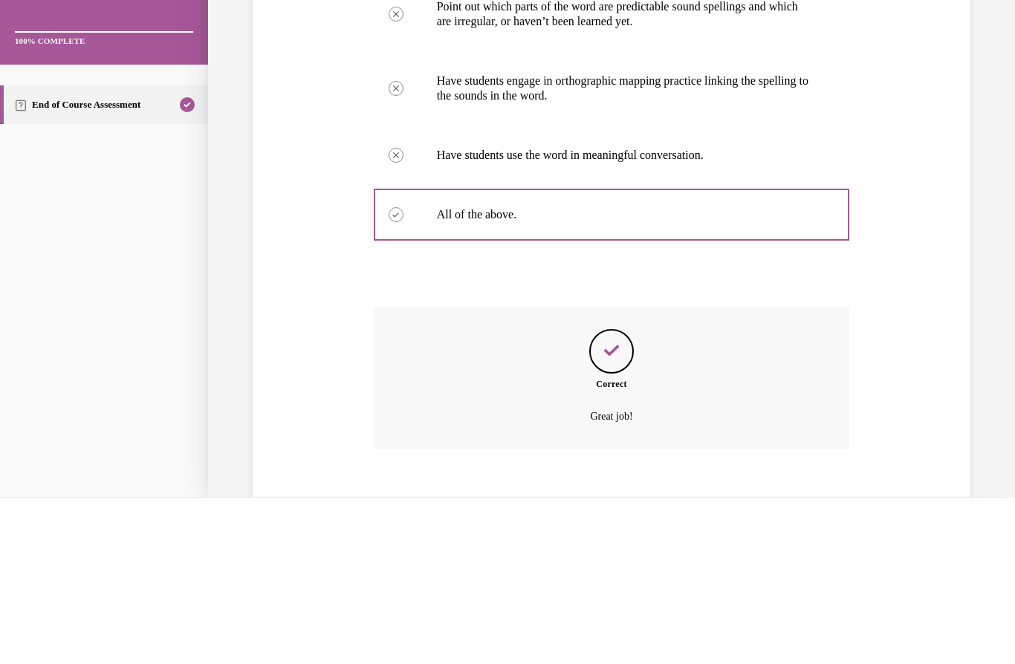
scroll to position [220, 0]
click at [611, 664] on div "Lessons Active Lessons Lessons Preview Activity 1" at bounding box center [508, 186] width 914 height 1332
click at [610, 661] on div "1 Pre-Course Survey for Systematic and Explicit Phonics Instruction Type Pre-Co…" at bounding box center [508, 217] width 914 height 1231
click at [610, 658] on div "1 Pre-Course Survey for Systematic and Explicit Phonics Instruction Type Pre-Co…" at bounding box center [508, 217] width 914 height 1231
click at [637, 664] on div "Lessons Active Lessons Lessons Preview Activity 1" at bounding box center [508, 186] width 914 height 1332
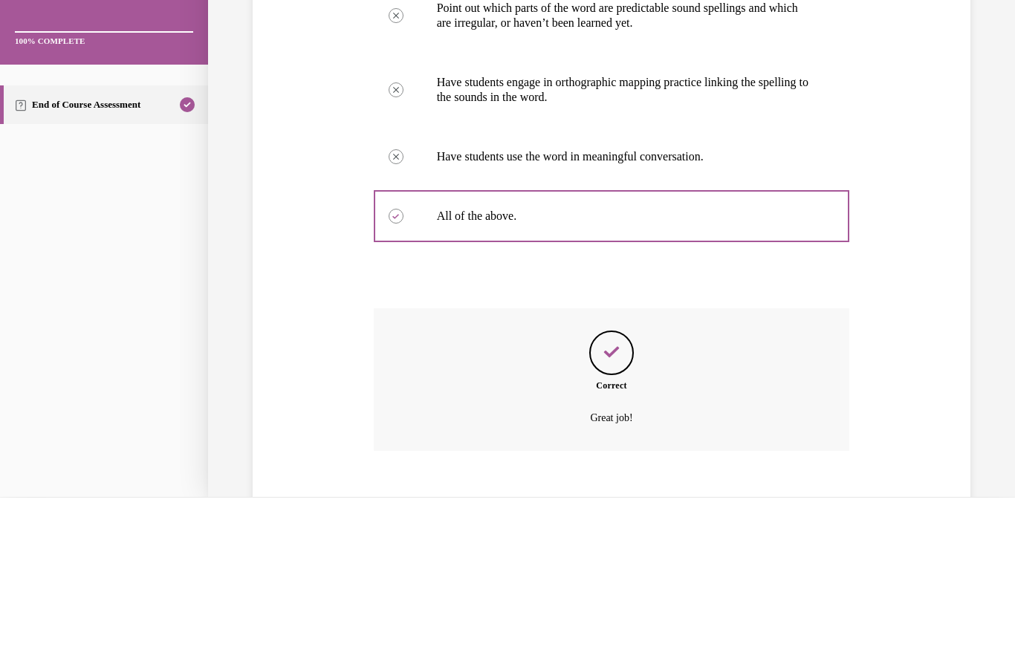
click at [636, 664] on div "Lessons Active Lessons Lessons Preview Activity 1" at bounding box center [508, 186] width 914 height 1332
click at [638, 664] on div "Lessons Active Lessons Lessons Preview Activity 1" at bounding box center [508, 186] width 914 height 1332
click at [640, 653] on div "1 Pre-Course Survey for Systematic and Explicit Phonics Instruction Type Pre-Co…" at bounding box center [508, 217] width 914 height 1231
click at [648, 661] on div "1 Pre-Course Survey for Systematic and Explicit Phonics Instruction Type Pre-Co…" at bounding box center [508, 217] width 914 height 1231
click at [655, 664] on div "Lessons Active Lessons Lessons Preview Activity 1" at bounding box center [508, 186] width 914 height 1332
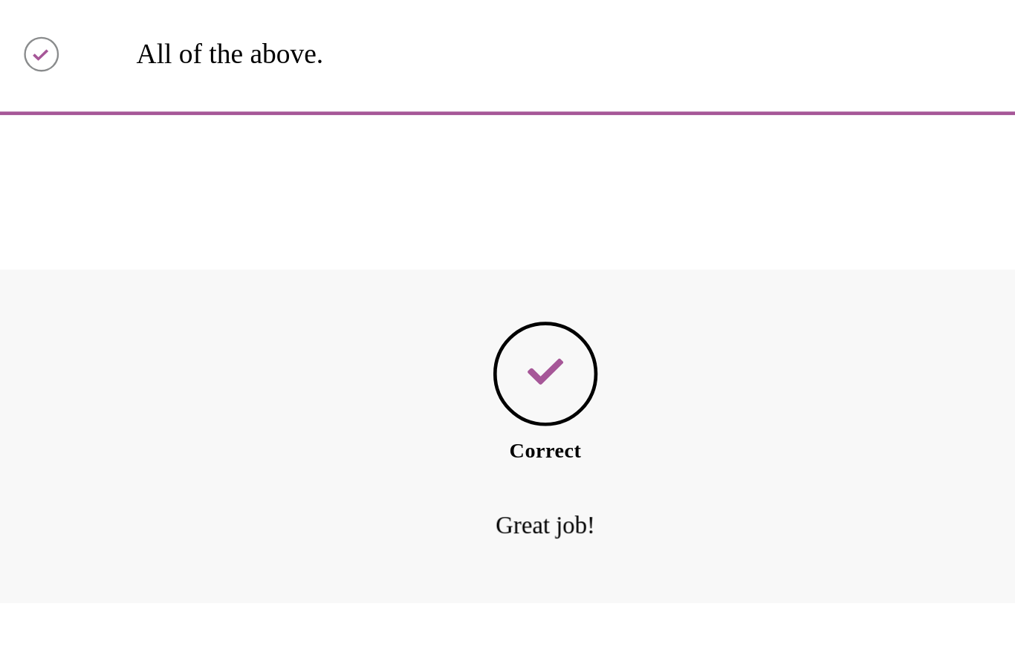
scroll to position [285, 0]
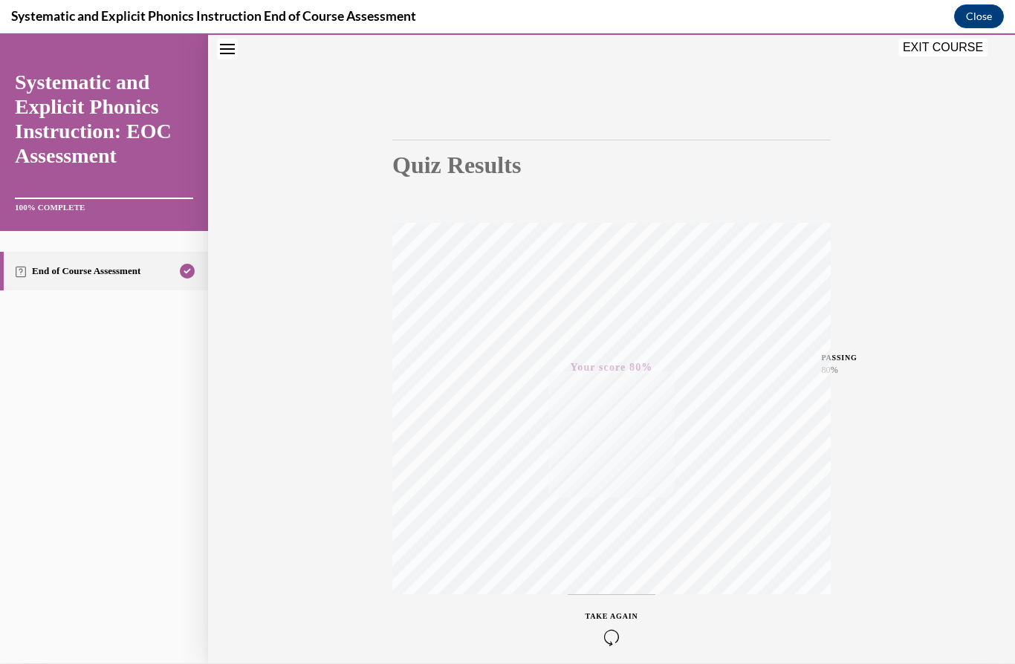
scroll to position [897, 0]
click at [939, 41] on button "EXIT COURSE" at bounding box center [942, 48] width 89 height 18
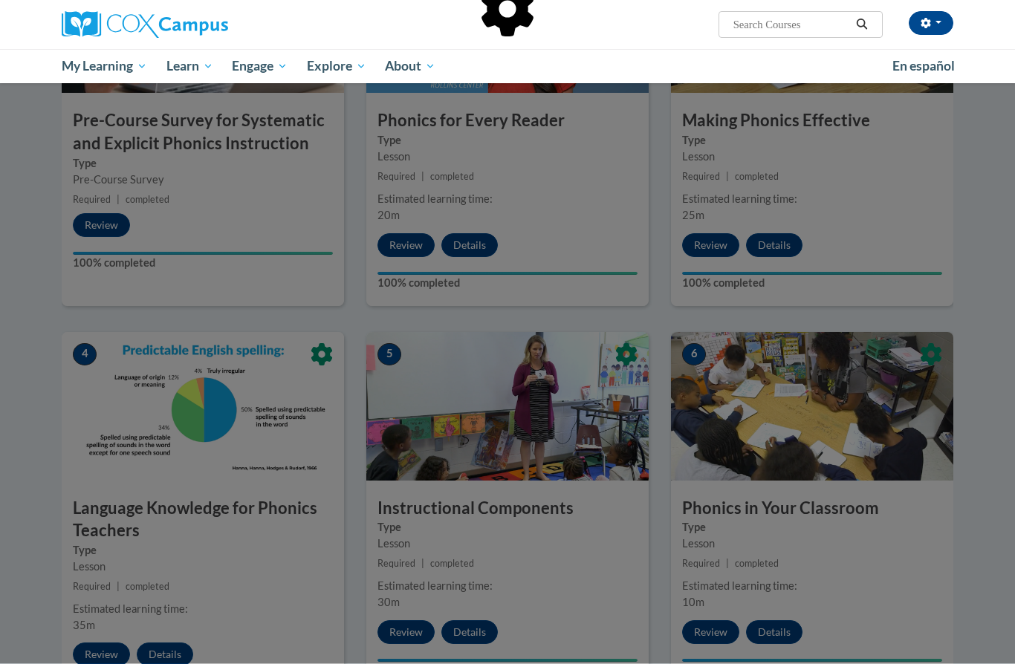
scroll to position [0, 0]
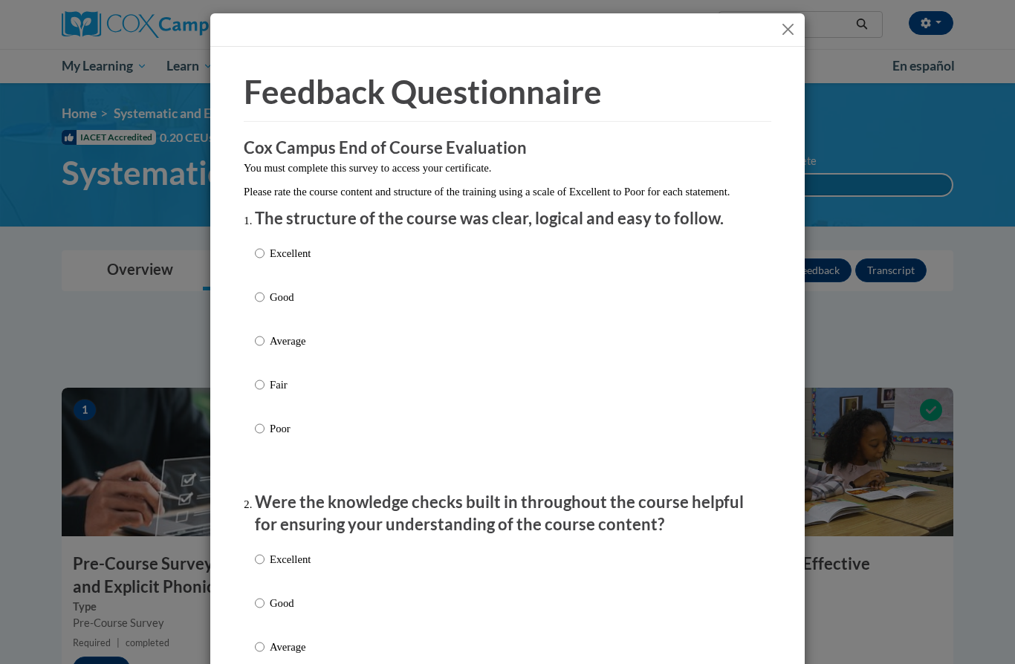
click at [291, 247] on p "Excellent" at bounding box center [290, 253] width 41 height 16
click at [265, 247] on input "Excellent" at bounding box center [260, 253] width 10 height 16
radio input "true"
click at [269, 557] on label "Excellent" at bounding box center [283, 571] width 56 height 40
click at [265, 557] on input "Excellent" at bounding box center [260, 559] width 10 height 16
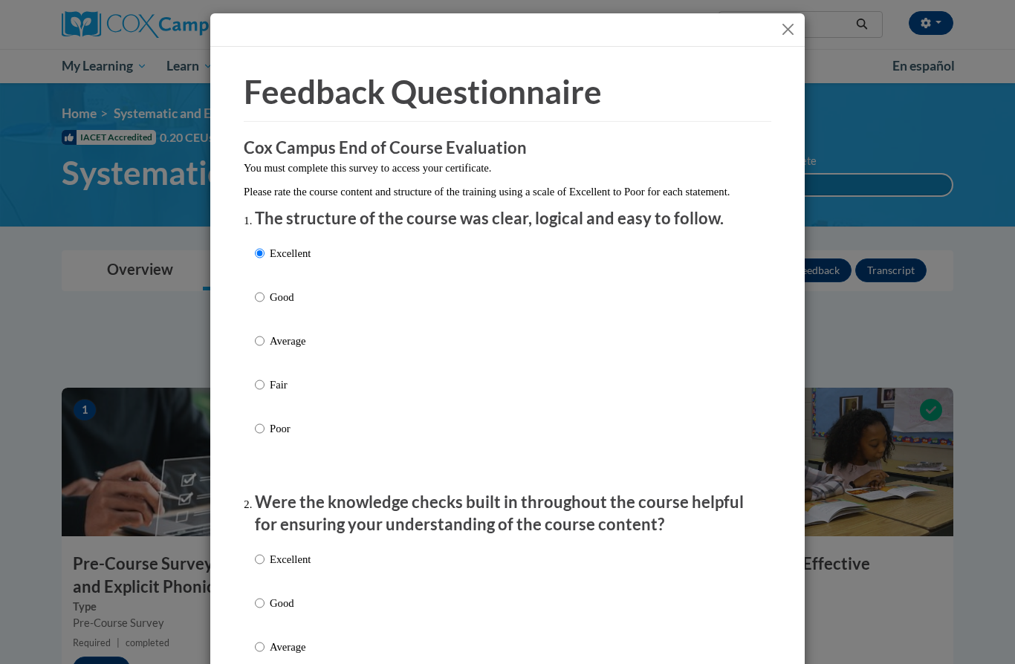
radio input "true"
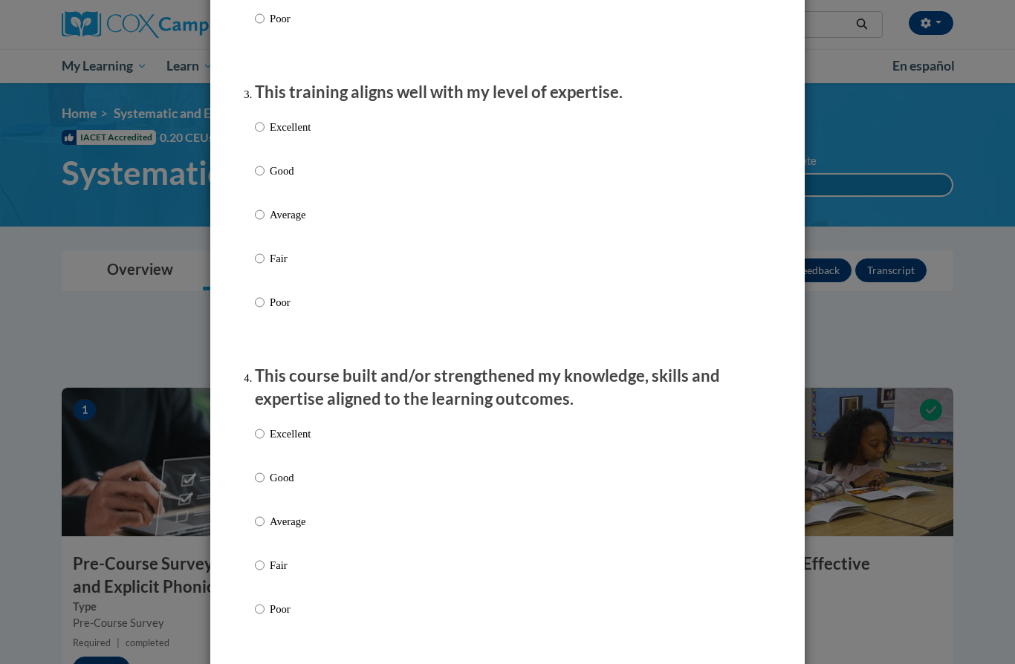
scroll to position [786, 0]
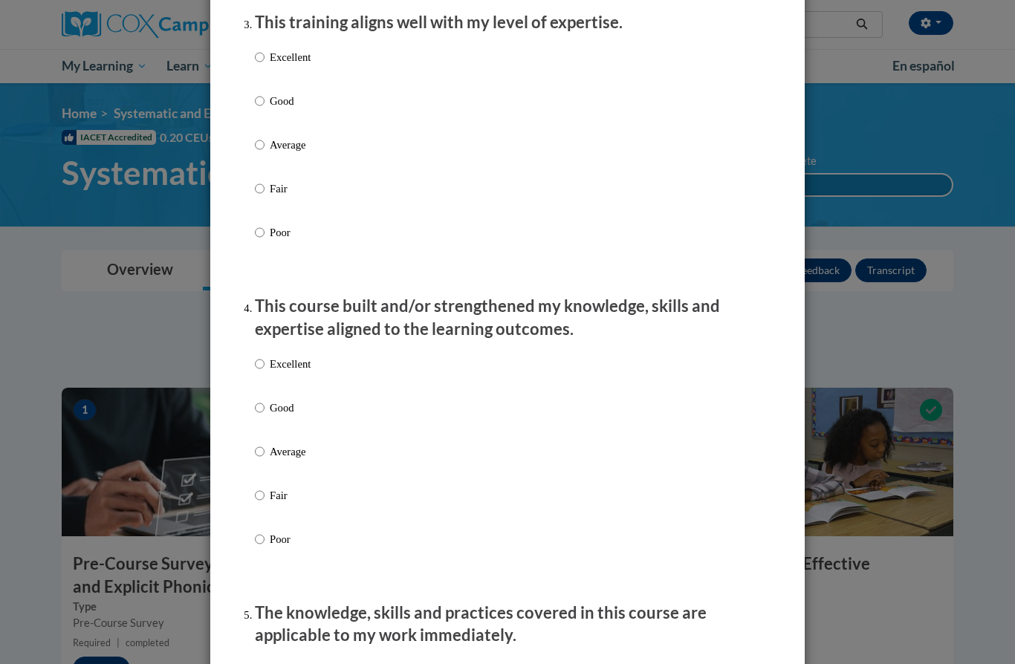
click at [290, 57] on p "Excellent" at bounding box center [290, 57] width 41 height 16
click at [265, 57] on input "Excellent" at bounding box center [260, 57] width 10 height 16
radio input "true"
click at [282, 364] on p "Excellent" at bounding box center [290, 364] width 41 height 16
click at [265, 364] on input "Excellent" at bounding box center [260, 364] width 10 height 16
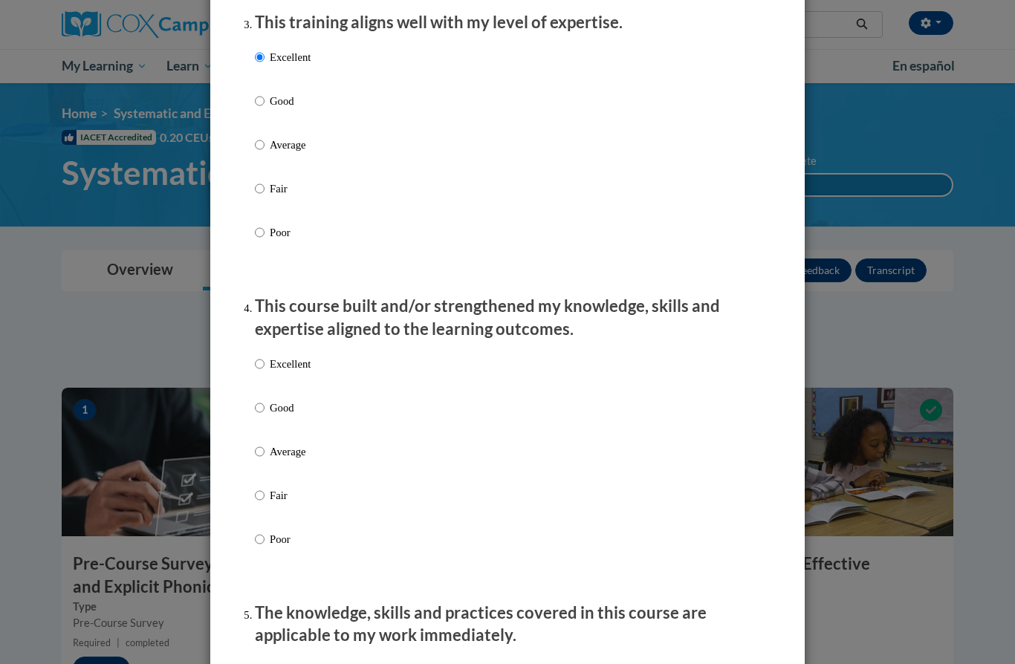
radio input "true"
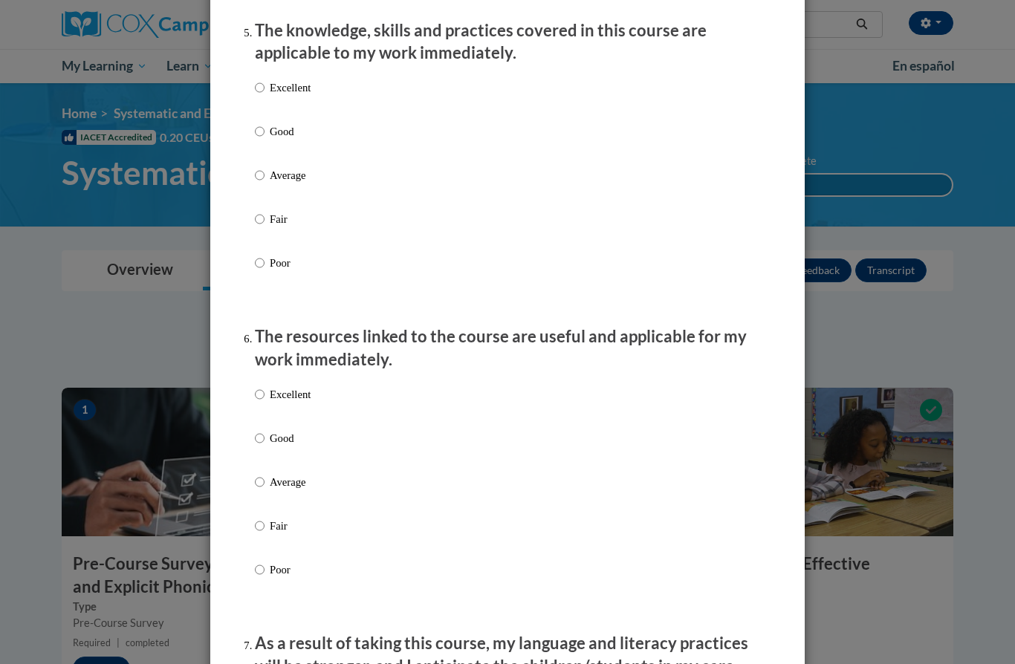
scroll to position [1428, 0]
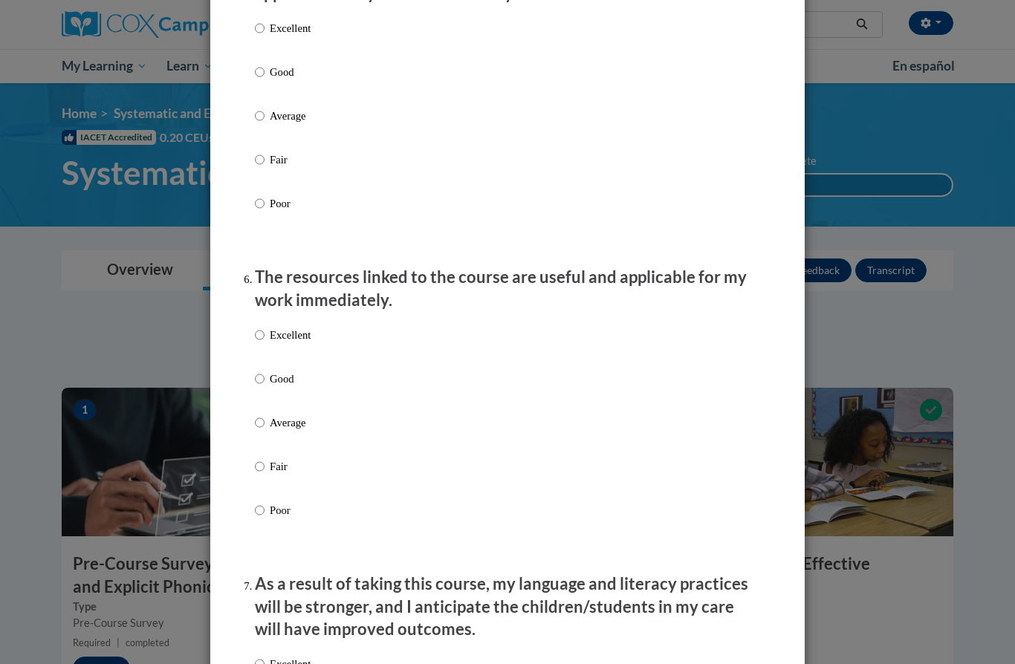
click at [275, 20] on p "Excellent" at bounding box center [290, 28] width 41 height 16
click at [265, 20] on input "Excellent" at bounding box center [260, 28] width 10 height 16
radio input "true"
click at [274, 392] on label "Good" at bounding box center [283, 391] width 56 height 40
click at [265, 387] on input "Good" at bounding box center [260, 379] width 10 height 16
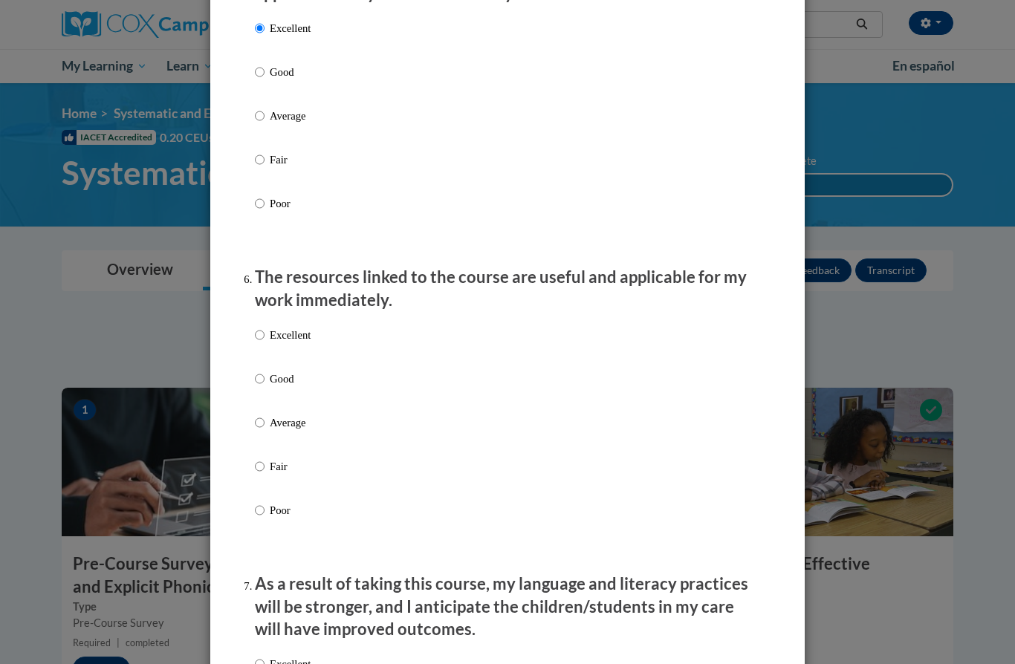
radio input "true"
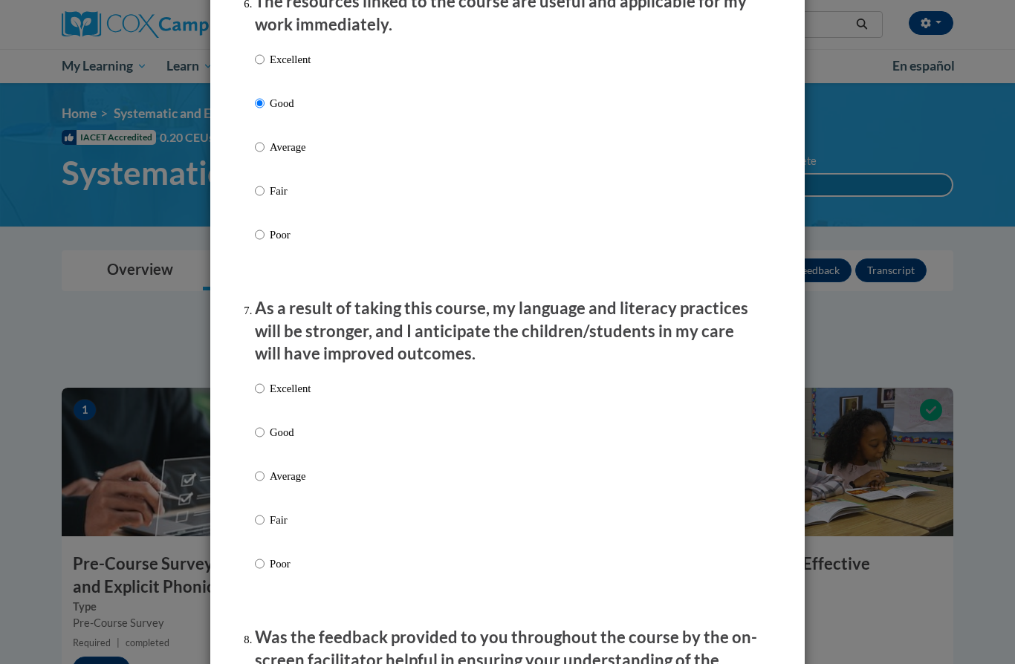
scroll to position [1714, 0]
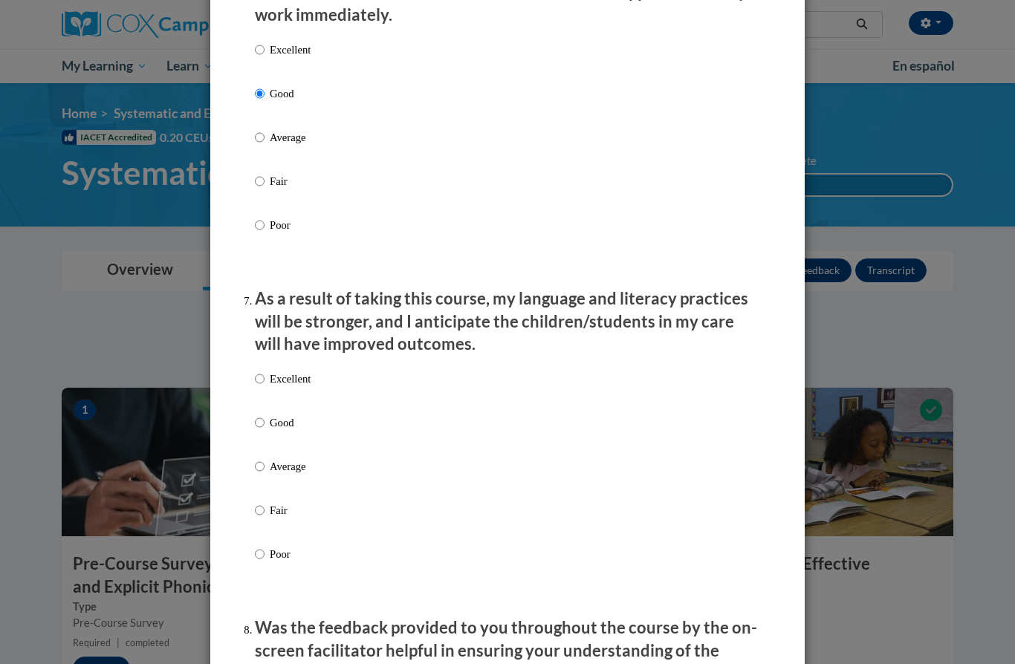
click at [267, 418] on label "Good" at bounding box center [283, 435] width 56 height 40
click at [265, 418] on input "Good" at bounding box center [260, 423] width 10 height 16
radio input "true"
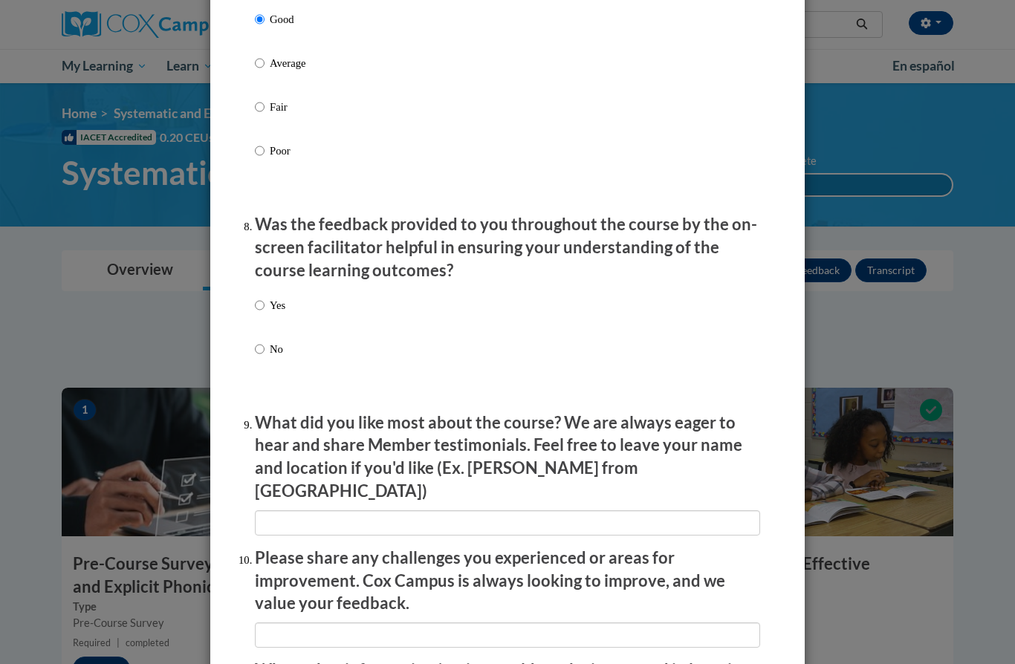
scroll to position [2222, 0]
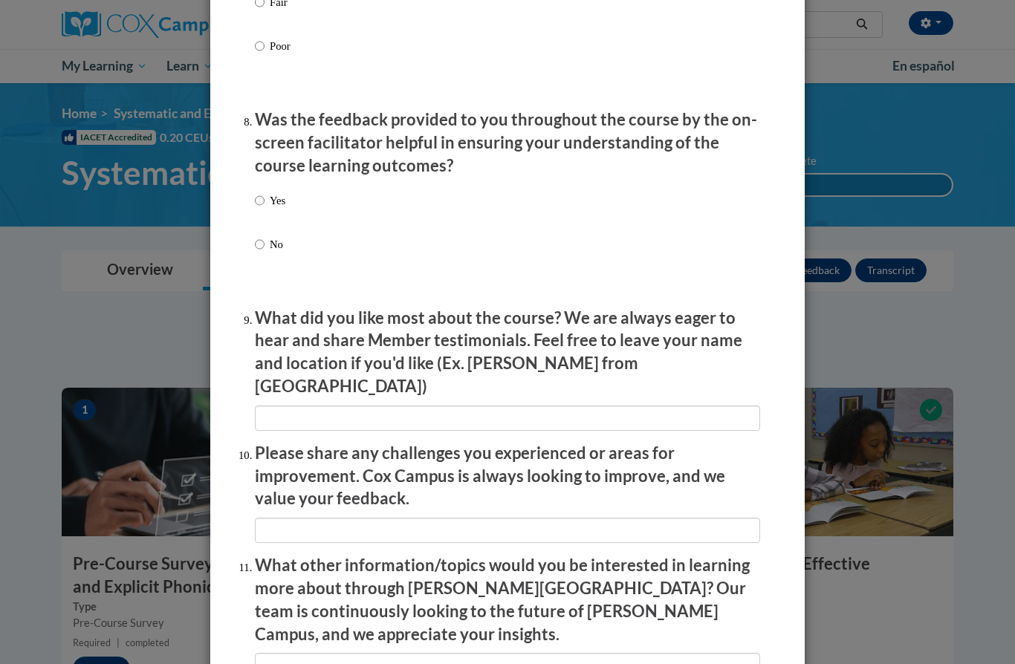
click at [274, 192] on p "Yes" at bounding box center [278, 200] width 16 height 16
click at [265, 192] on input "Yes" at bounding box center [260, 200] width 10 height 16
radio input "true"
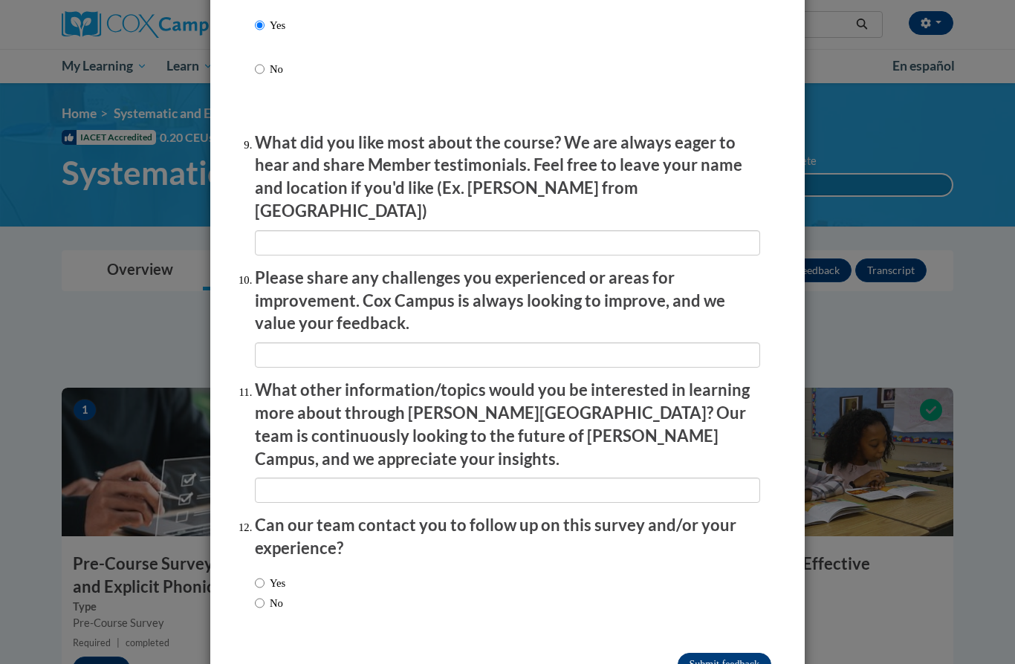
scroll to position [2397, 0]
click at [720, 653] on input "Submit feedback" at bounding box center [725, 665] width 94 height 24
